Goal: Task Accomplishment & Management: Use online tool/utility

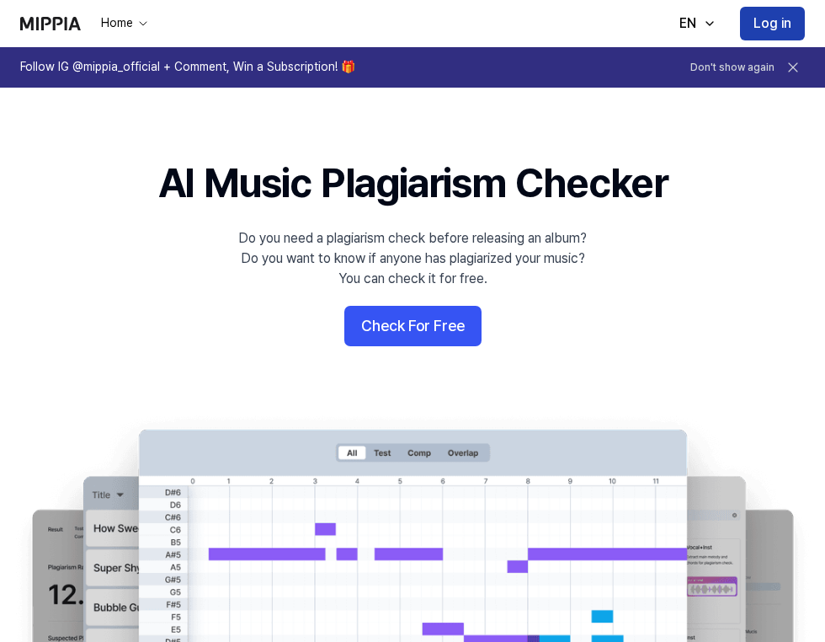
click at [752, 26] on button "Log in" at bounding box center [772, 24] width 65 height 34
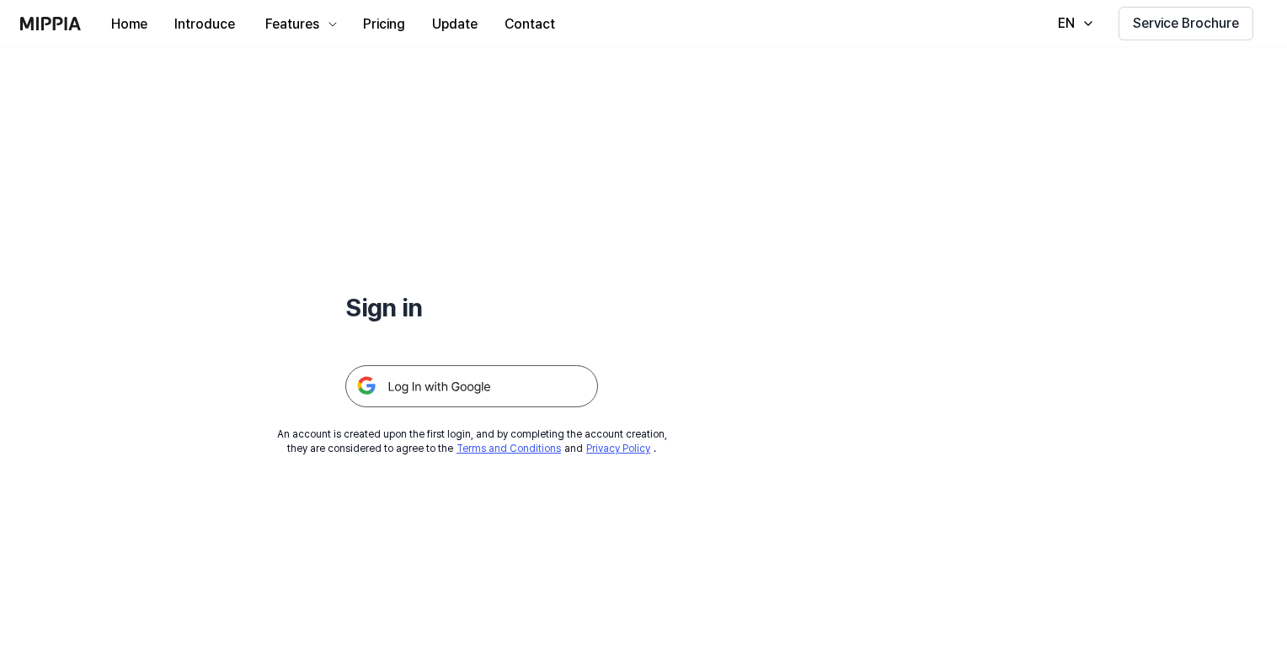
click at [487, 382] on img at bounding box center [471, 386] width 253 height 42
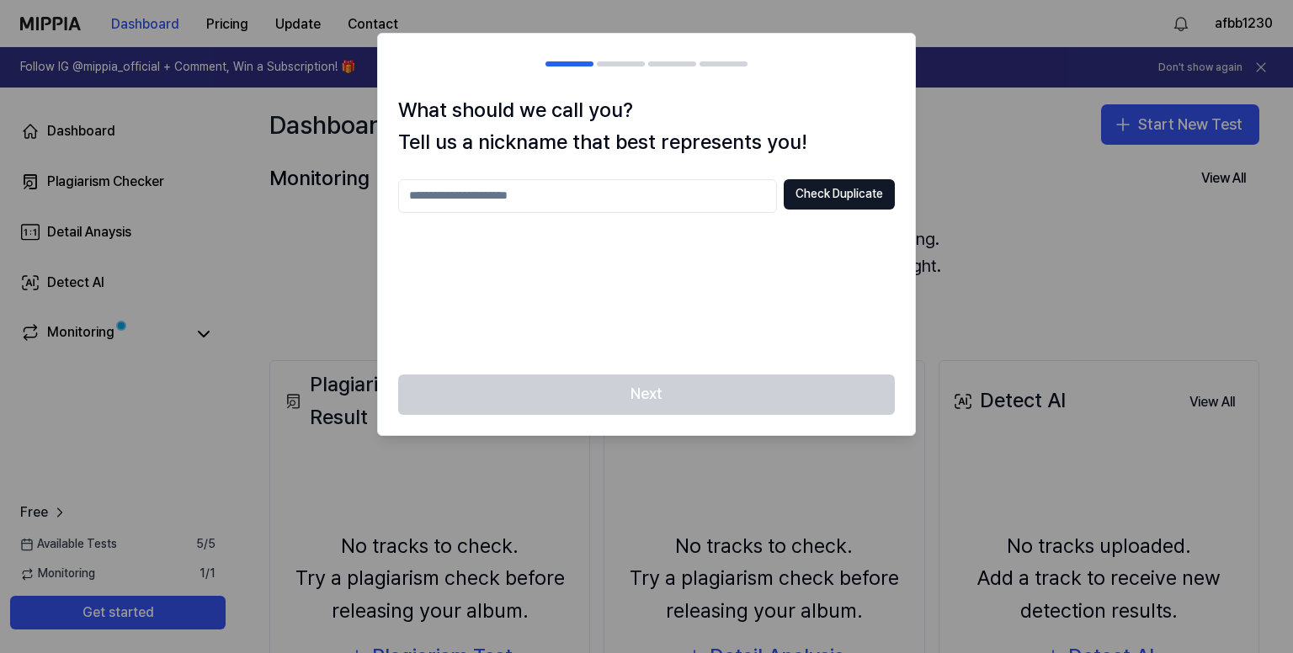
click at [586, 203] on input "text" at bounding box center [587, 196] width 379 height 34
type input "***"
click at [824, 187] on button "Check Duplicate" at bounding box center [839, 194] width 111 height 30
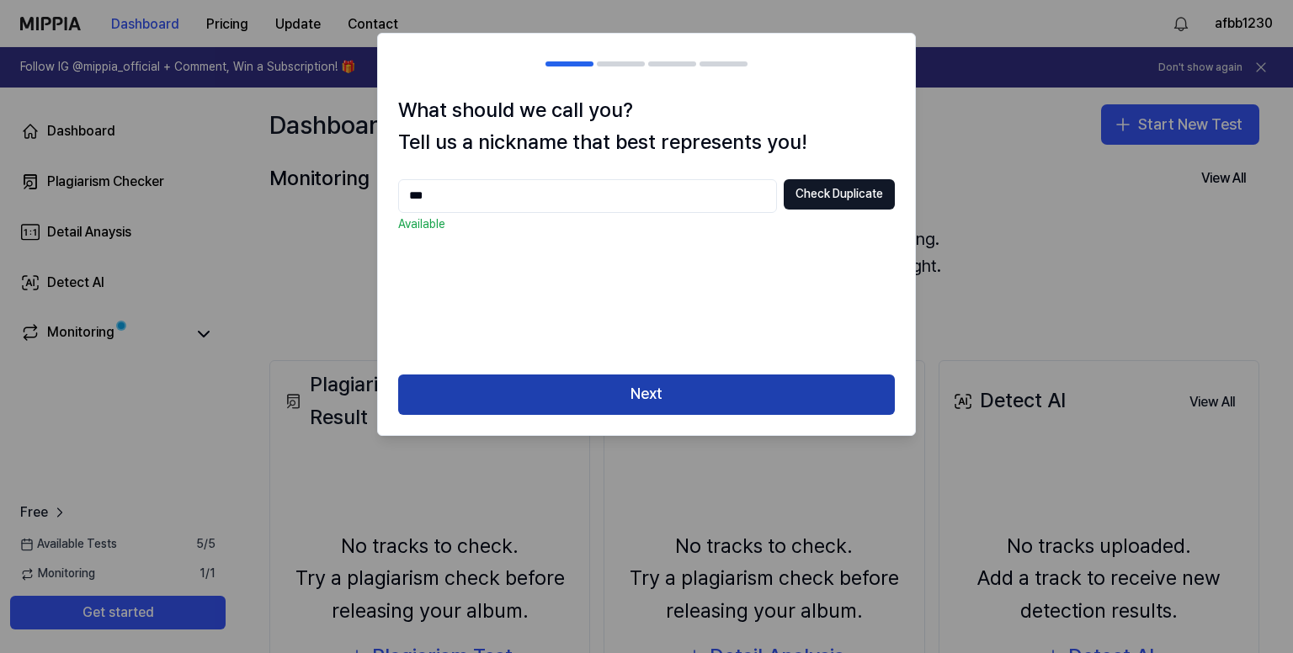
click at [663, 392] on button "Next" at bounding box center [646, 395] width 497 height 40
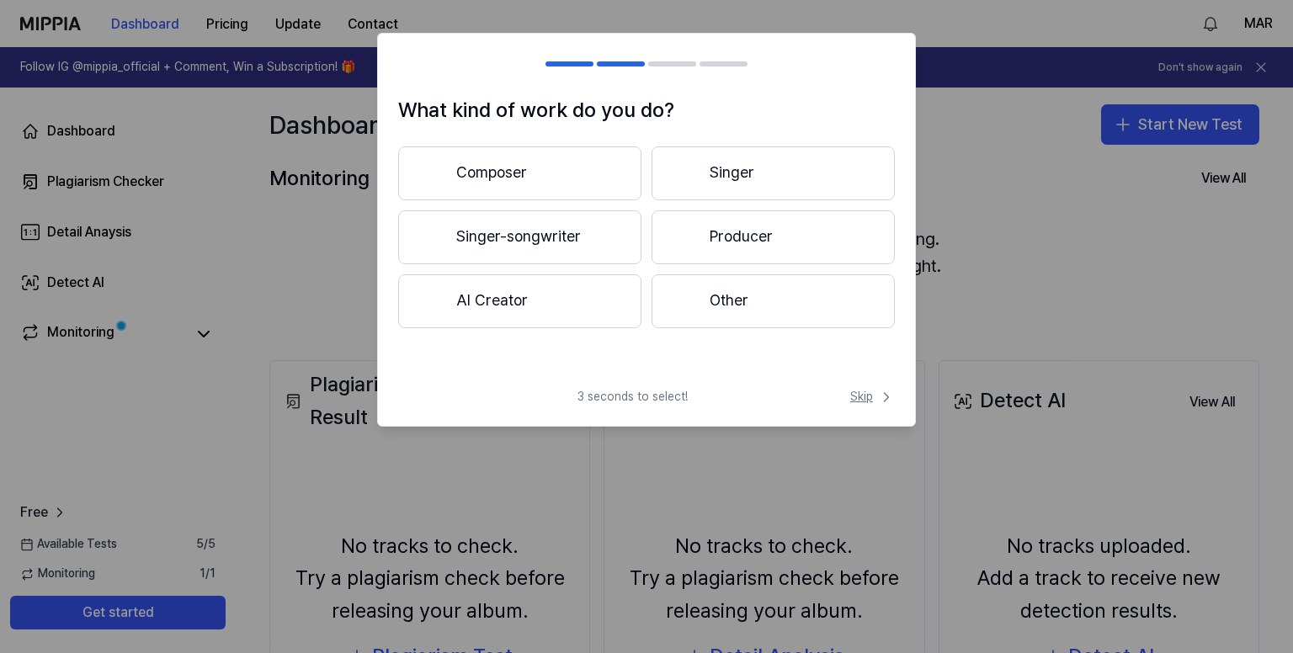
click at [859, 392] on span "Skip" at bounding box center [872, 397] width 45 height 17
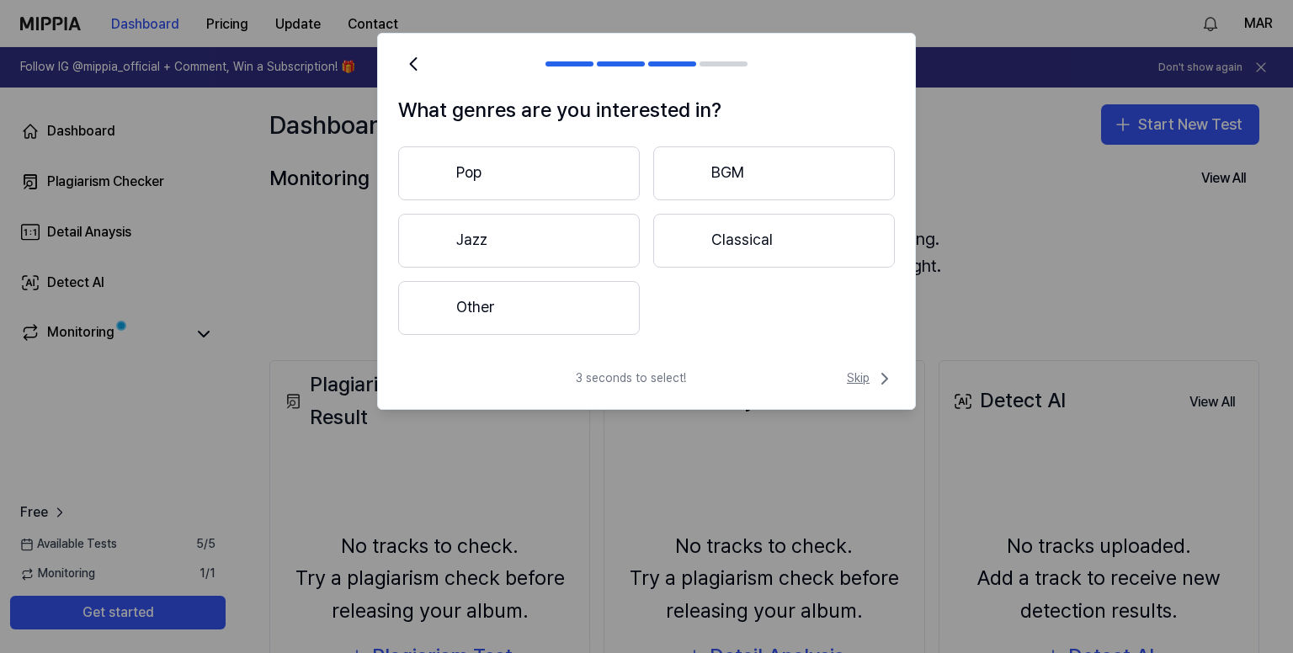
drag, startPoint x: 873, startPoint y: 366, endPoint x: 869, endPoint y: 378, distance: 12.5
click at [871, 371] on div "What genres are you interested in? Pop BGM Jazz Classical Other 3 seconds to se…" at bounding box center [646, 221] width 539 height 377
click at [869, 378] on span "Skip" at bounding box center [871, 379] width 48 height 20
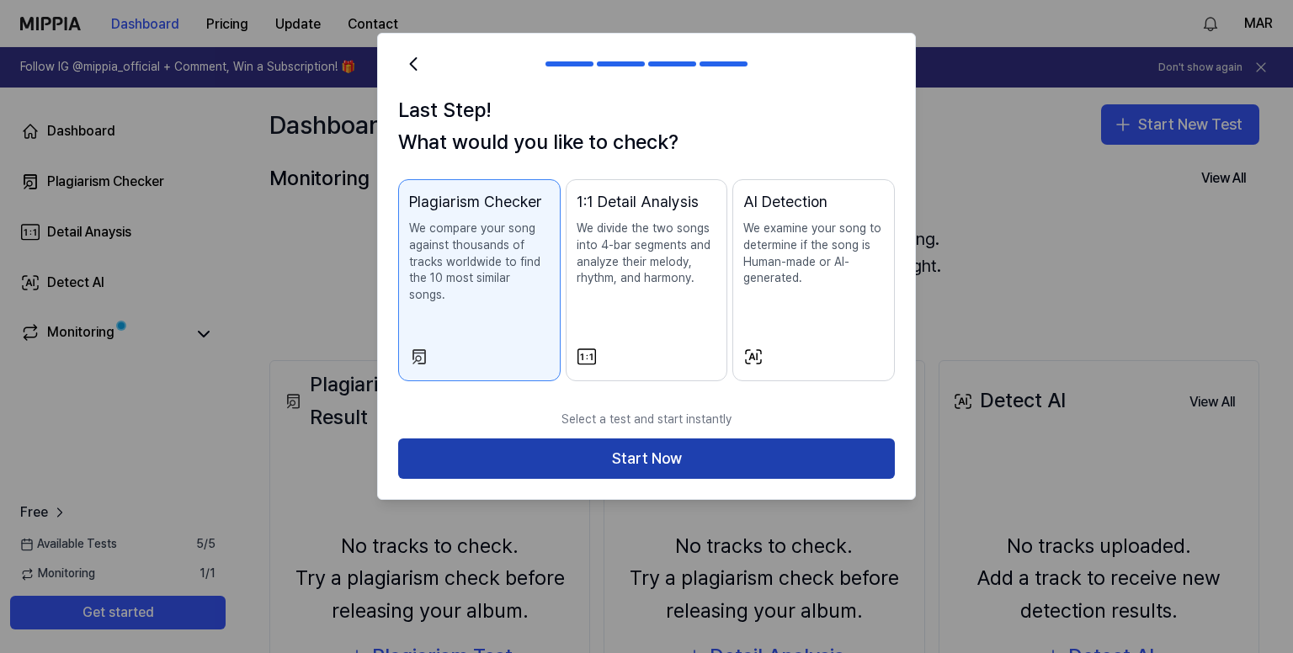
click at [797, 439] on button "Start Now" at bounding box center [646, 459] width 497 height 40
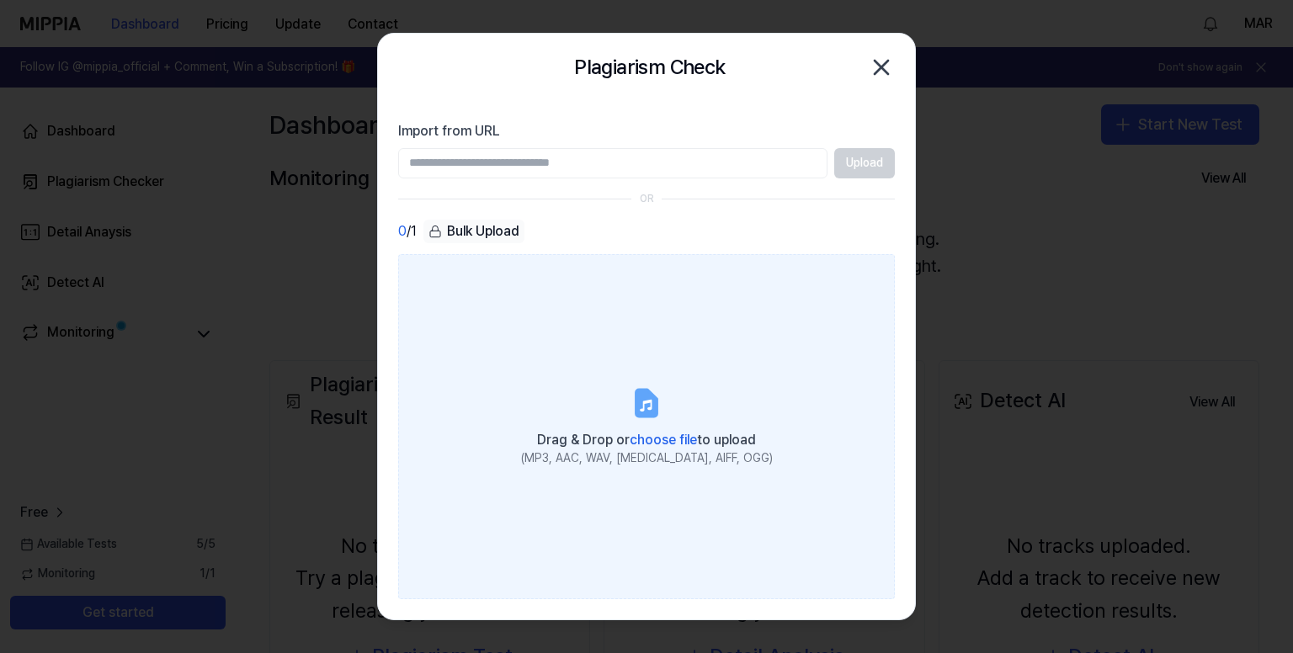
click at [626, 366] on label "Drag & Drop or choose file to upload (MP3, AAC, WAV, [MEDICAL_DATA], AIFF, OGG)" at bounding box center [646, 427] width 497 height 346
click at [0, 0] on input "Drag & Drop or choose file to upload (MP3, AAC, WAV, [MEDICAL_DATA], AIFF, OGG)" at bounding box center [0, 0] width 0 height 0
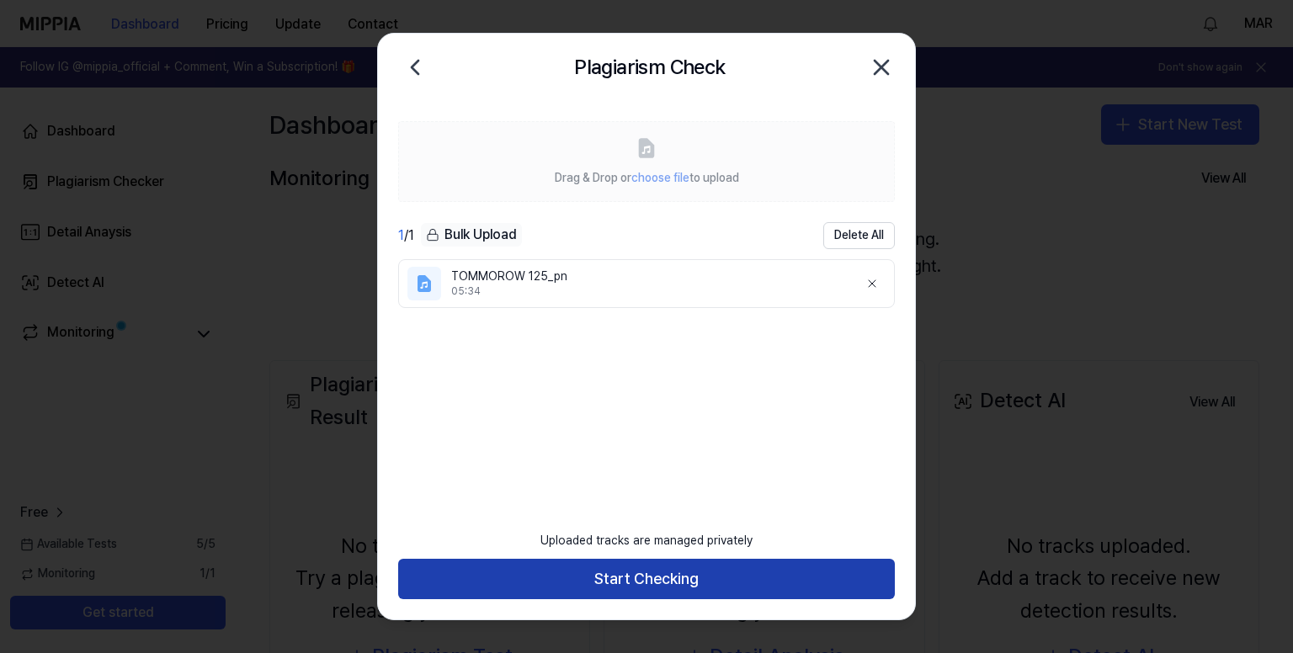
click at [637, 580] on button "Start Checking" at bounding box center [646, 579] width 497 height 40
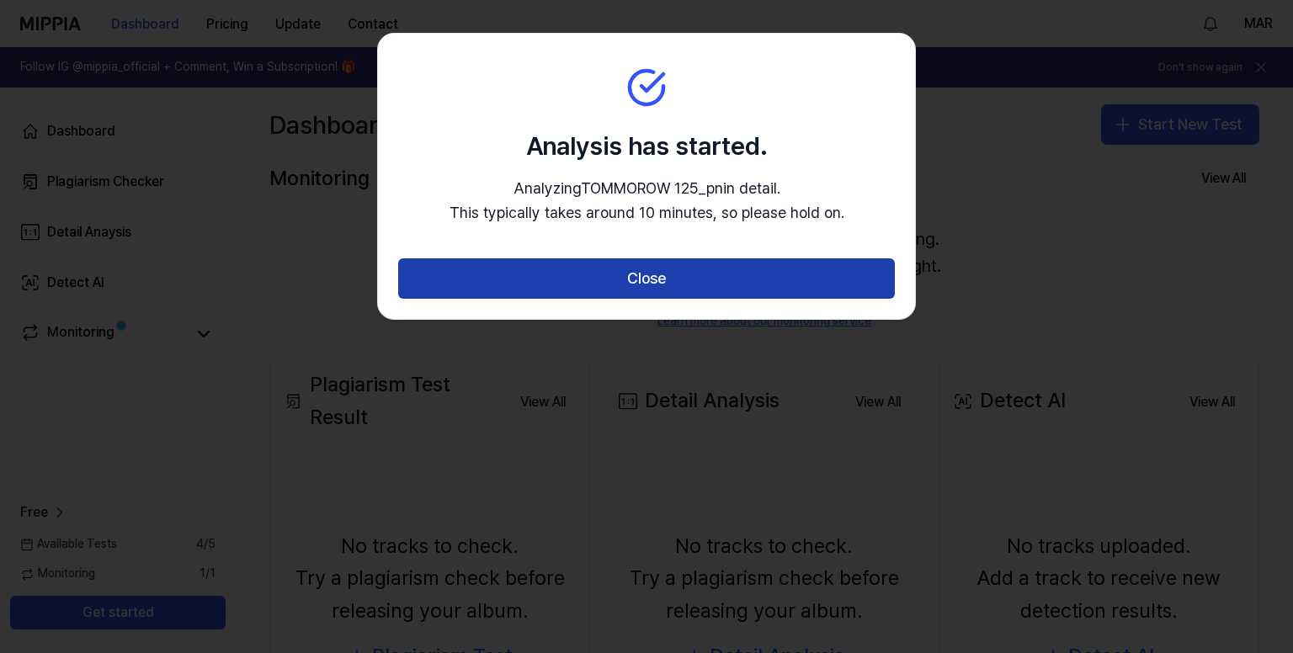
click at [740, 272] on button "Close" at bounding box center [646, 279] width 497 height 40
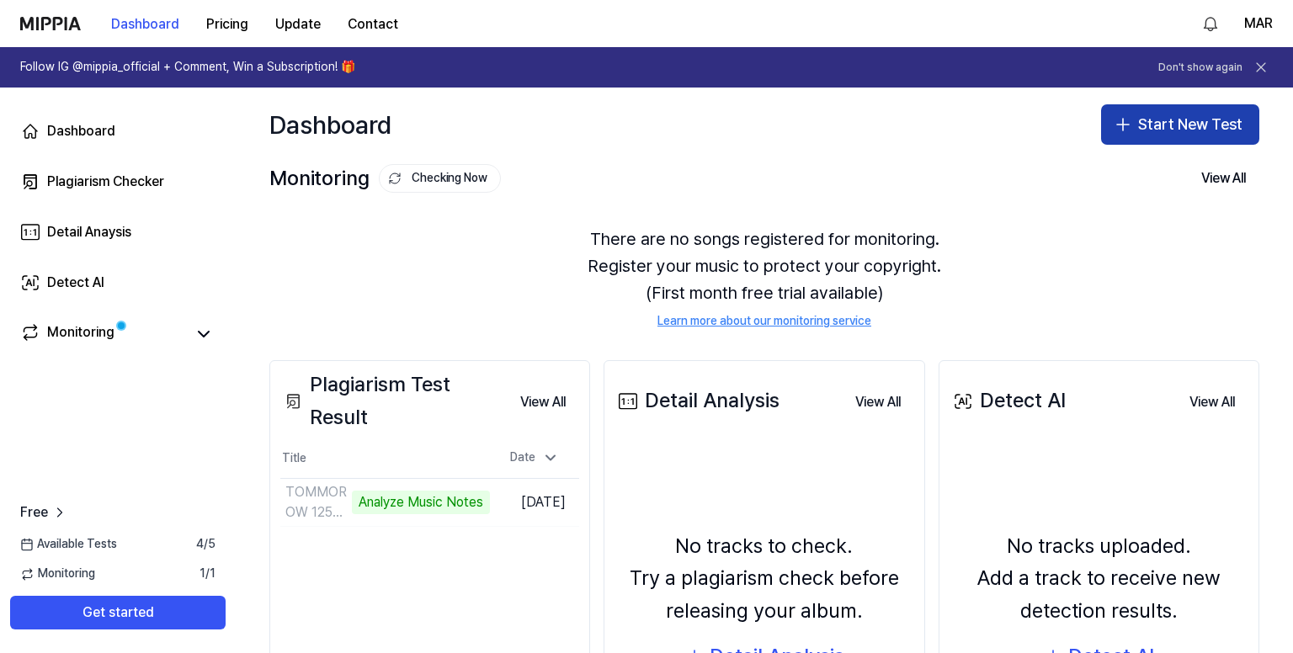
click at [1149, 119] on button "Start New Test" at bounding box center [1180, 124] width 158 height 40
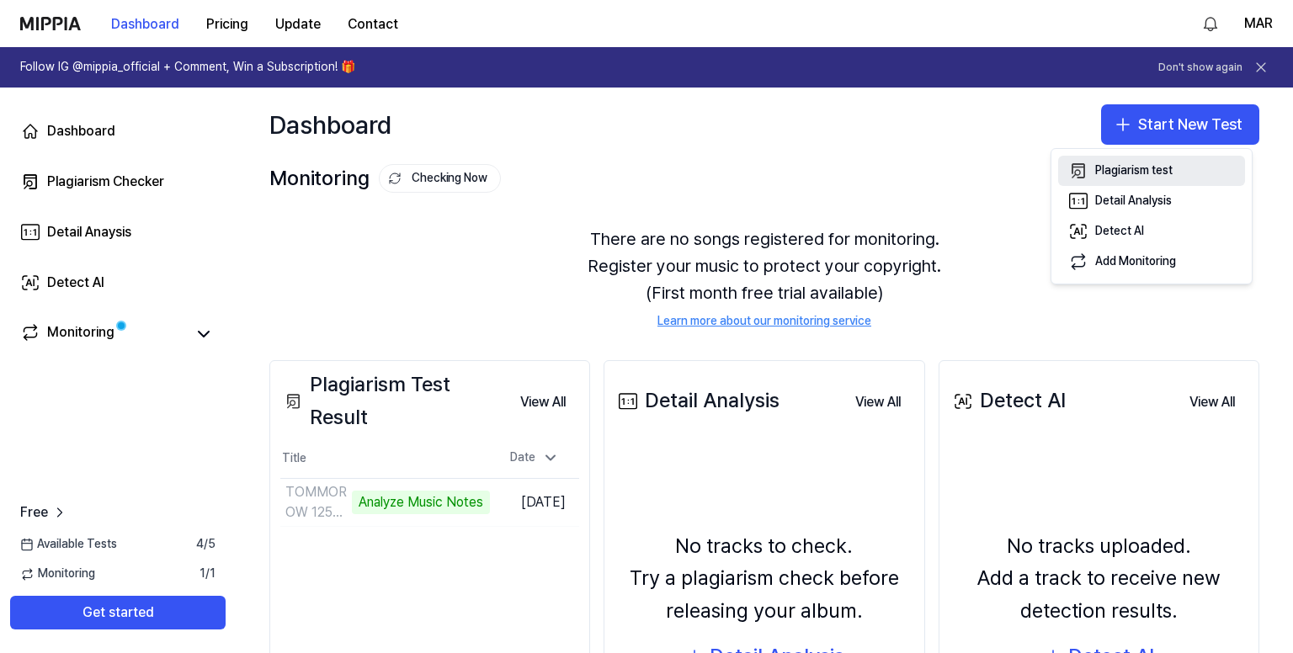
click at [1125, 164] on div "Plagiarism test" at bounding box center [1133, 171] width 77 height 17
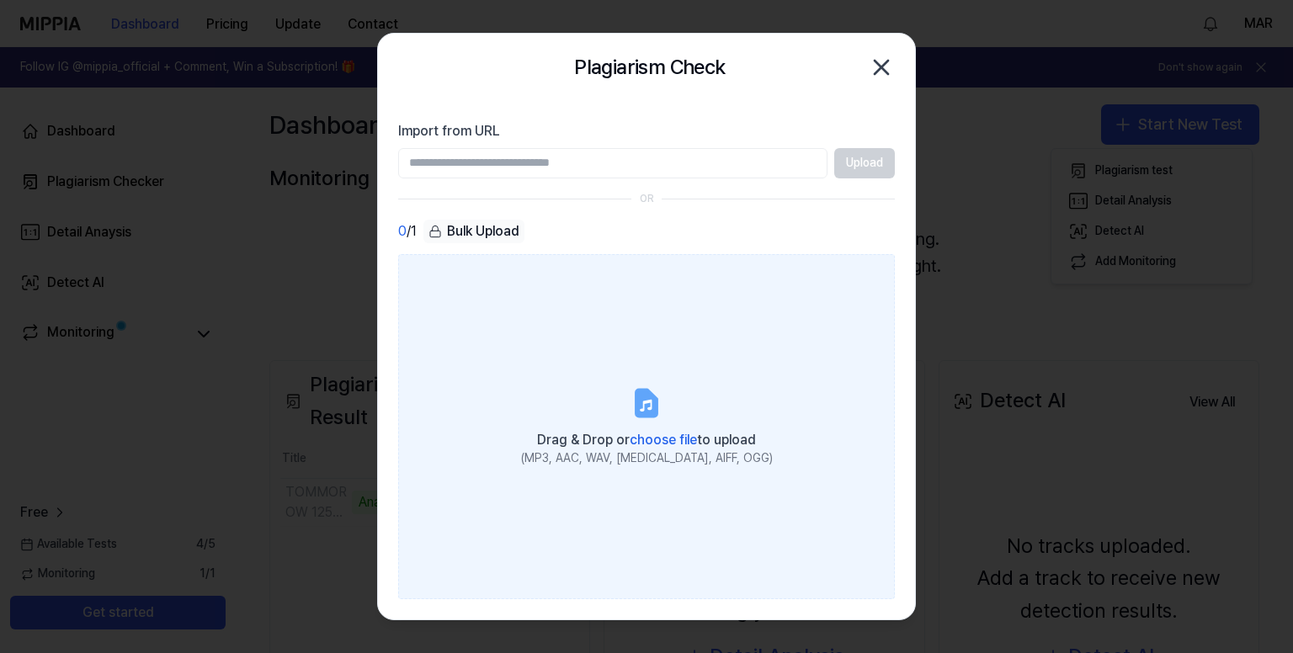
click at [553, 377] on label "Drag & Drop or choose file to upload (MP3, AAC, WAV, [MEDICAL_DATA], AIFF, OGG)" at bounding box center [646, 427] width 497 height 346
click at [0, 0] on input "Drag & Drop or choose file to upload (MP3, AAC, WAV, [MEDICAL_DATA], AIFF, OGG)" at bounding box center [0, 0] width 0 height 0
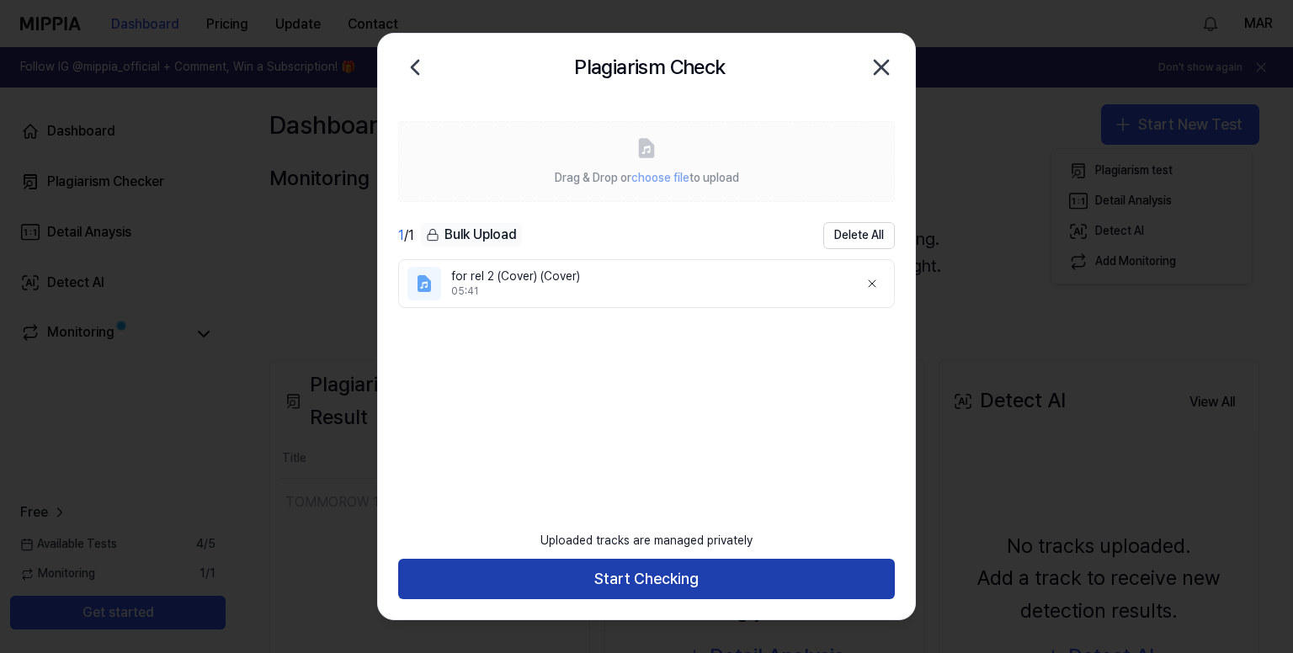
click at [645, 585] on button "Start Checking" at bounding box center [646, 579] width 497 height 40
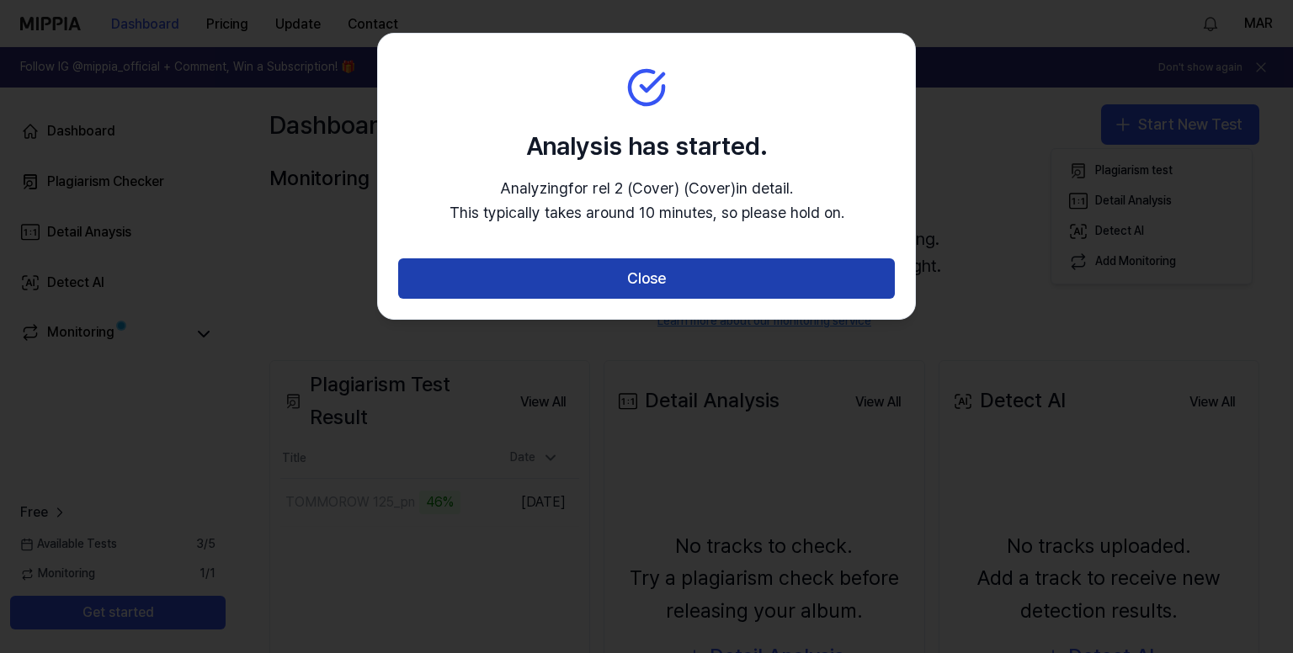
click at [714, 273] on button "Close" at bounding box center [646, 279] width 497 height 40
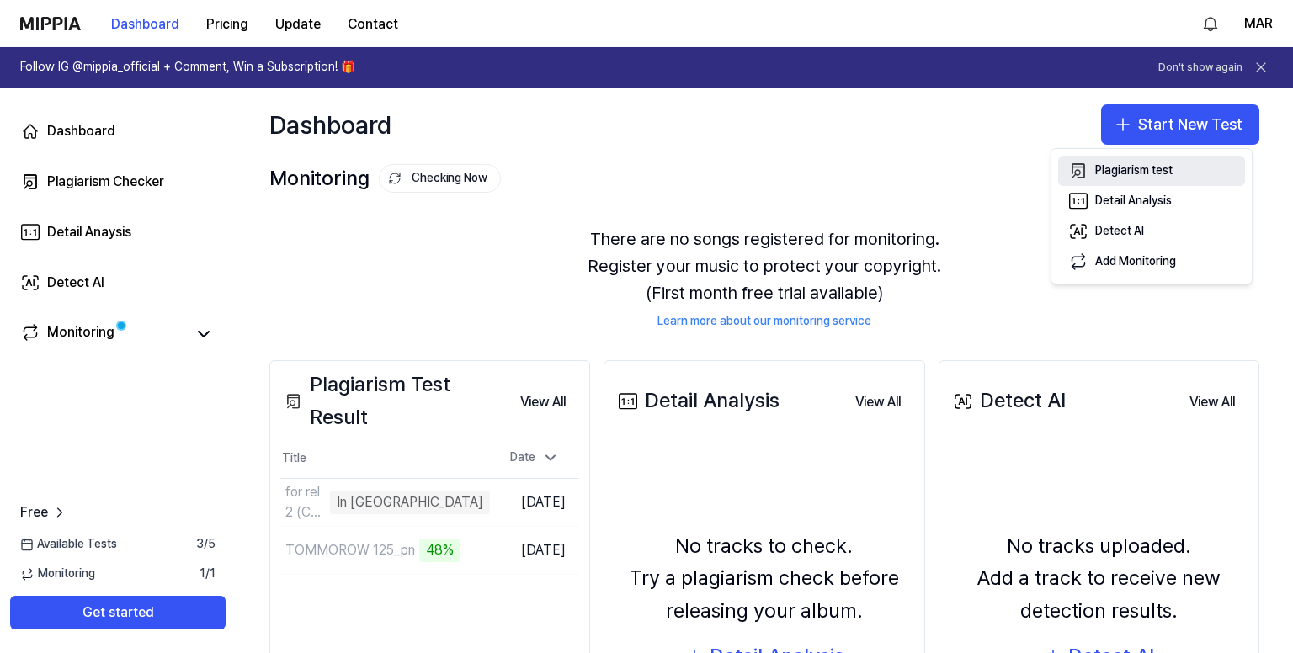
click at [1142, 164] on div "Plagiarism test" at bounding box center [1133, 171] width 77 height 17
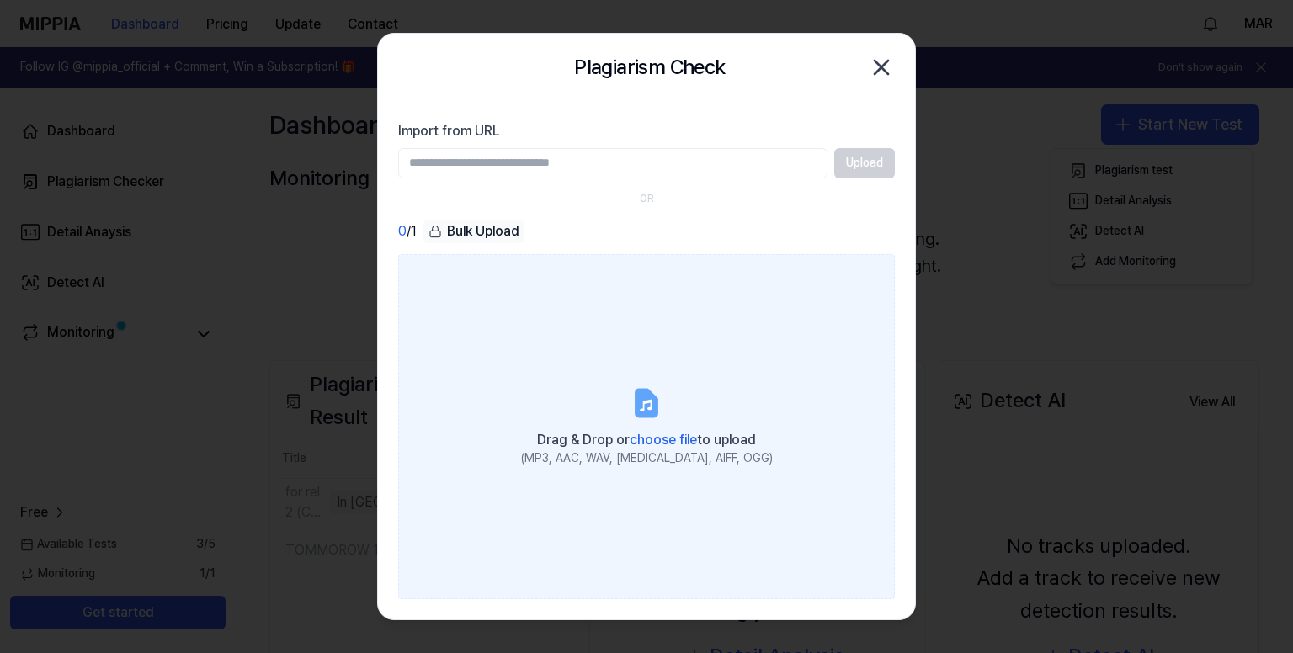
click at [613, 402] on label "Drag & Drop or choose file to upload (MP3, AAC, WAV, [MEDICAL_DATA], AIFF, OGG)" at bounding box center [646, 427] width 497 height 346
click at [0, 0] on input "Drag & Drop or choose file to upload (MP3, AAC, WAV, [MEDICAL_DATA], AIFF, OGG)" at bounding box center [0, 0] width 0 height 0
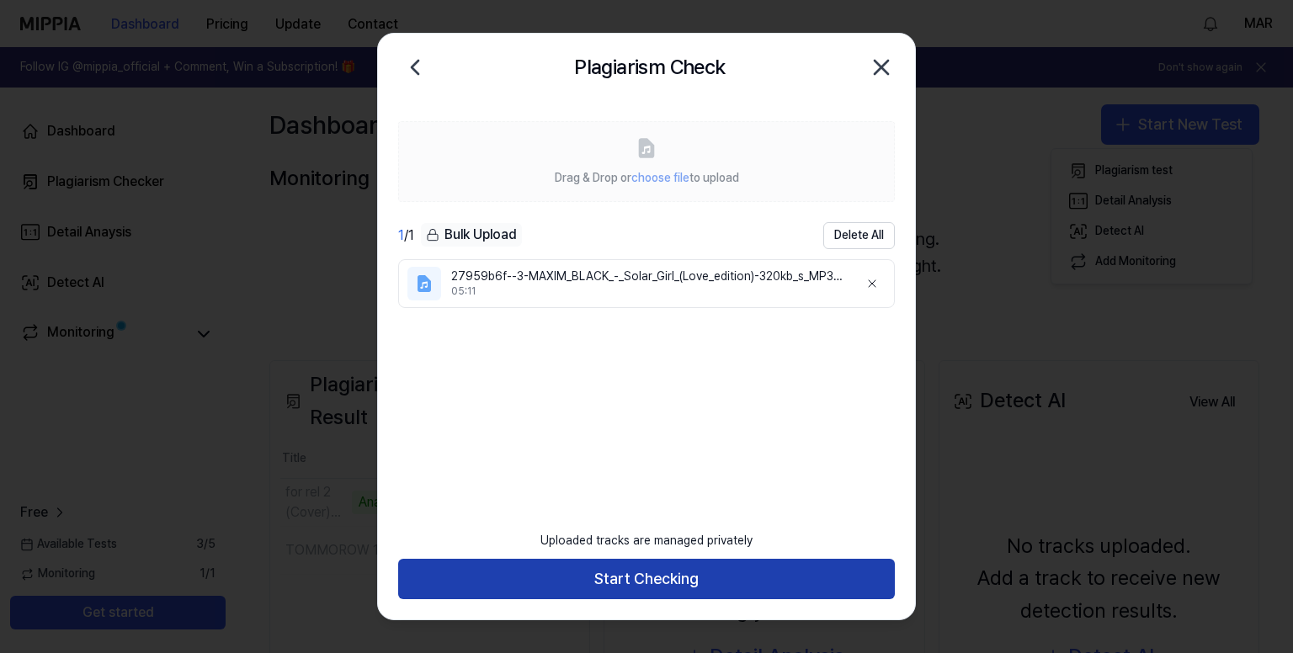
drag, startPoint x: 653, startPoint y: 587, endPoint x: 660, endPoint y: 581, distance: 9.0
click at [653, 587] on button "Start Checking" at bounding box center [646, 579] width 497 height 40
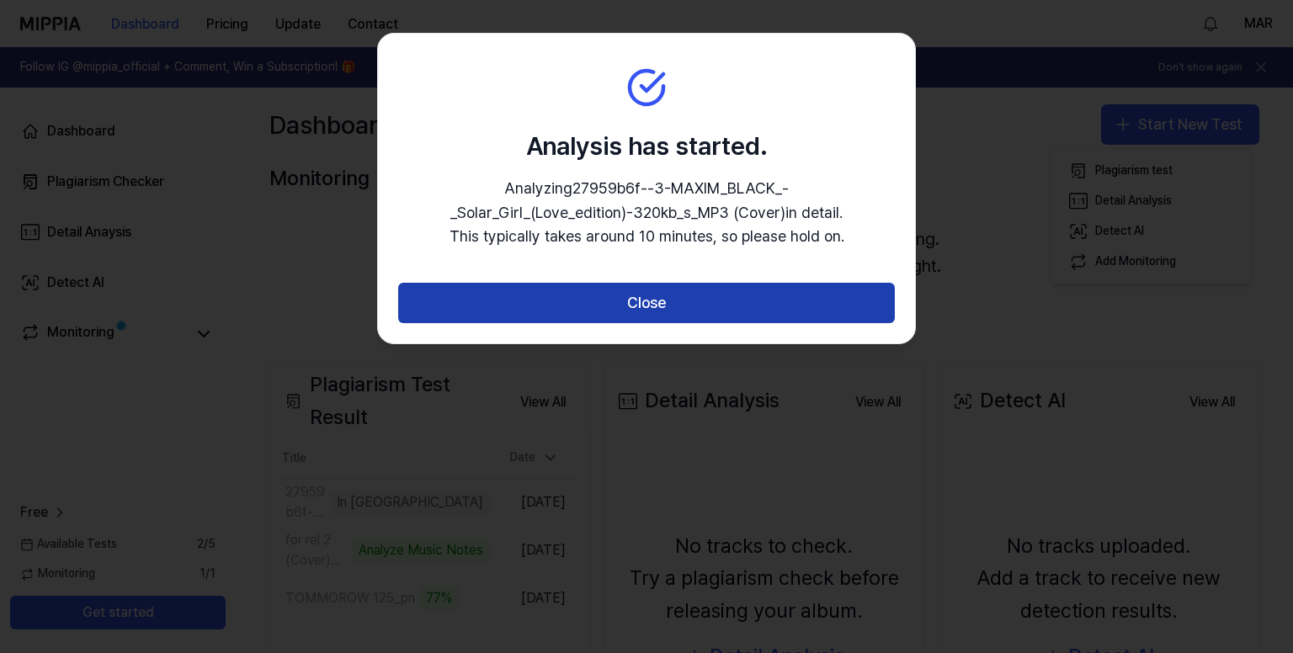
click at [676, 300] on button "Close" at bounding box center [646, 303] width 497 height 40
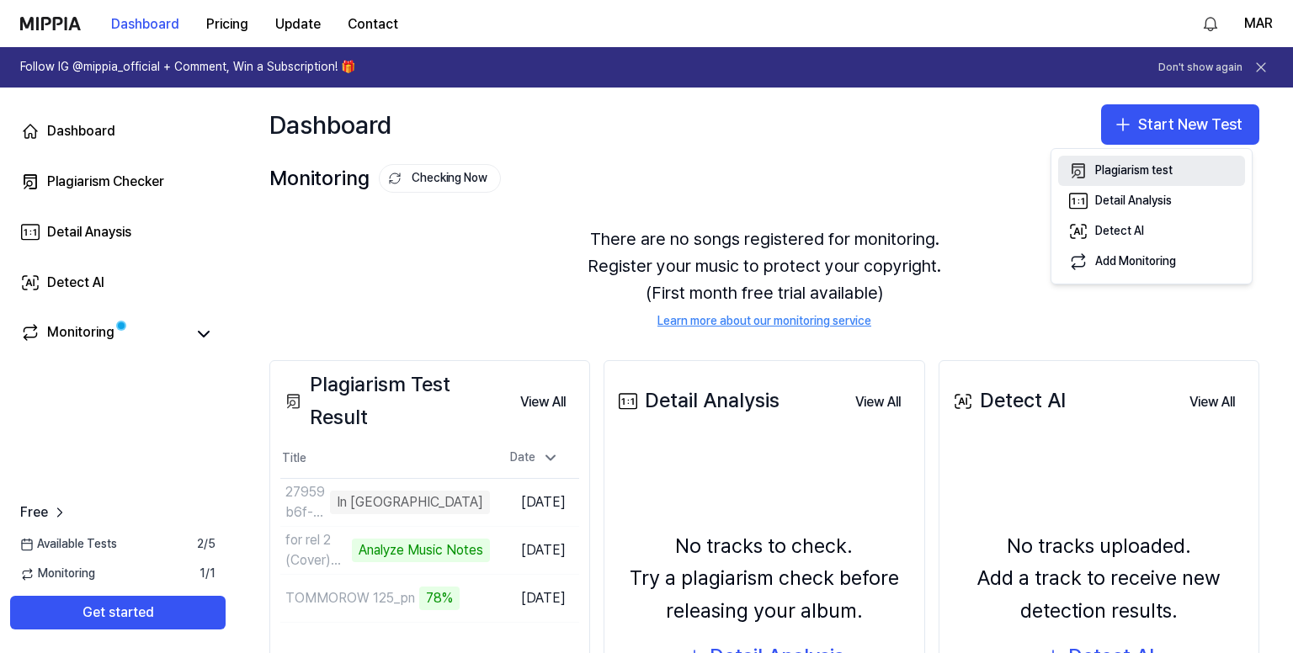
click at [1155, 163] on div "Plagiarism test" at bounding box center [1133, 171] width 77 height 17
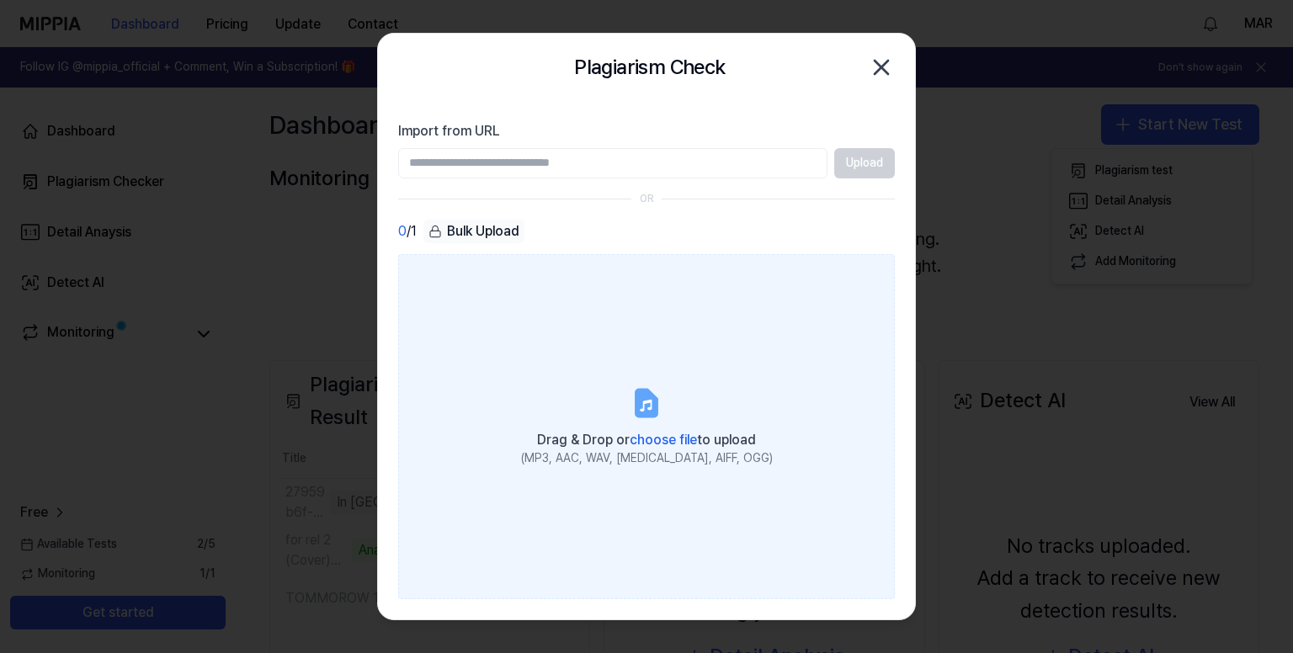
click at [566, 376] on label "Drag & Drop or choose file to upload (MP3, AAC, WAV, [MEDICAL_DATA], AIFF, OGG)" at bounding box center [646, 427] width 497 height 346
click at [0, 0] on input "Drag & Drop or choose file to upload (MP3, AAC, WAV, [MEDICAL_DATA], AIFF, OGG)" at bounding box center [0, 0] width 0 height 0
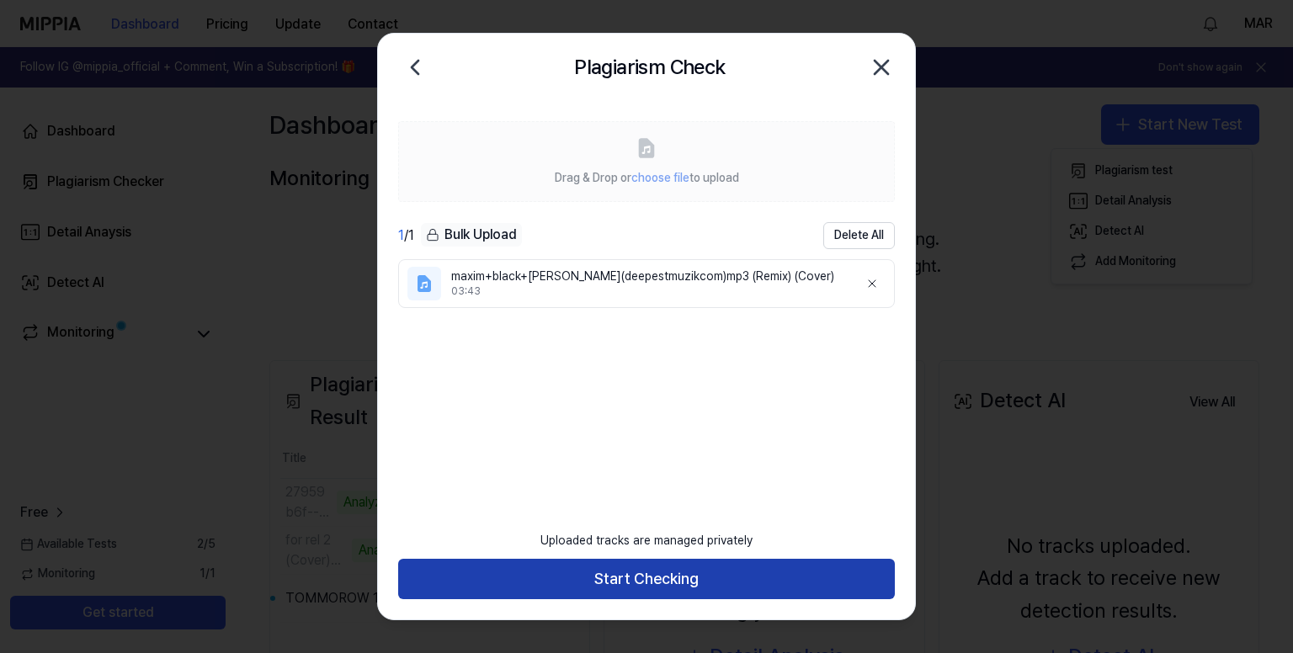
drag, startPoint x: 653, startPoint y: 578, endPoint x: 727, endPoint y: 503, distance: 104.8
click at [654, 577] on button "Start Checking" at bounding box center [646, 579] width 497 height 40
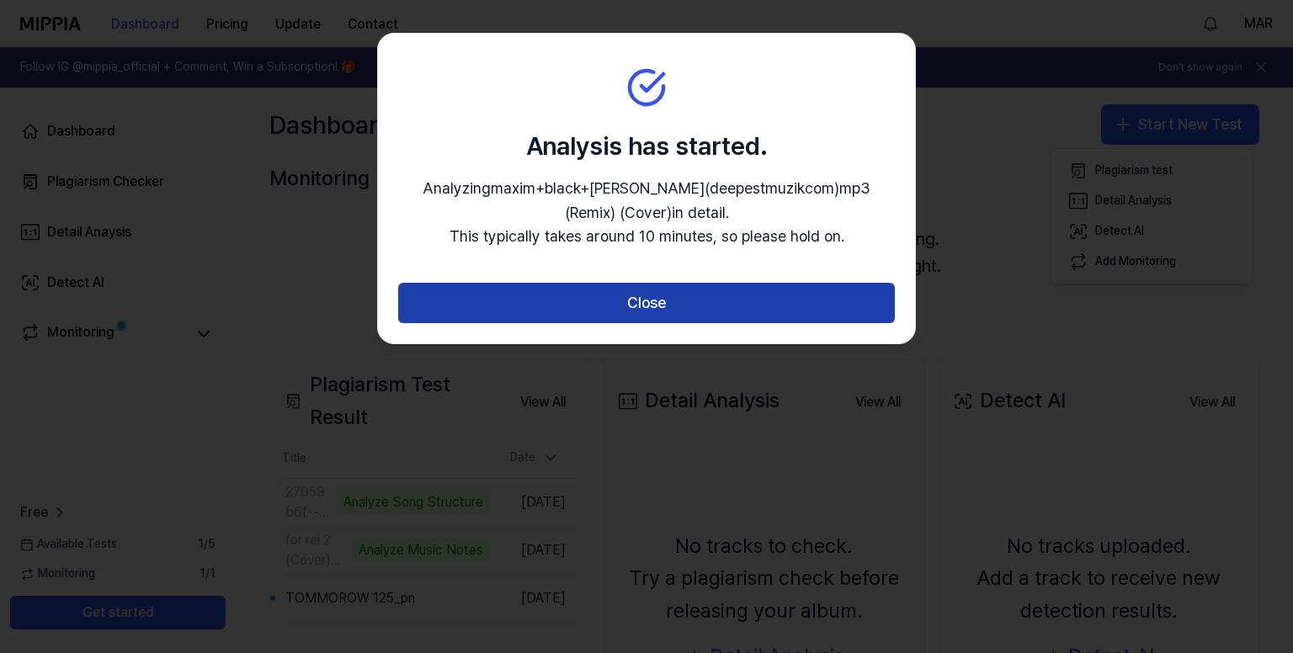
click at [701, 306] on button "Close" at bounding box center [646, 303] width 497 height 40
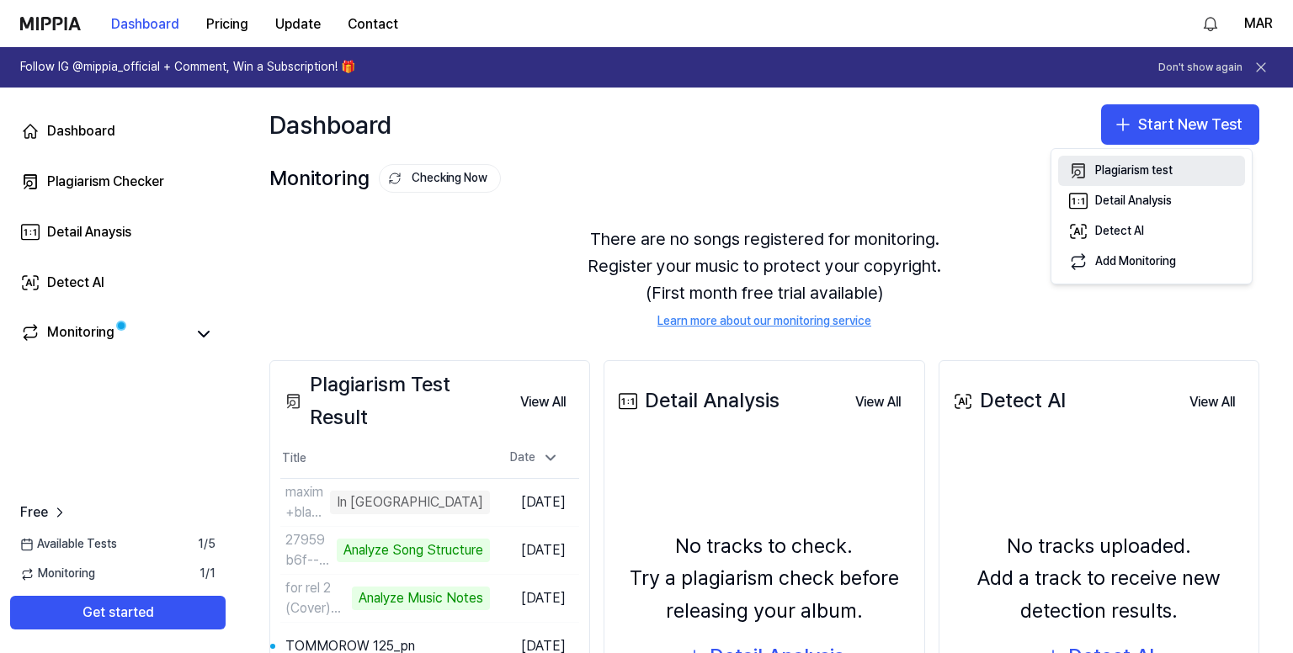
click at [1145, 165] on div "Plagiarism test" at bounding box center [1133, 171] width 77 height 17
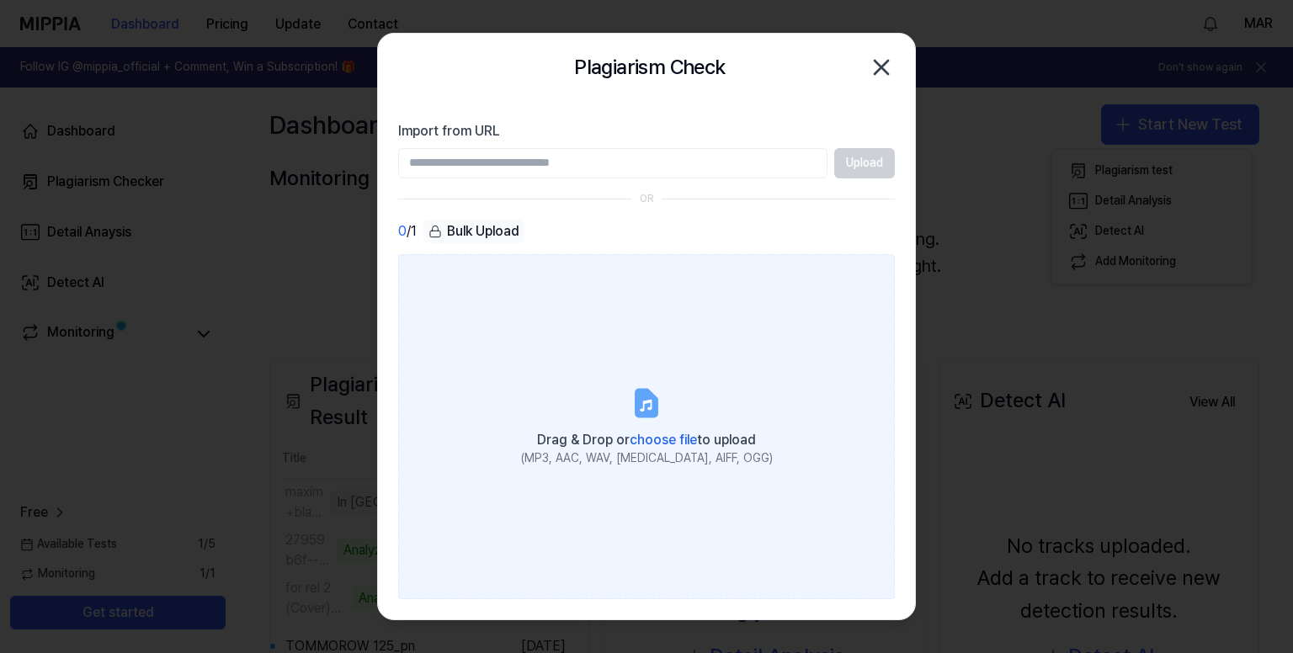
click at [600, 396] on label "Drag & Drop or choose file to upload (MP3, AAC, WAV, [MEDICAL_DATA], AIFF, OGG)" at bounding box center [646, 427] width 497 height 346
click at [0, 0] on input "Drag & Drop or choose file to upload (MP3, AAC, WAV, [MEDICAL_DATA], AIFF, OGG)" at bounding box center [0, 0] width 0 height 0
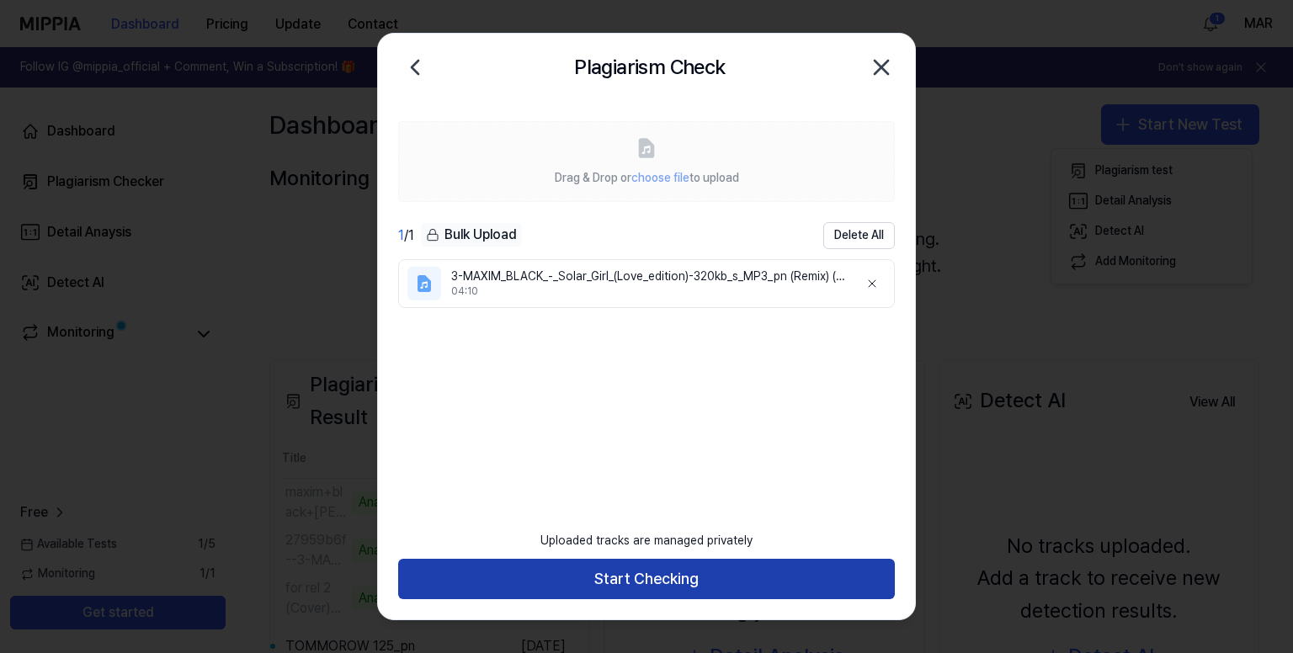
click at [701, 571] on button "Start Checking" at bounding box center [646, 579] width 497 height 40
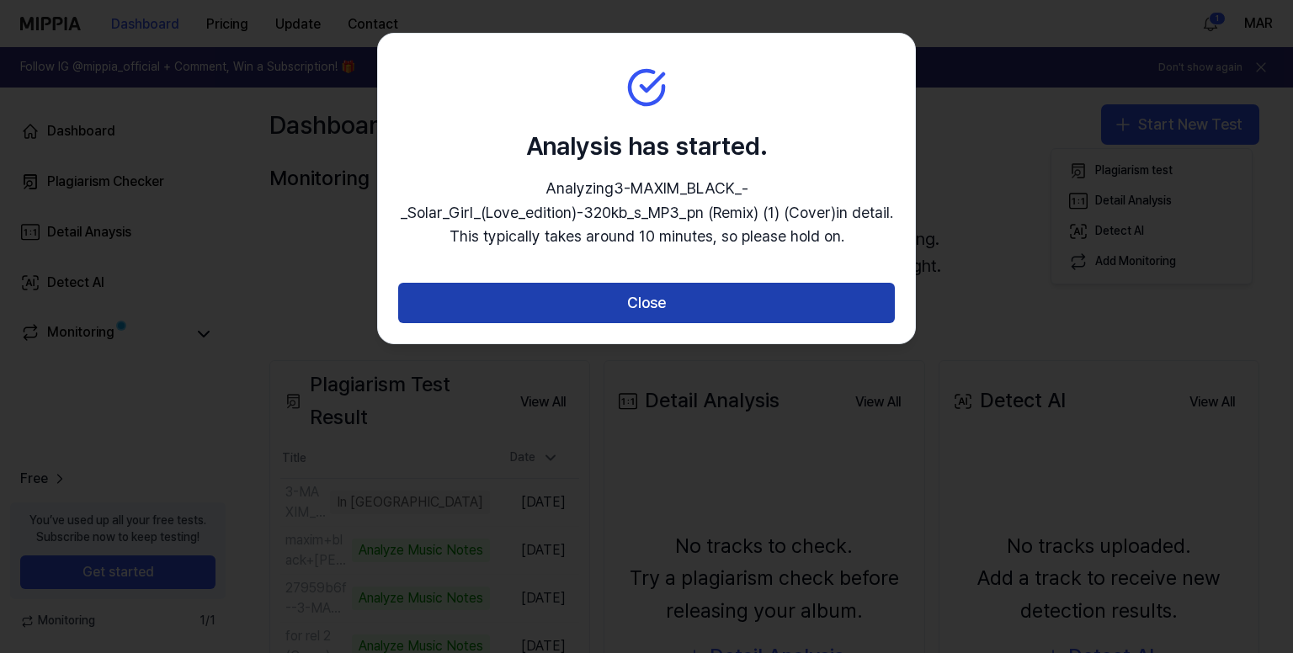
click at [695, 294] on button "Close" at bounding box center [646, 303] width 497 height 40
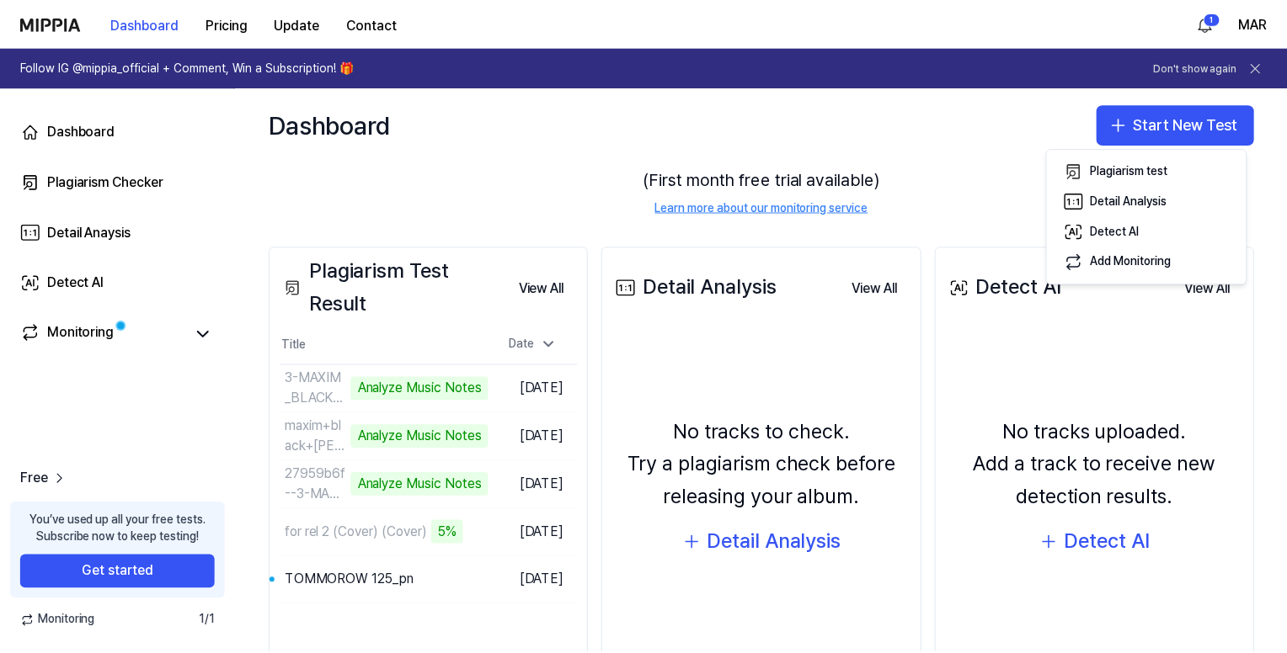
scroll to position [168, 0]
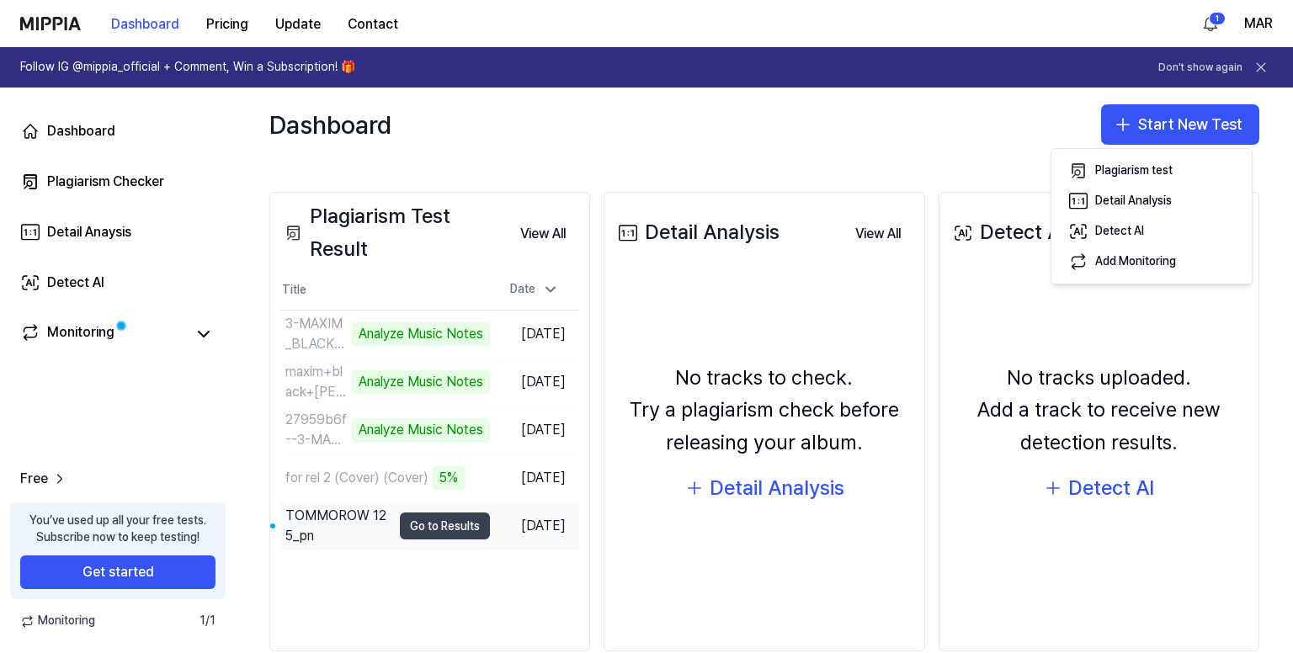
click at [426, 522] on button "Go to Results" at bounding box center [445, 526] width 90 height 27
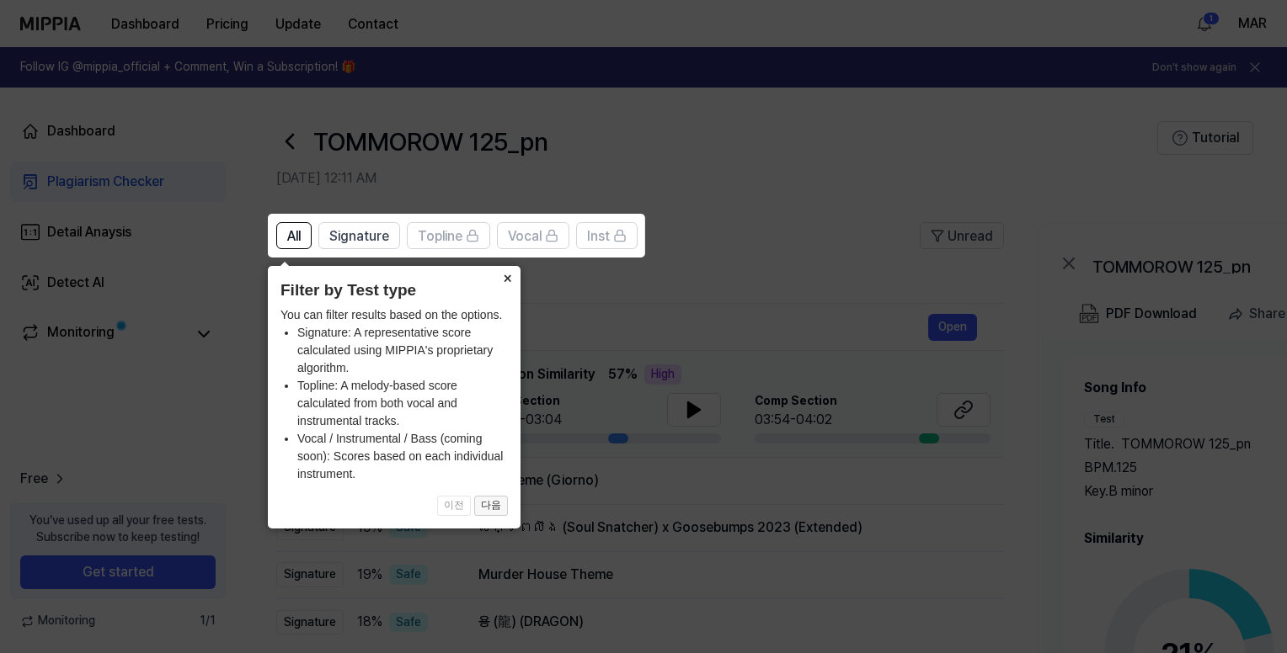
click at [495, 506] on button "다음" at bounding box center [491, 506] width 34 height 20
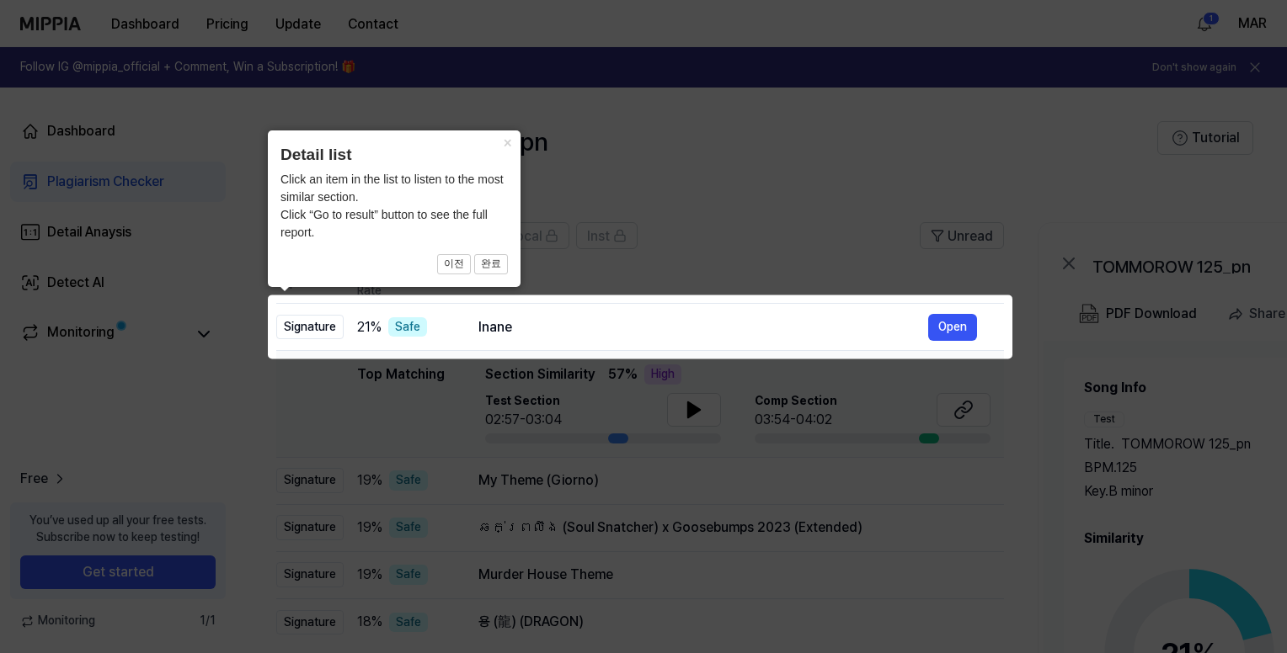
click at [596, 466] on icon at bounding box center [646, 326] width 1293 height 653
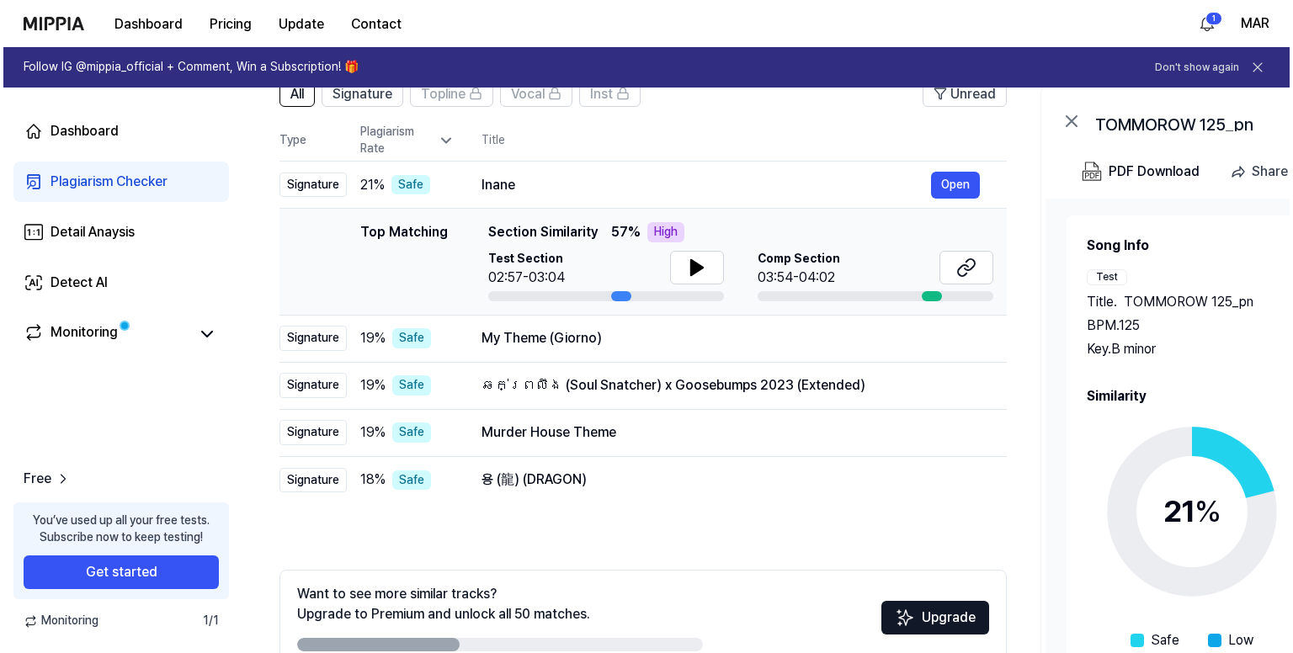
scroll to position [0, 0]
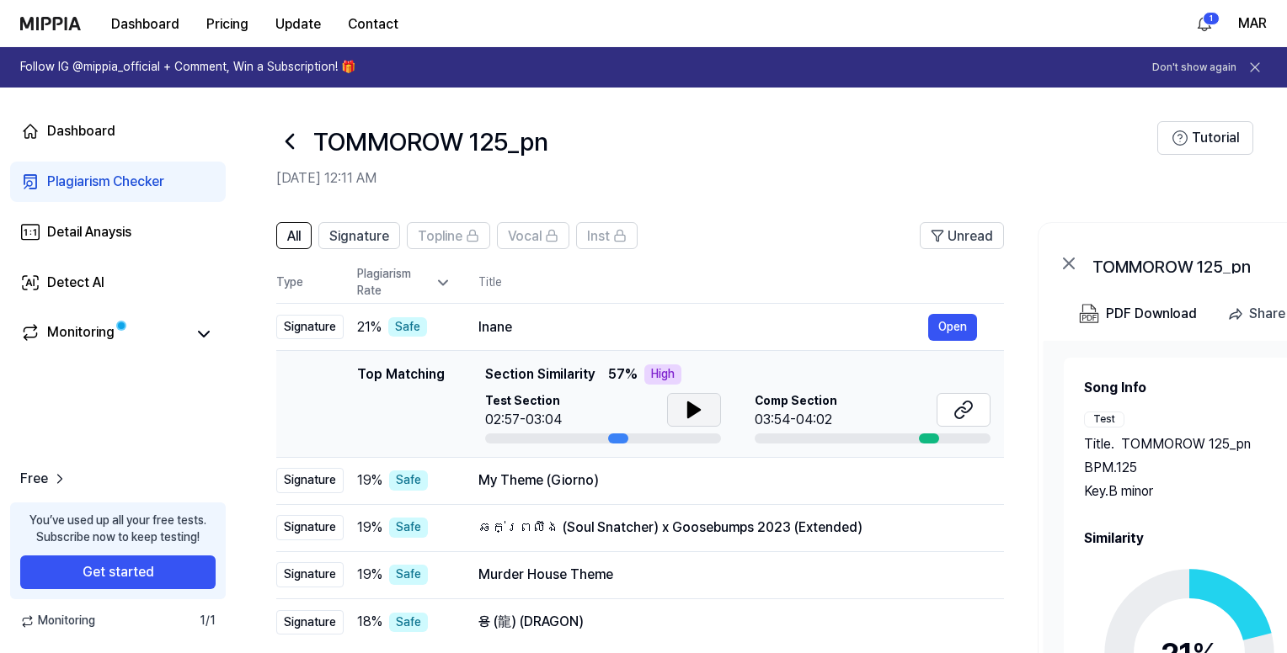
click at [689, 411] on icon at bounding box center [694, 409] width 12 height 15
click at [1186, 492] on div "Key. B minor" at bounding box center [1184, 492] width 200 height 20
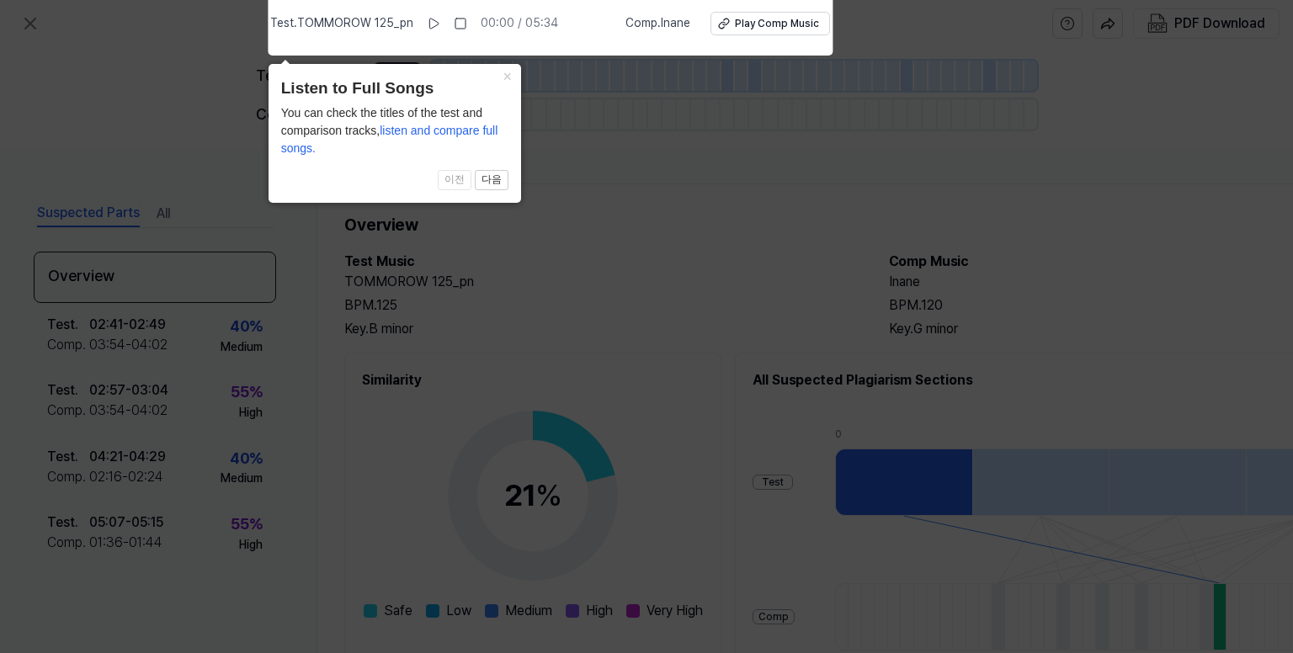
click at [645, 182] on icon at bounding box center [646, 323] width 1293 height 662
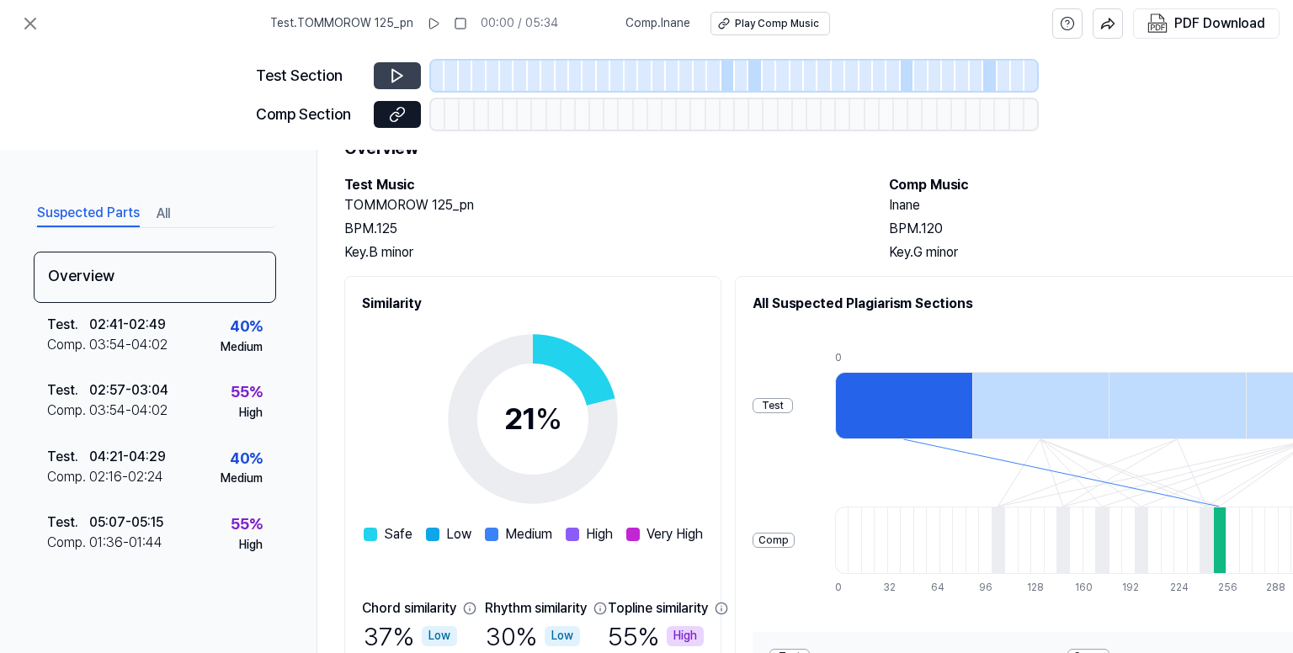
click at [413, 69] on button at bounding box center [397, 75] width 47 height 27
click at [727, 78] on div at bounding box center [728, 76] width 13 height 30
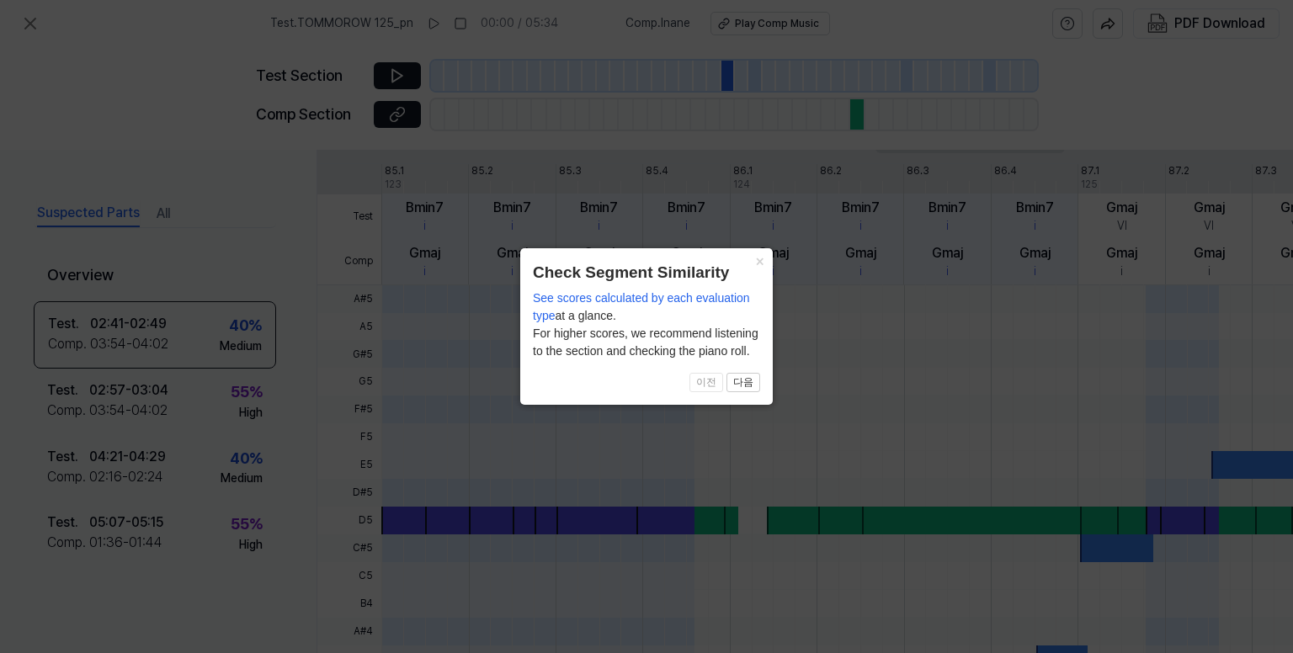
click at [403, 74] on icon at bounding box center [646, 326] width 1293 height 653
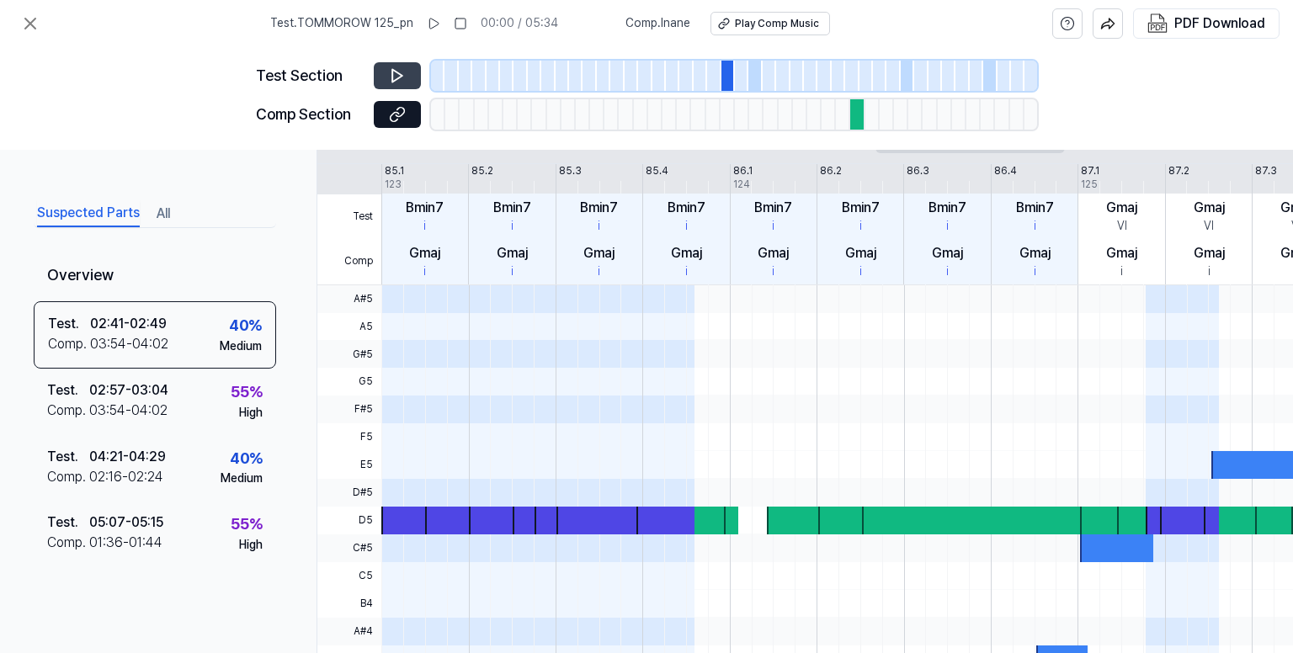
click at [401, 74] on icon at bounding box center [397, 76] width 10 height 13
click at [753, 77] on div at bounding box center [755, 76] width 13 height 30
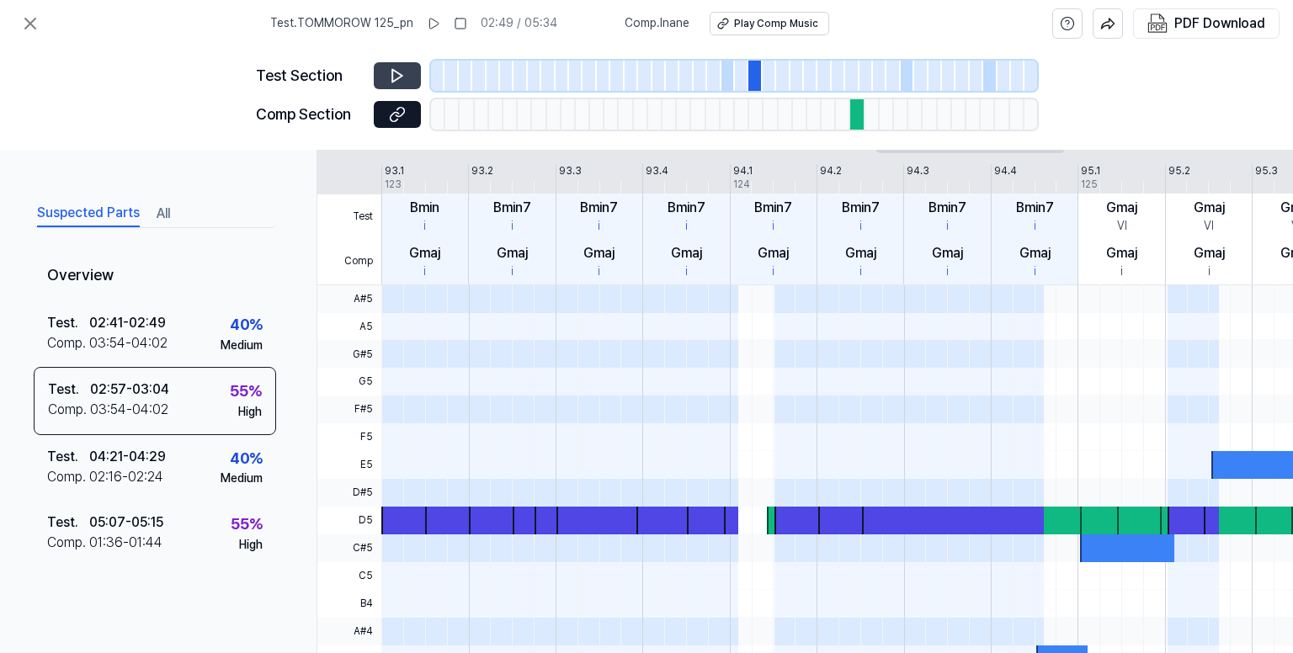
click at [401, 68] on icon at bounding box center [397, 75] width 17 height 17
click at [904, 80] on div at bounding box center [907, 76] width 13 height 30
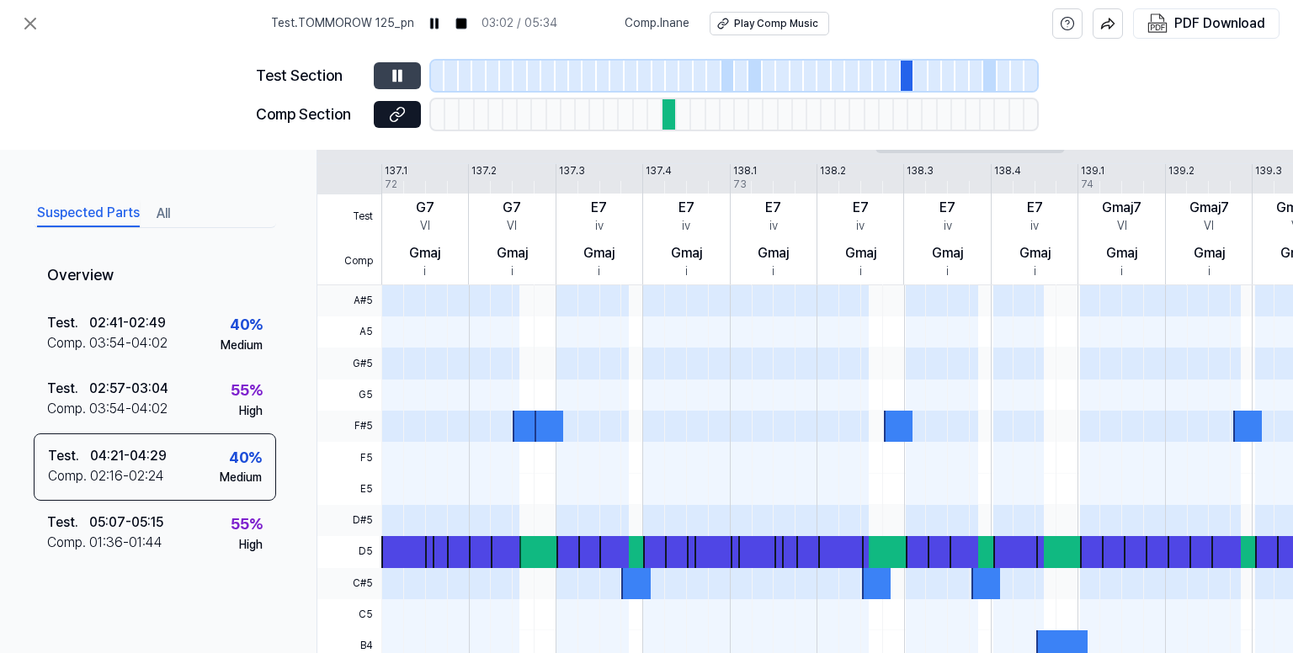
click at [349, 24] on span "Test . TOMMOROW 125_pn" at bounding box center [342, 23] width 143 height 17
click at [26, 20] on icon at bounding box center [30, 24] width 10 height 10
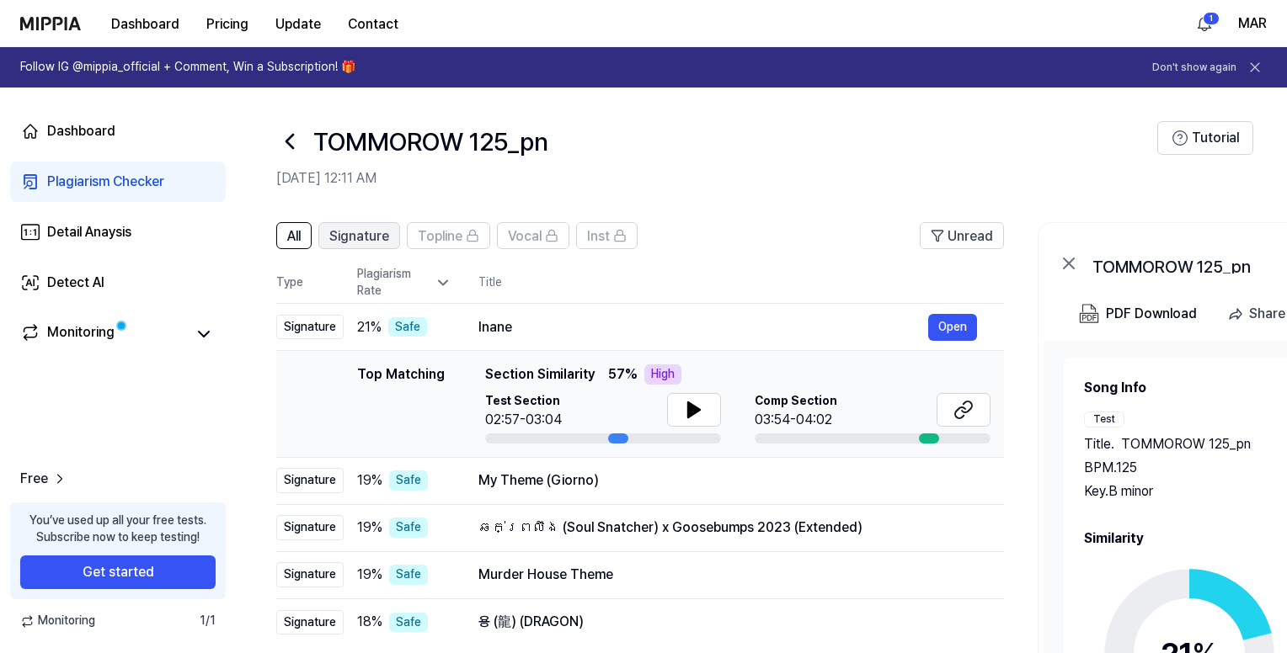
click at [356, 238] on span "Signature" at bounding box center [359, 237] width 60 height 20
click at [302, 232] on button "All" at bounding box center [293, 235] width 35 height 27
click at [280, 230] on button "All" at bounding box center [293, 235] width 35 height 27
click at [291, 235] on span "All" at bounding box center [293, 237] width 13 height 20
click at [137, 131] on link "Dashboard" at bounding box center [118, 131] width 216 height 40
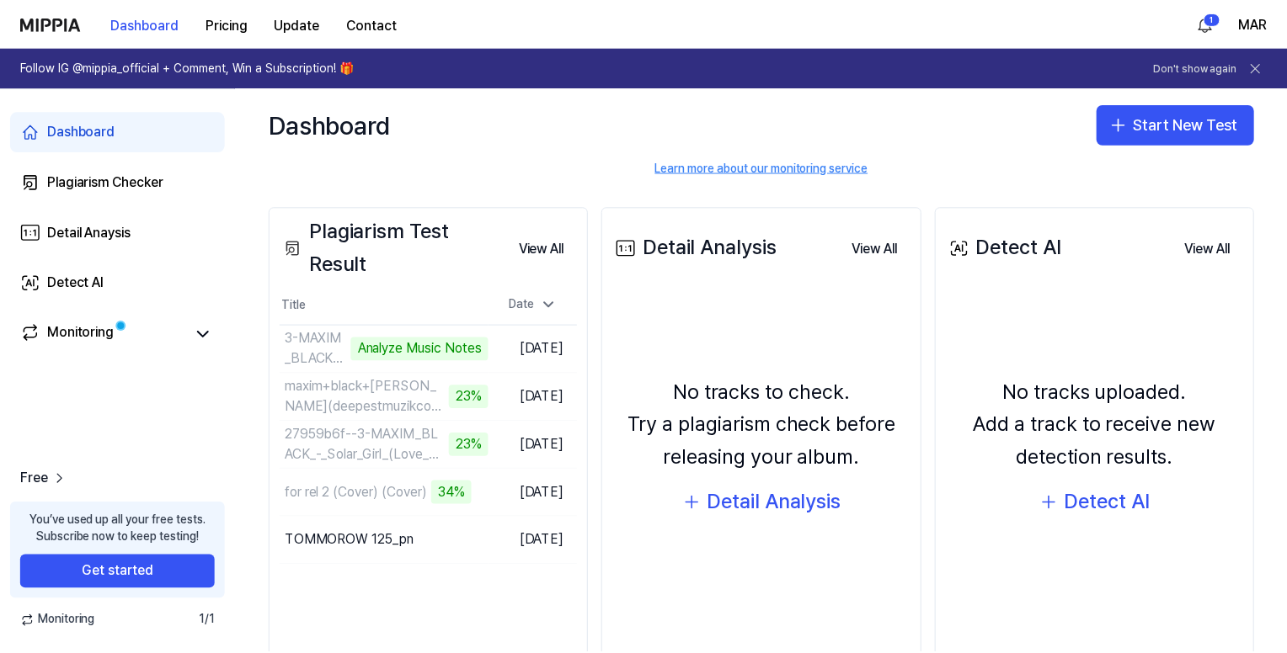
scroll to position [200, 0]
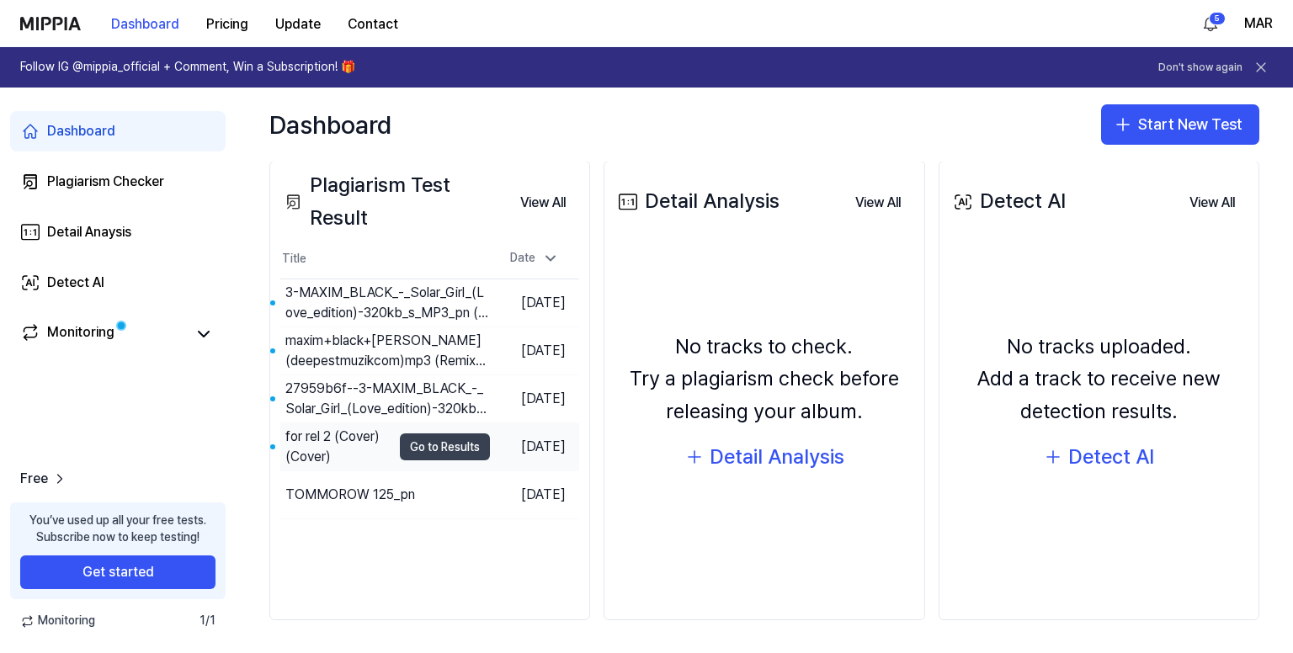
click at [426, 442] on button "Go to Results" at bounding box center [445, 447] width 90 height 27
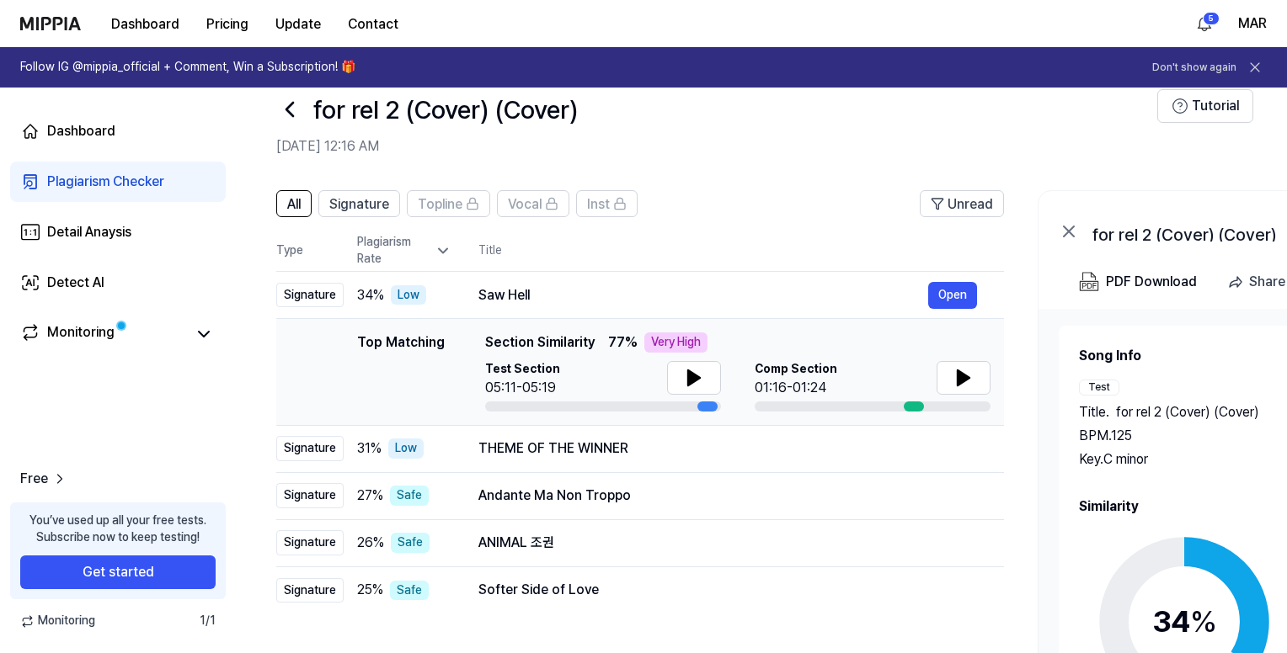
scroll to position [0, 0]
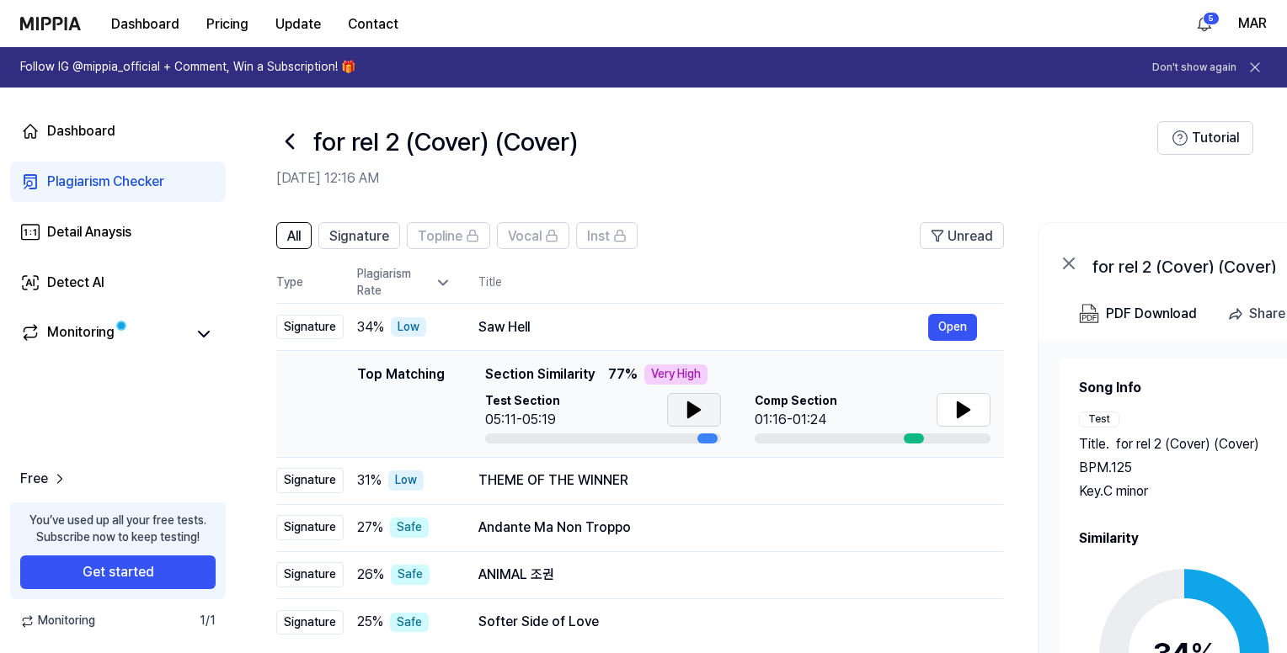
click at [690, 415] on icon at bounding box center [694, 409] width 12 height 15
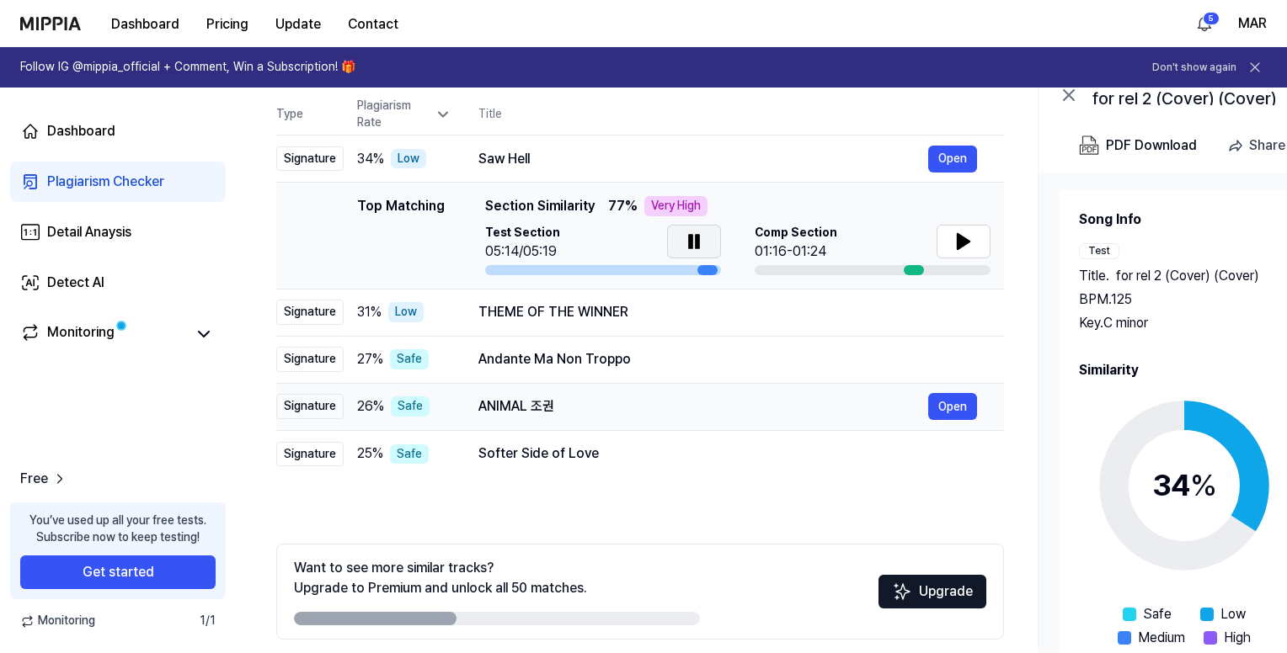
scroll to position [84, 0]
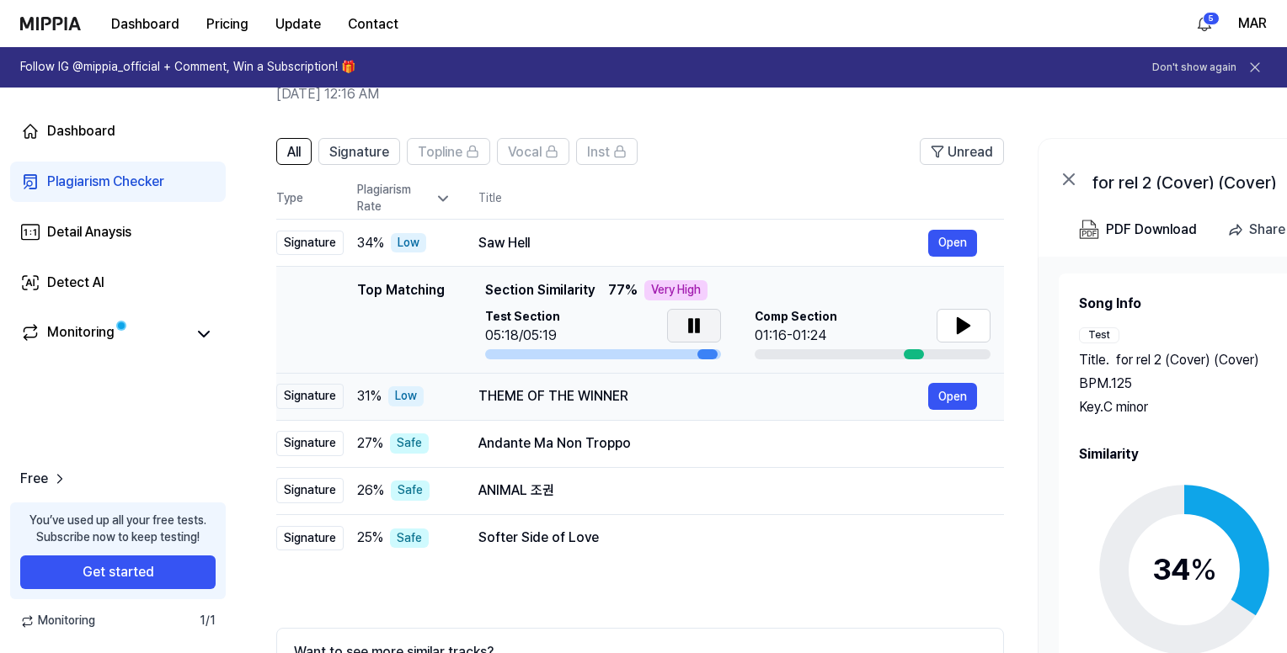
click at [678, 392] on div "THEME OF THE WINNER" at bounding box center [703, 396] width 450 height 20
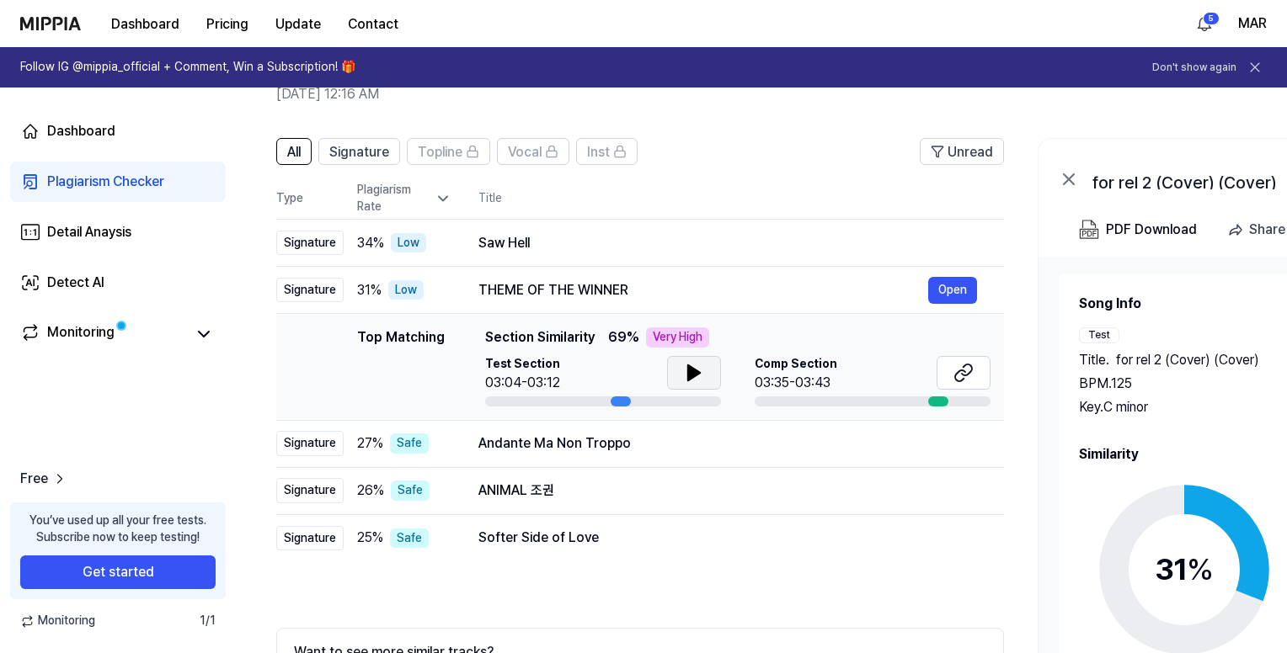
click at [696, 374] on icon at bounding box center [694, 372] width 12 height 15
click at [690, 438] on div "Andante Ma Non Troppo" at bounding box center [703, 444] width 450 height 20
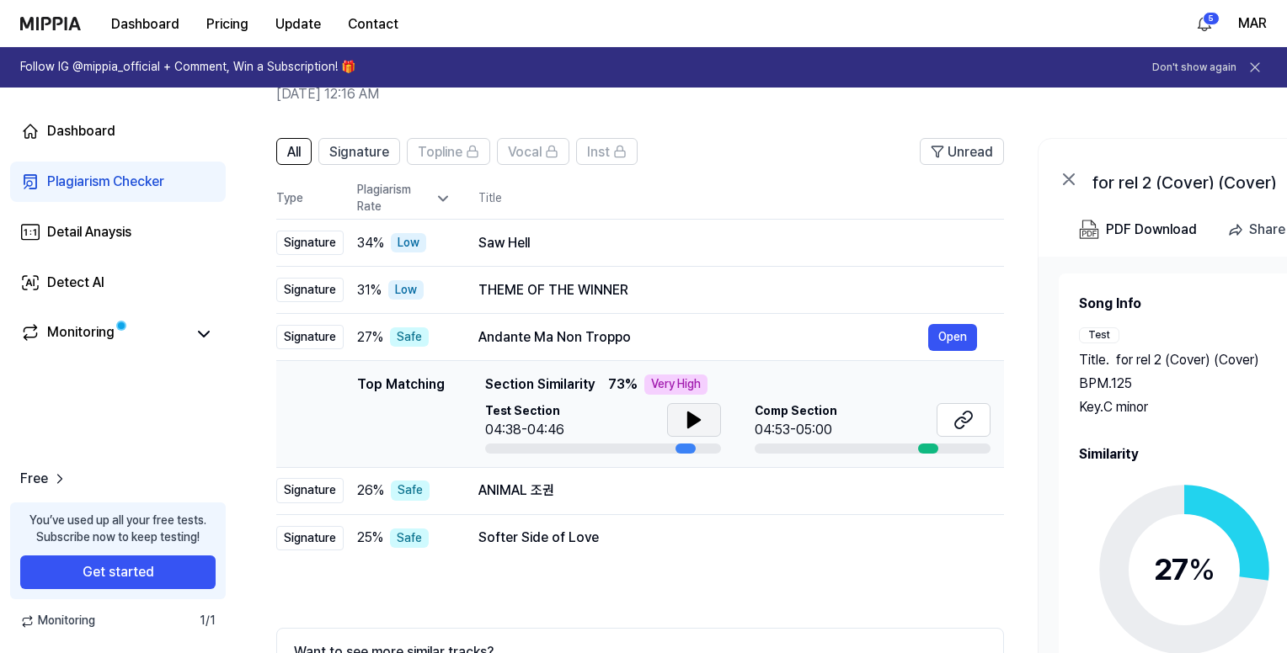
click at [692, 420] on icon at bounding box center [694, 420] width 12 height 15
click at [668, 496] on div "ANIMAL 조권" at bounding box center [703, 491] width 450 height 20
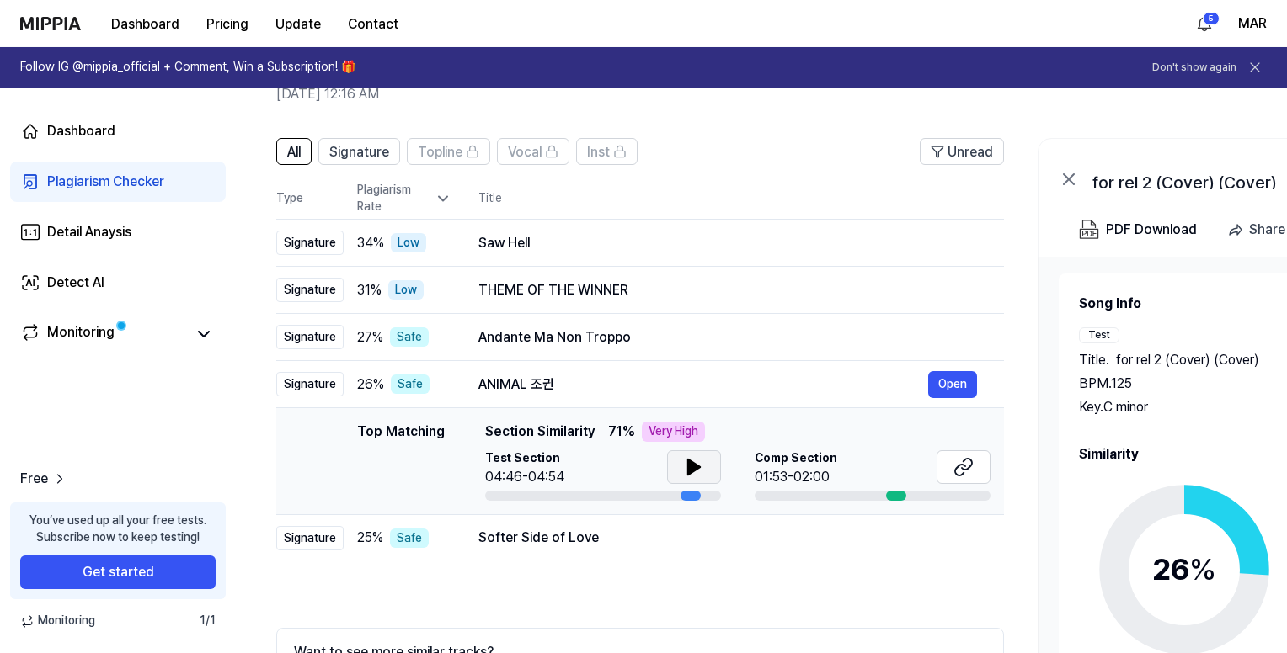
click at [699, 468] on icon at bounding box center [694, 467] width 20 height 20
click at [674, 535] on div "Softer Side of Love" at bounding box center [703, 538] width 450 height 20
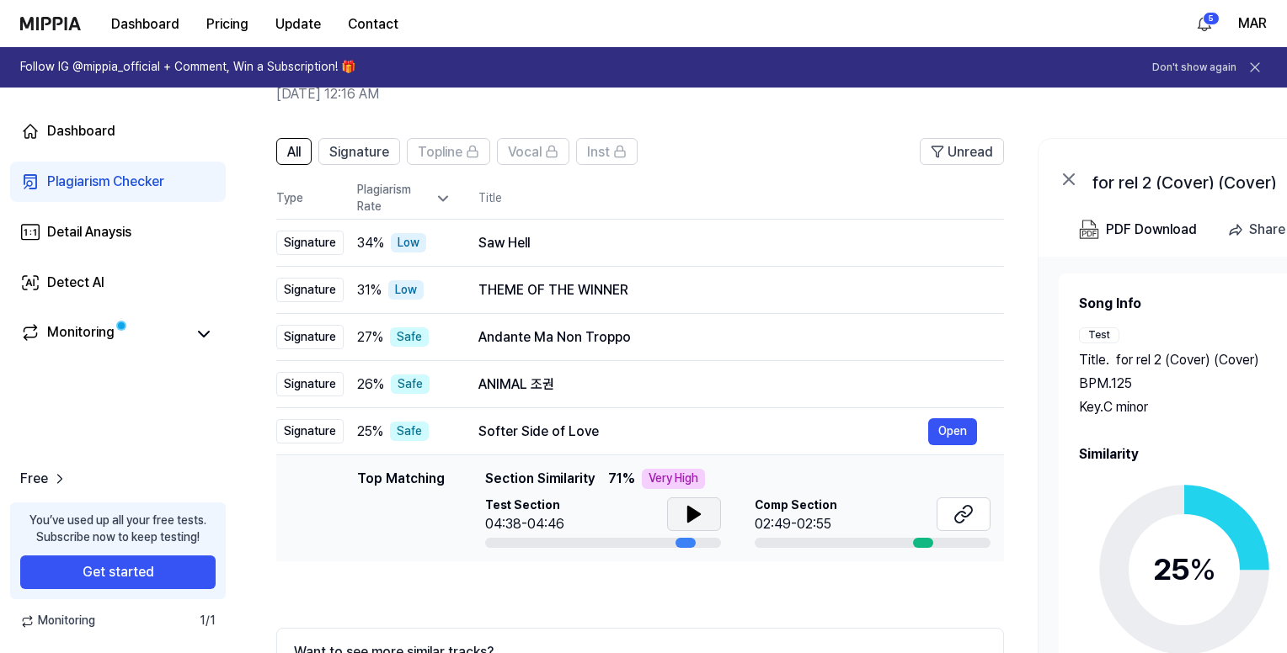
click at [694, 506] on icon at bounding box center [694, 514] width 20 height 20
click at [176, 329] on link "Monitoring" at bounding box center [102, 334] width 165 height 24
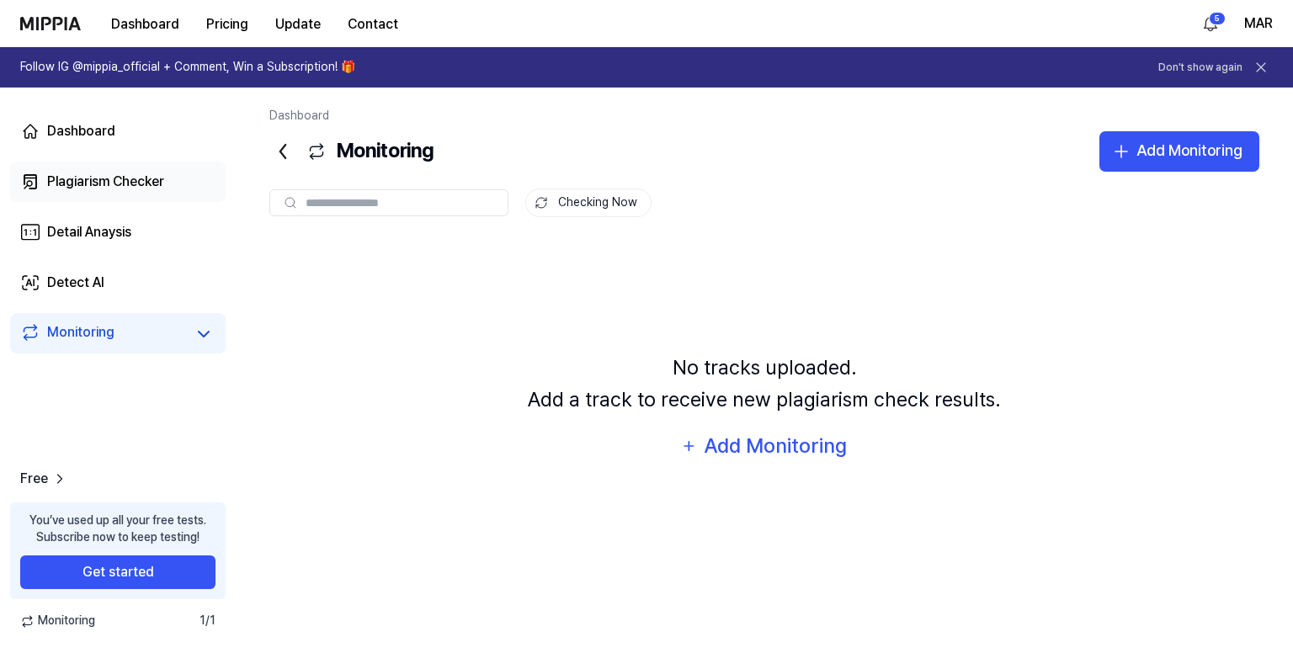
click at [152, 179] on div "Plagiarism Checker" at bounding box center [105, 182] width 117 height 20
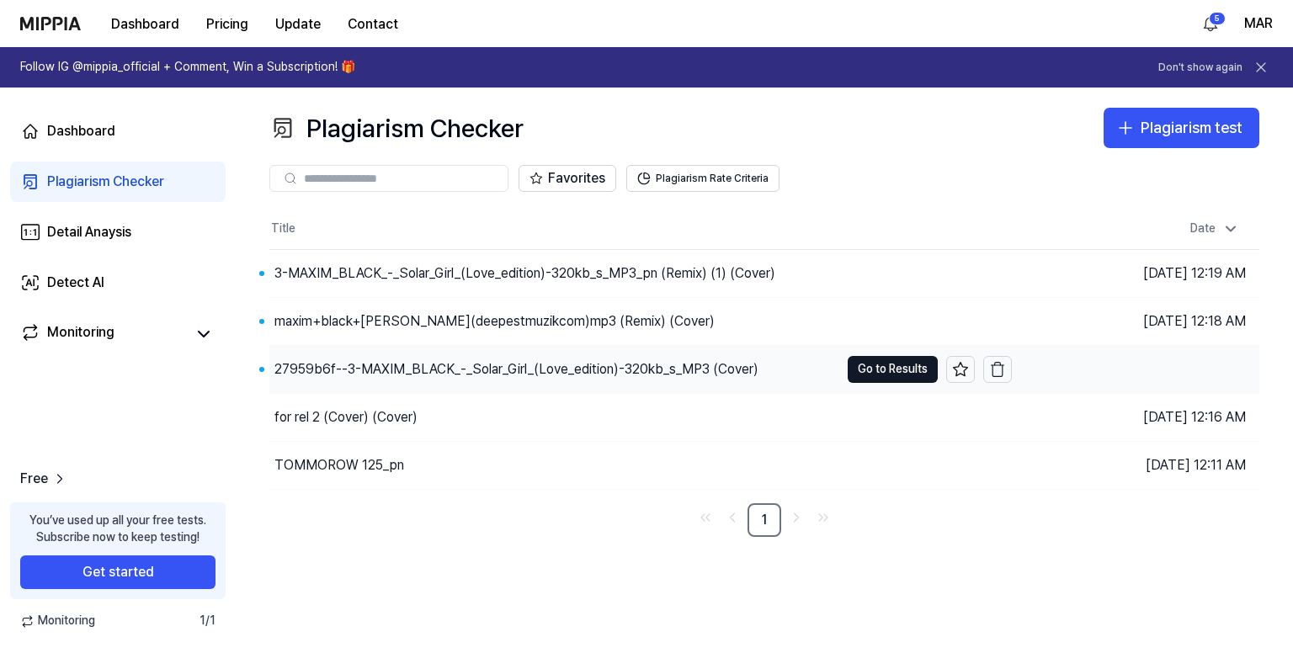
click at [787, 377] on div "27959b6f--3-MAXIM_BLACK_-_Solar_Girl_(Love_edition)-320kb_s_MP3 (Cover)" at bounding box center [554, 369] width 570 height 47
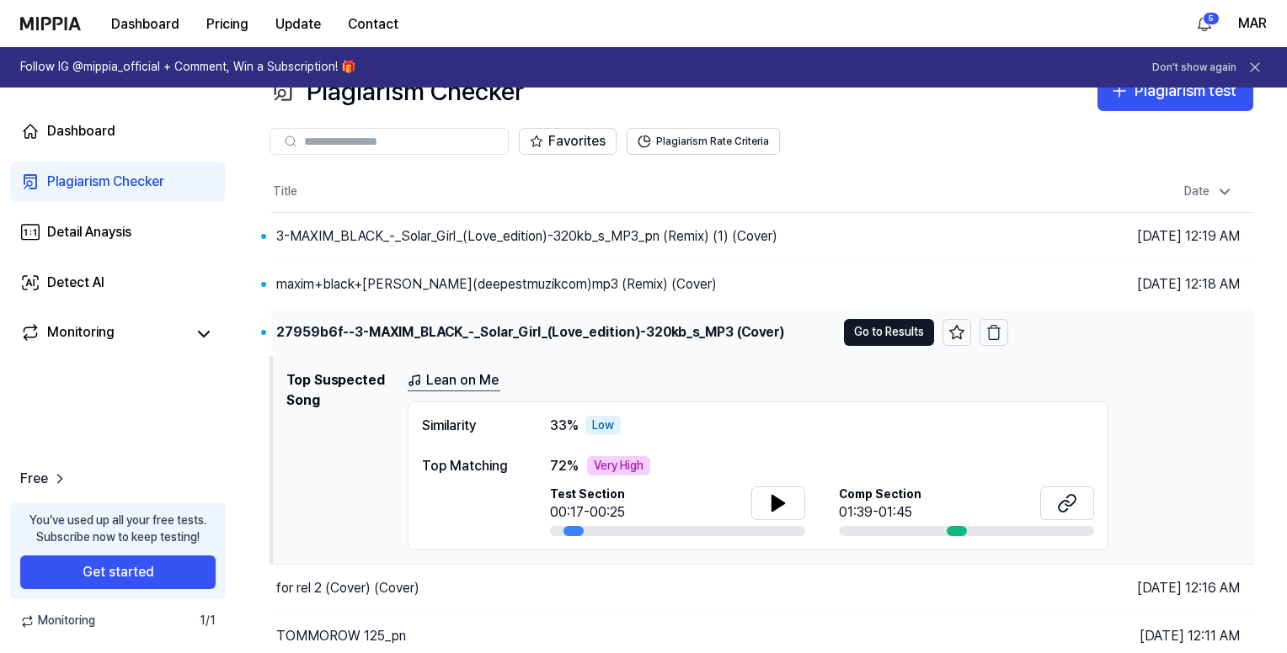
scroll to position [90, 0]
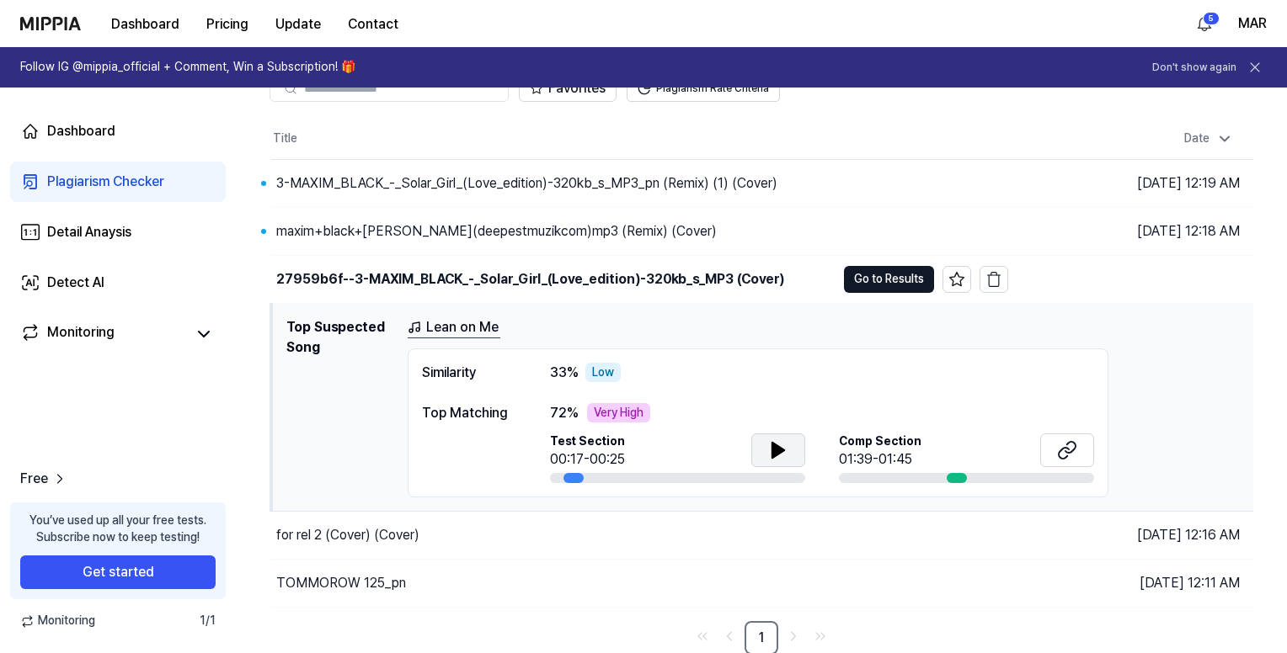
click at [772, 446] on icon at bounding box center [778, 450] width 12 height 15
click at [645, 306] on td "Top Suspected Song Lean on Me Similarity 33 % Low Top Matching 72 % Very High T…" at bounding box center [762, 407] width 982 height 209
click at [905, 273] on button "Go to Results" at bounding box center [889, 279] width 90 height 27
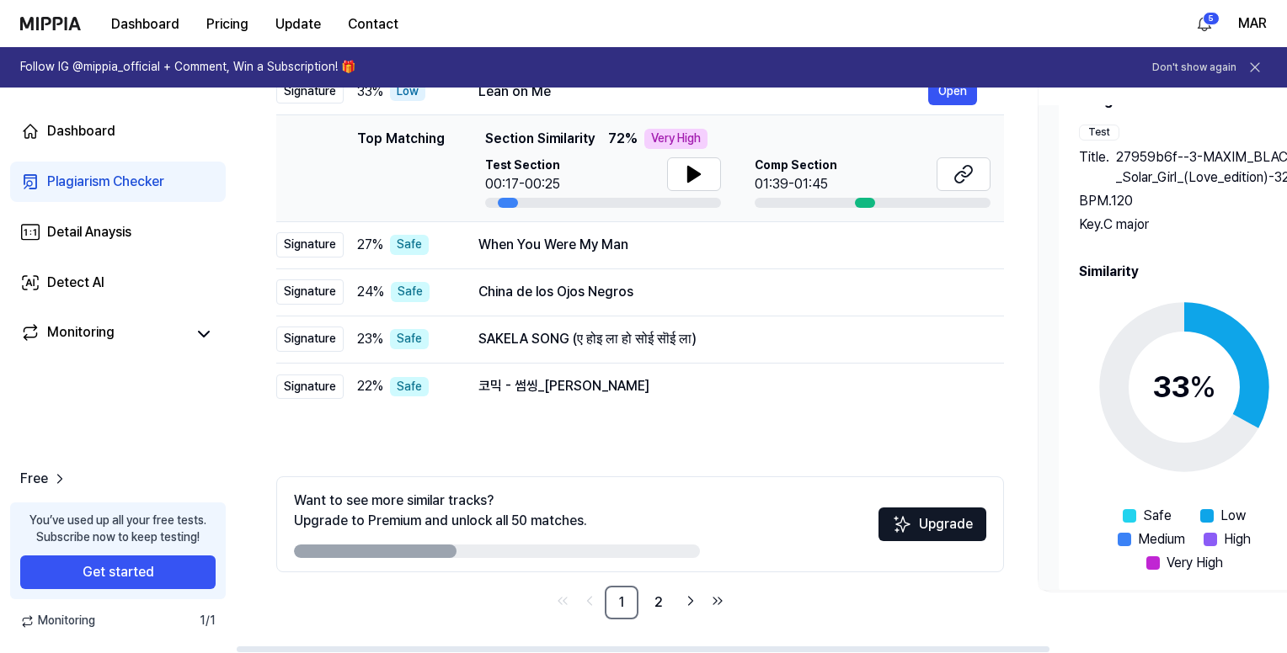
scroll to position [71, 0]
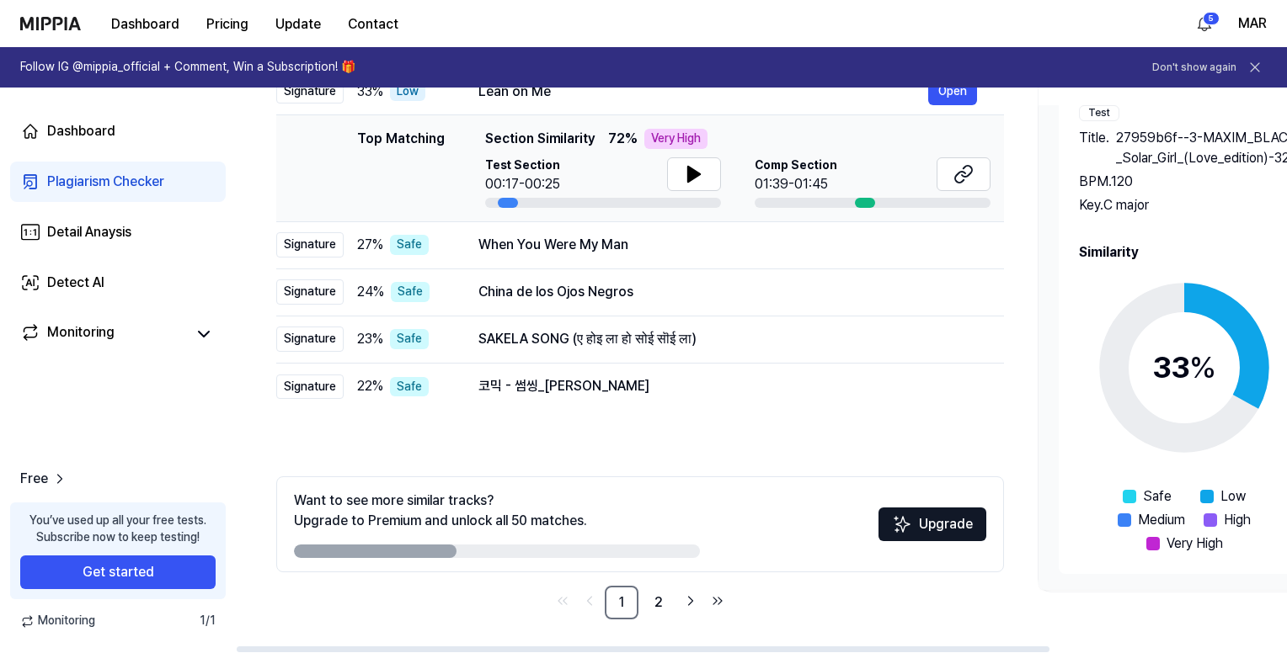
click at [1164, 392] on icon at bounding box center [1184, 368] width 211 height 211
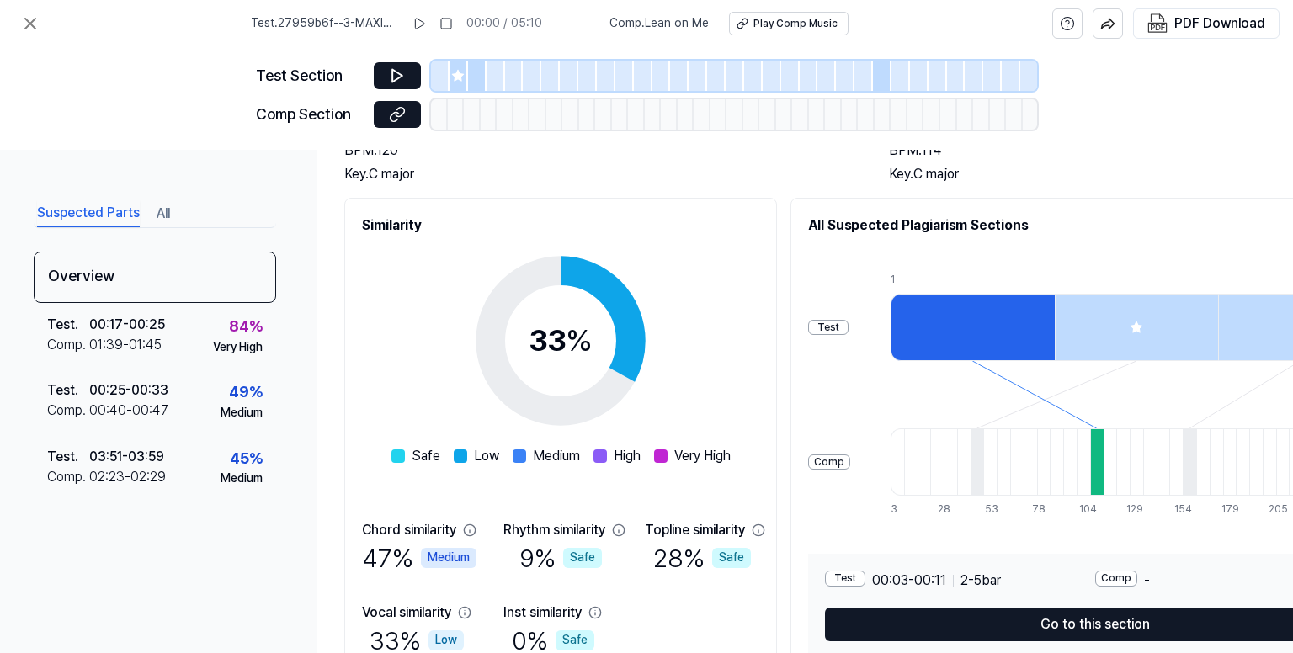
scroll to position [245, 0]
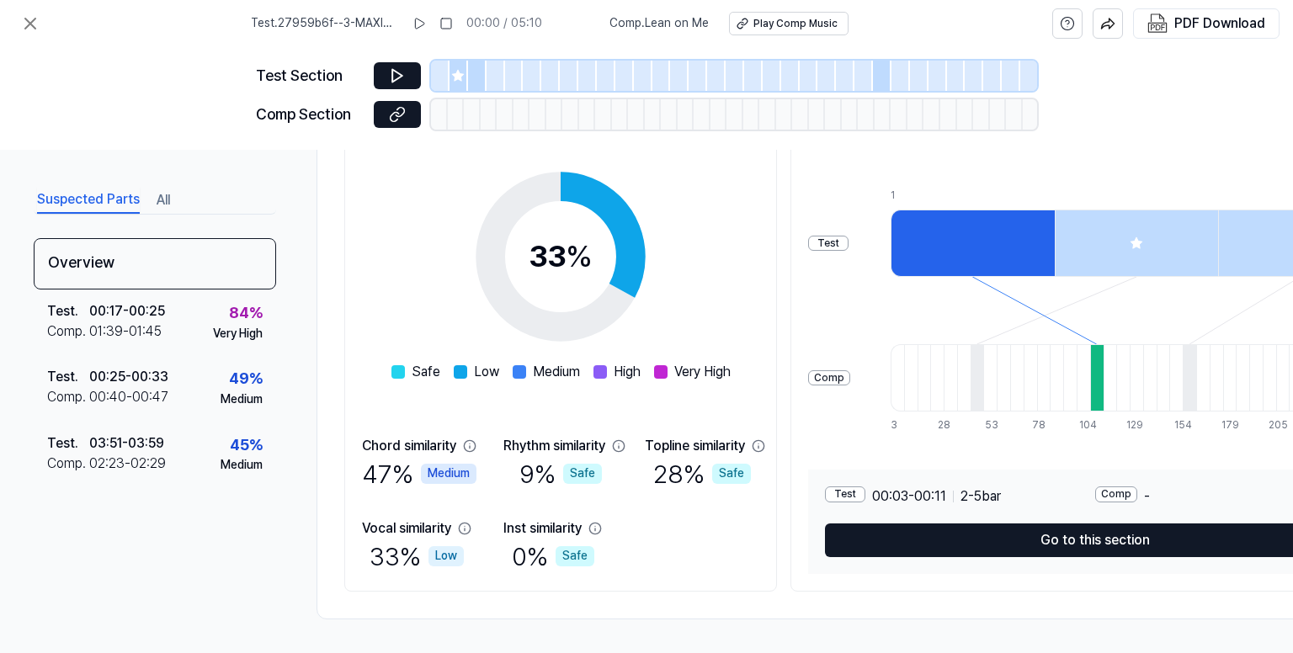
click at [984, 382] on div at bounding box center [977, 377] width 13 height 67
click at [984, 365] on div at bounding box center [977, 377] width 13 height 67
click at [1208, 381] on div at bounding box center [1203, 377] width 13 height 67
click at [1197, 378] on div at bounding box center [1189, 377] width 13 height 67
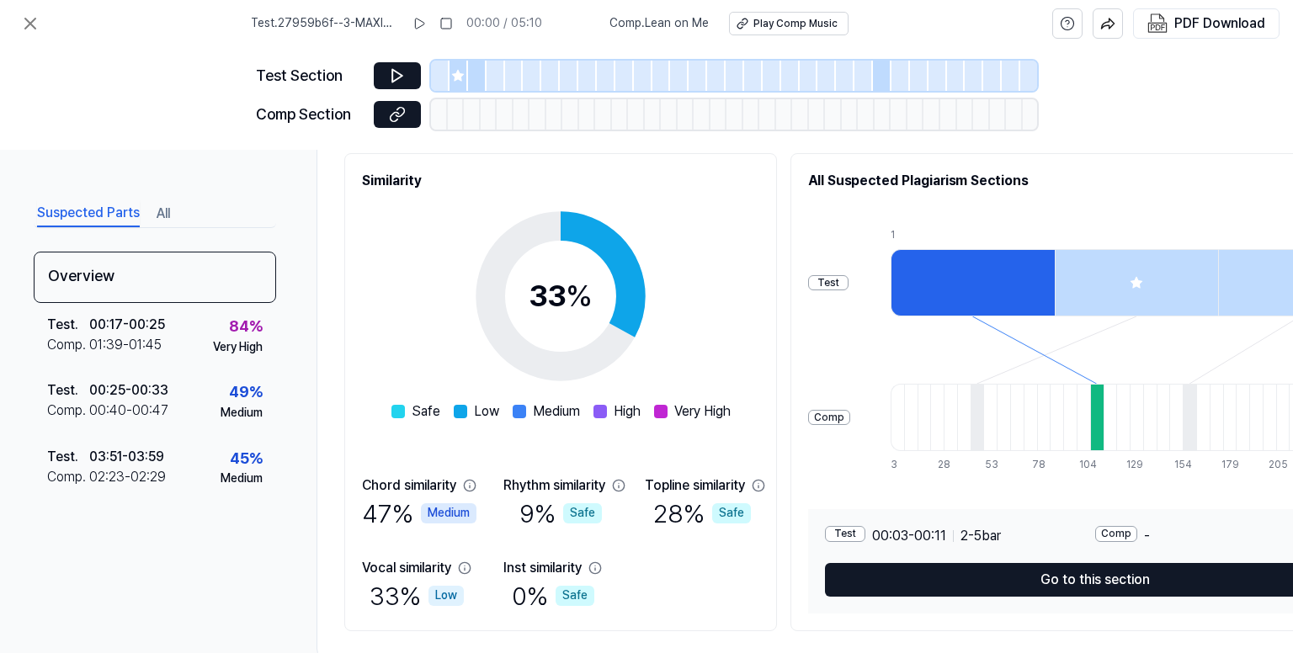
scroll to position [161, 0]
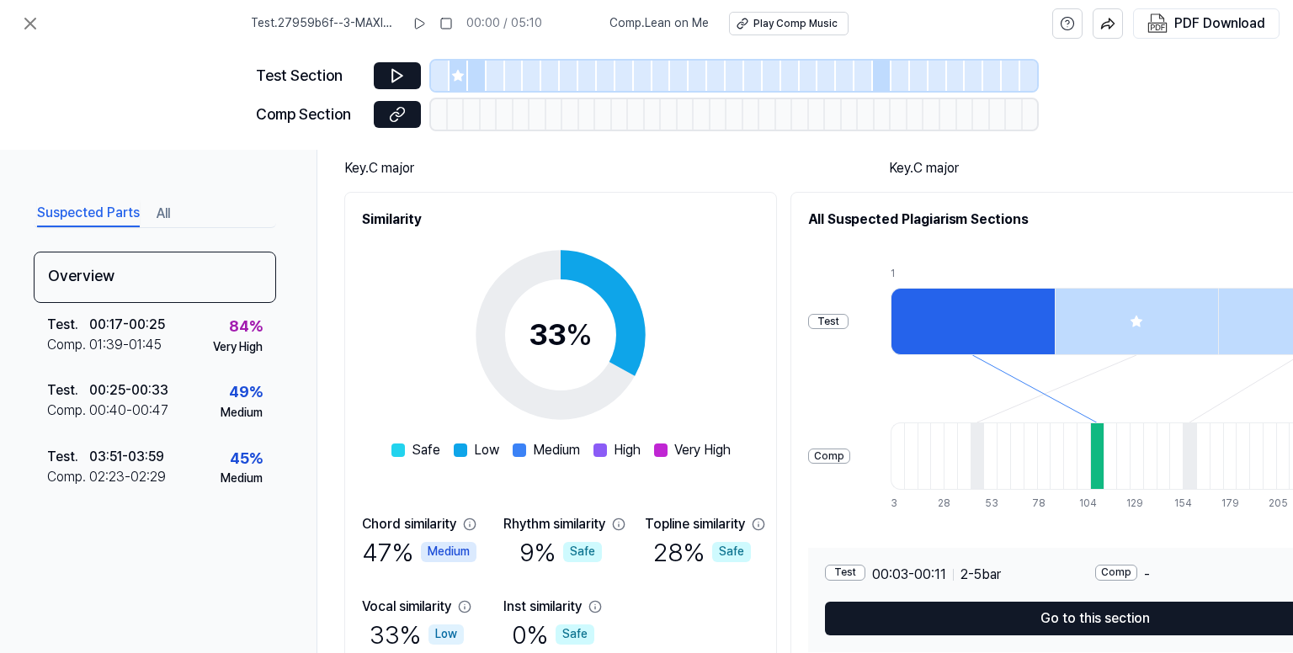
click at [454, 82] on icon at bounding box center [457, 75] width 13 height 13
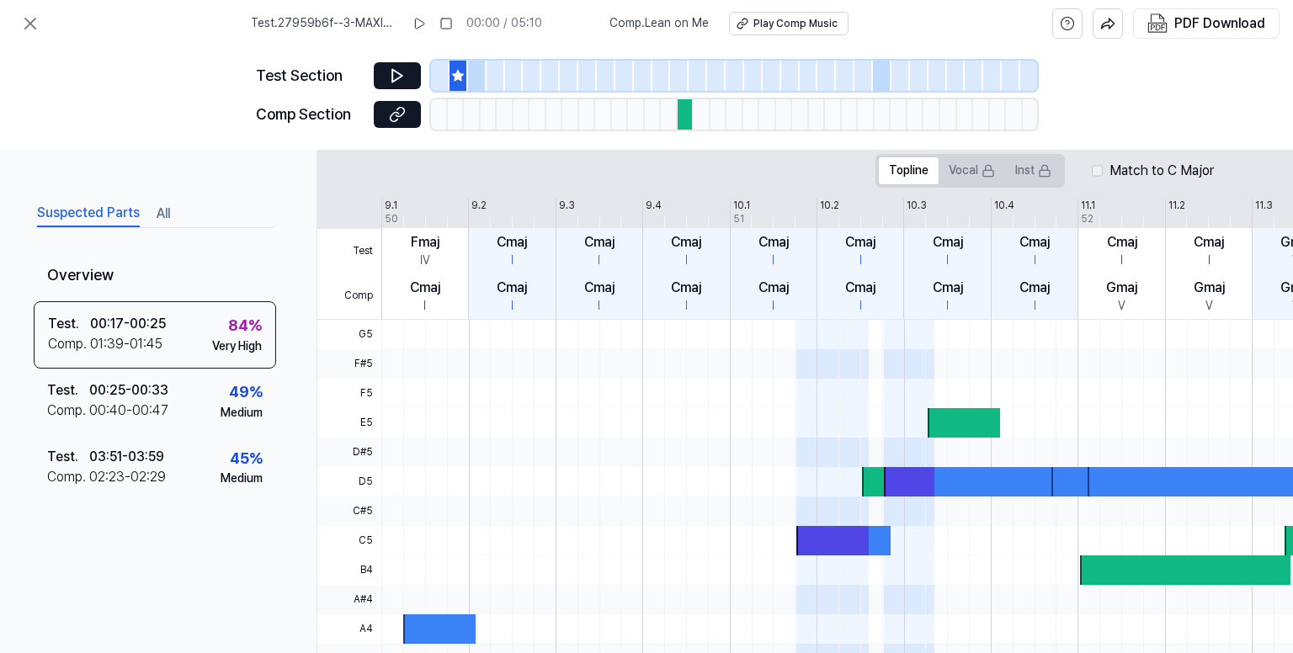
scroll to position [77, 0]
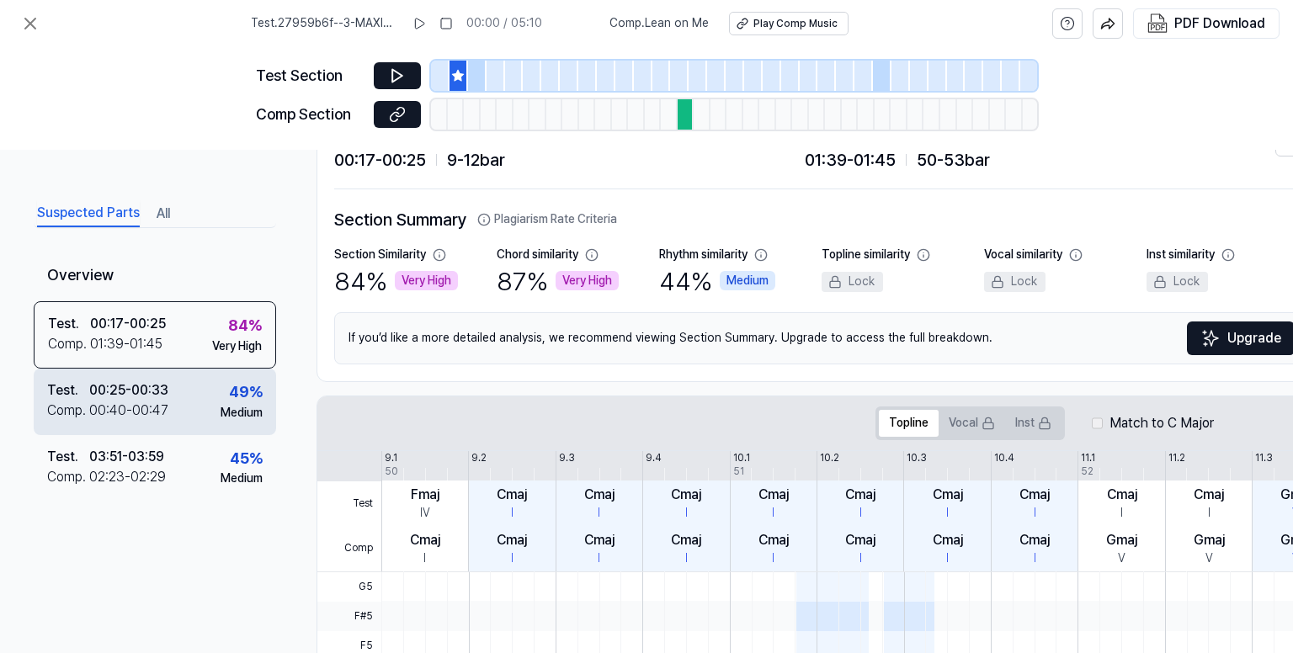
click at [175, 400] on div "Test . 00:25 - 00:33 Comp . 00:40 - 00:47 49 % Medium" at bounding box center [155, 402] width 243 height 66
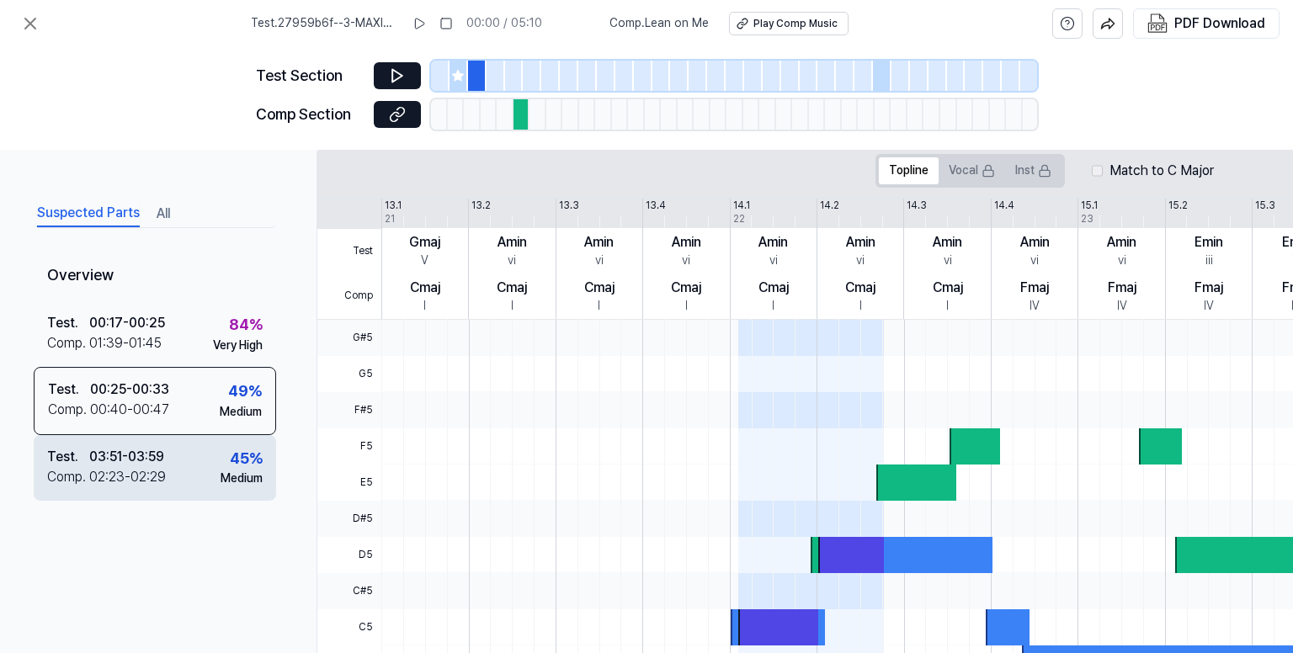
click at [189, 465] on div "Test . 03:51 - 03:59 Comp . 02:23 - 02:29 45 % Medium" at bounding box center [155, 468] width 243 height 66
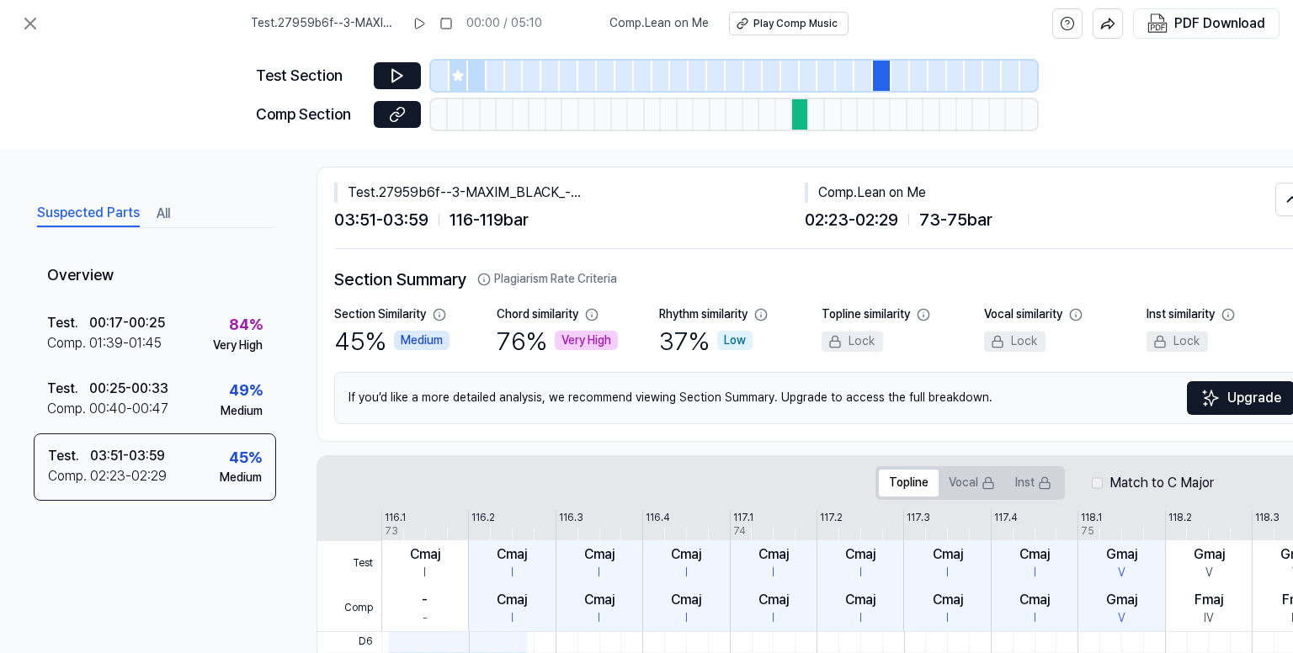
scroll to position [0, 0]
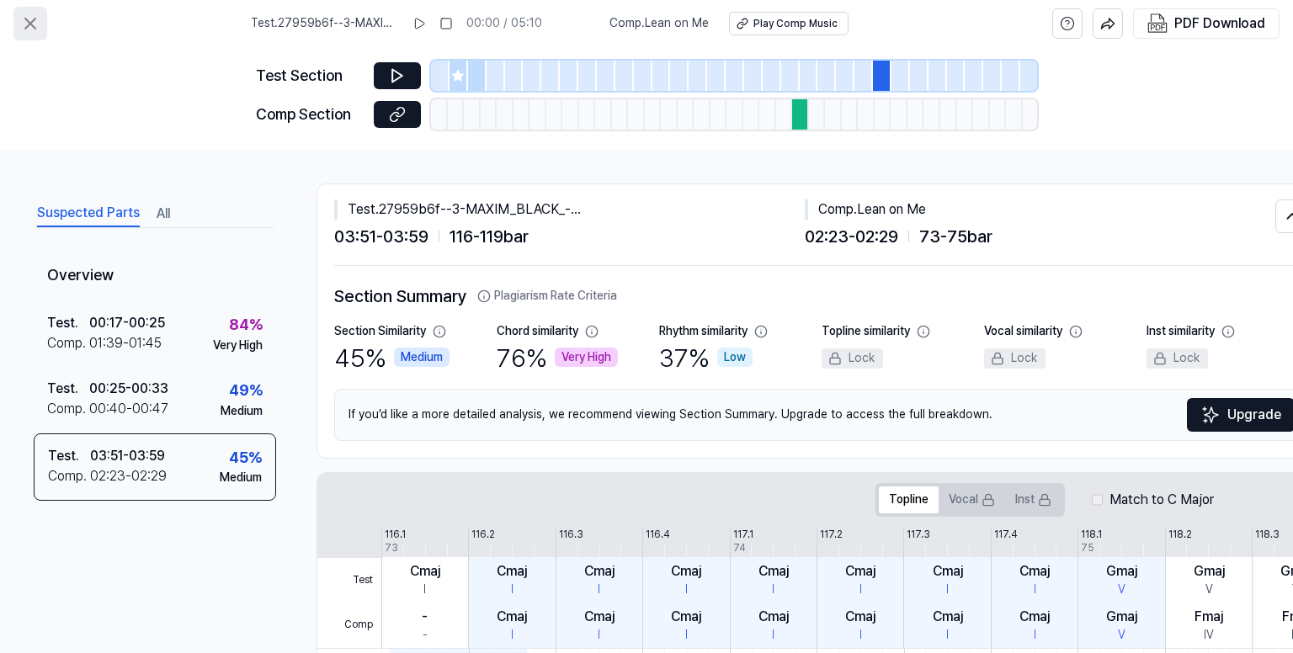
click at [24, 12] on button at bounding box center [30, 24] width 34 height 34
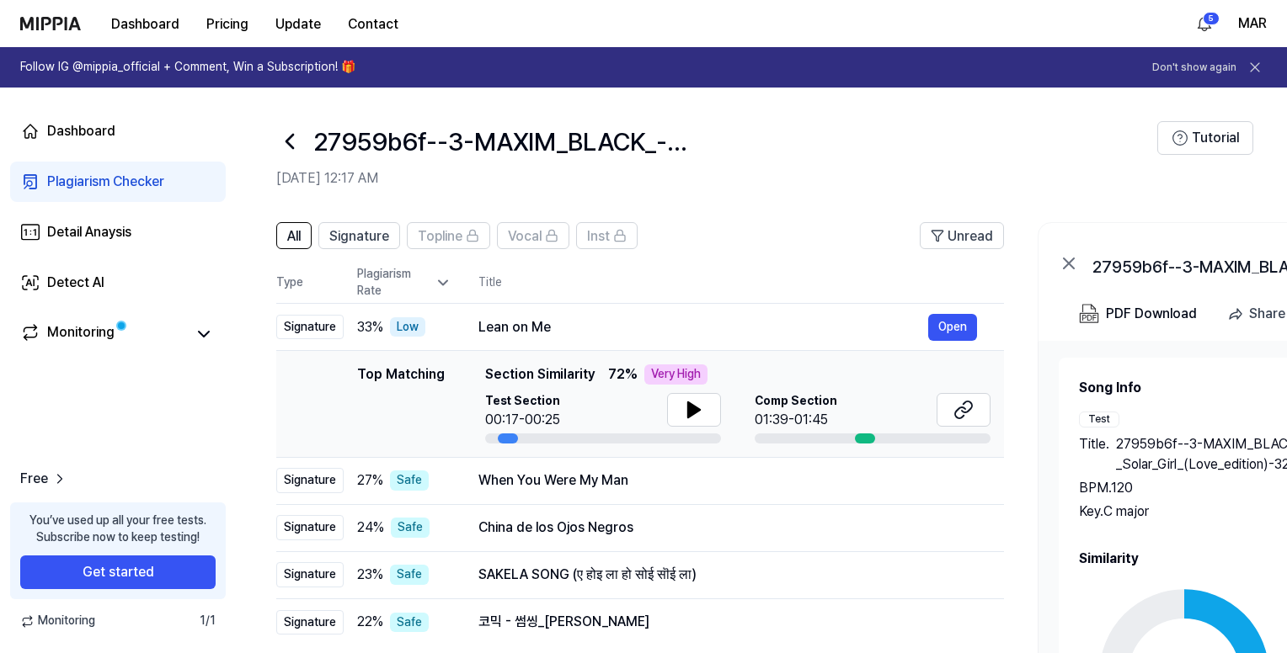
click at [281, 139] on icon at bounding box center [289, 141] width 27 height 27
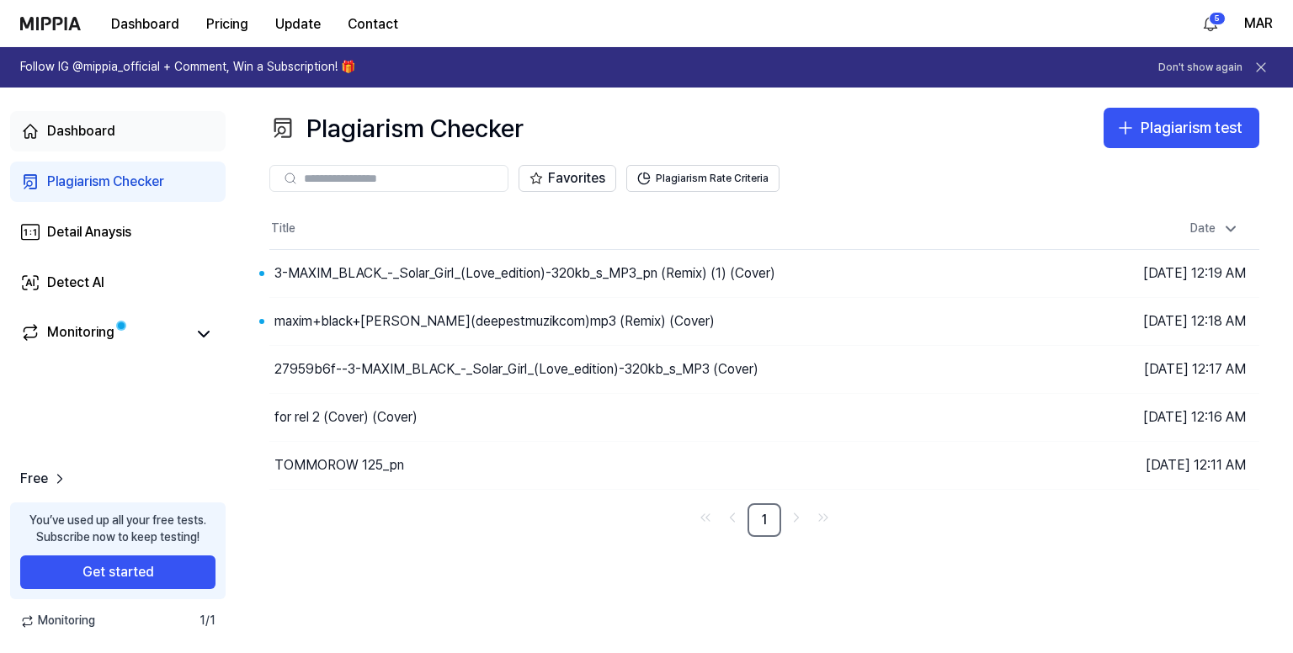
click at [115, 140] on link "Dashboard" at bounding box center [118, 131] width 216 height 40
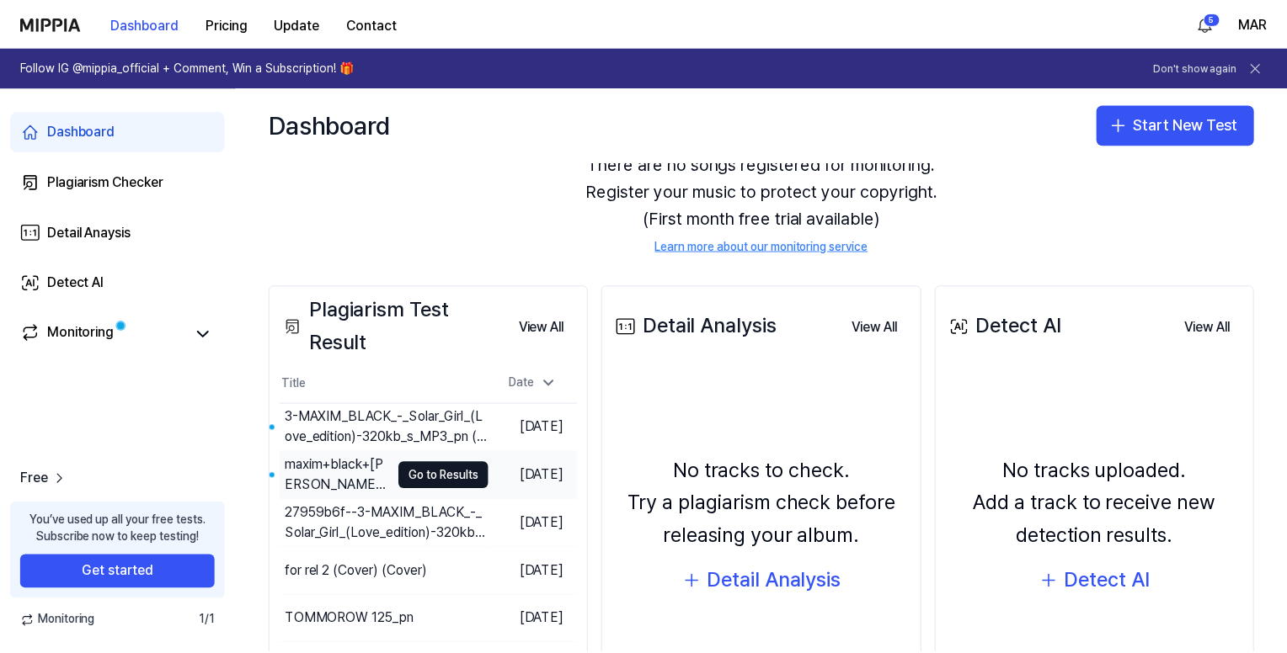
scroll to position [200, 0]
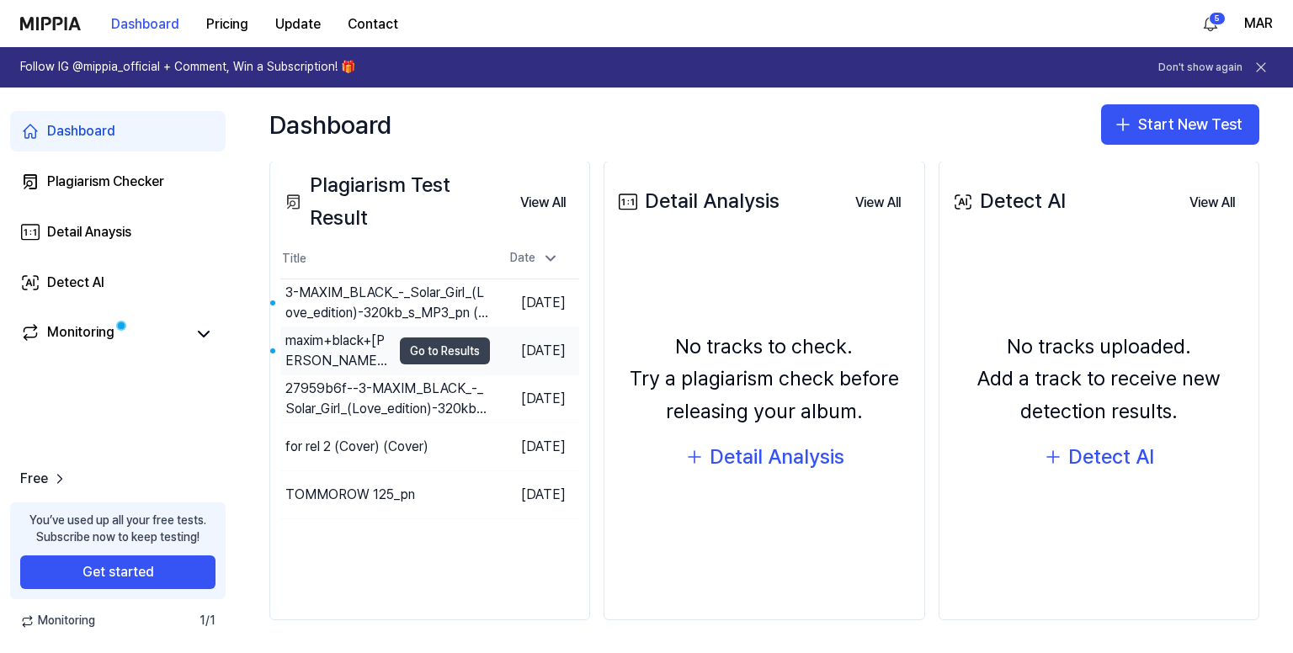
click at [429, 345] on button "Go to Results" at bounding box center [445, 351] width 90 height 27
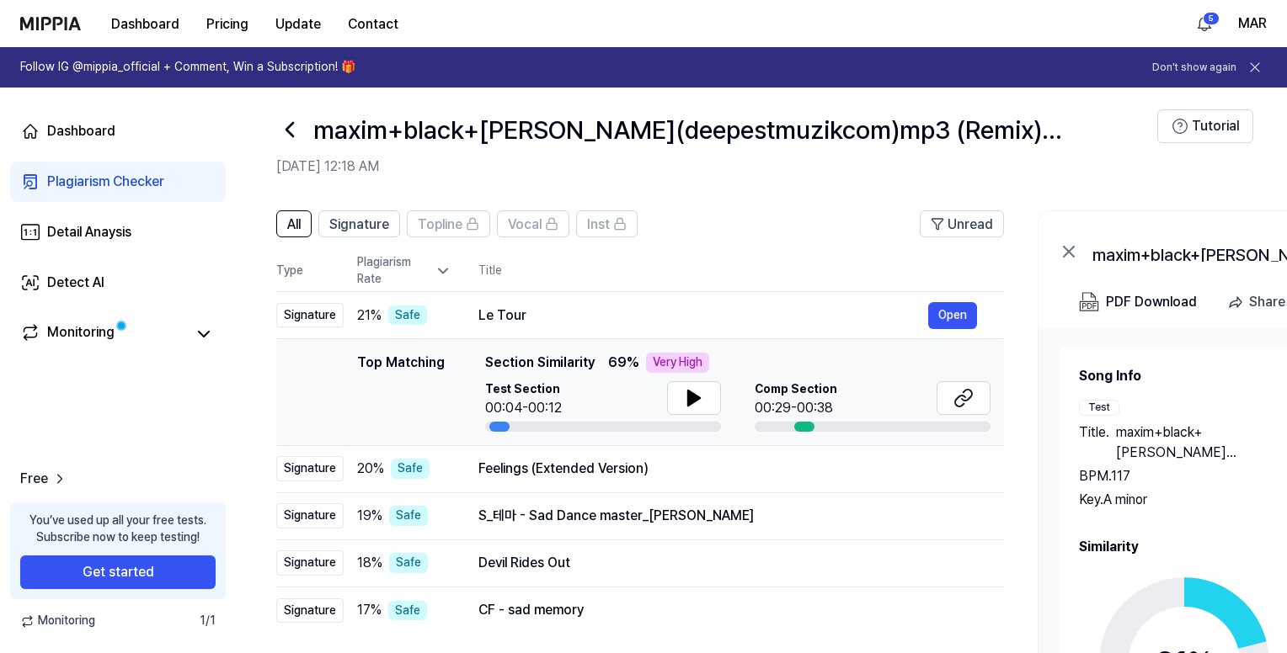
scroll to position [0, 0]
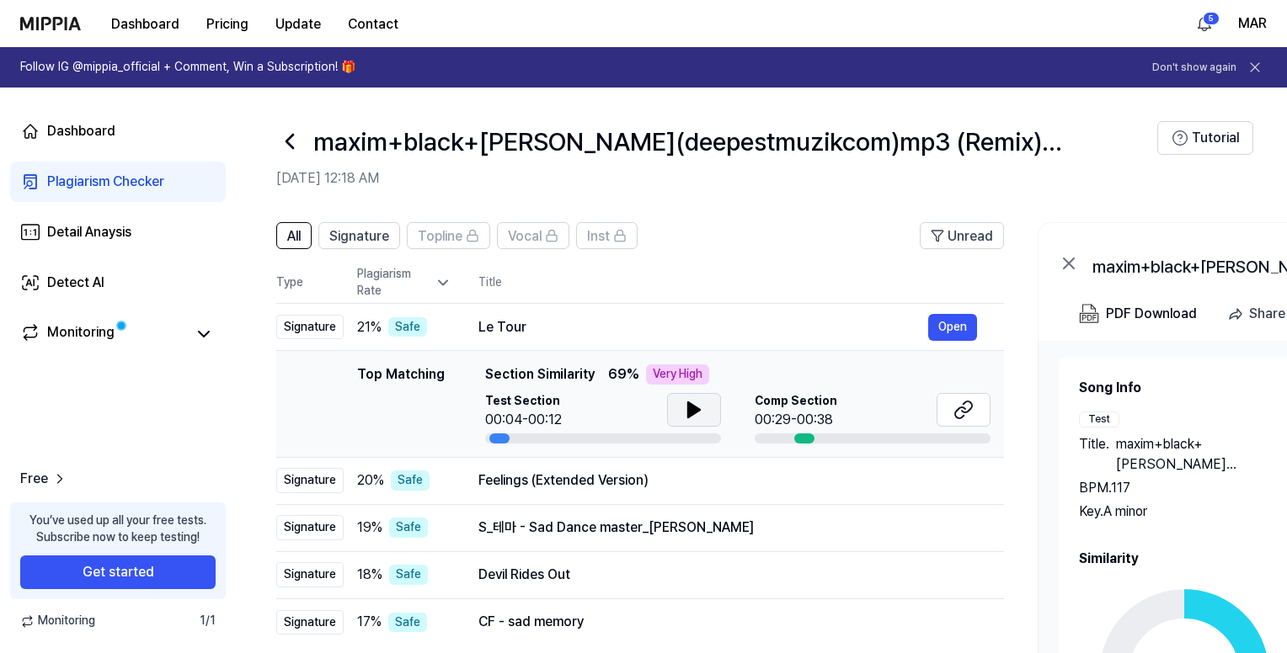
click at [694, 405] on icon at bounding box center [694, 410] width 20 height 20
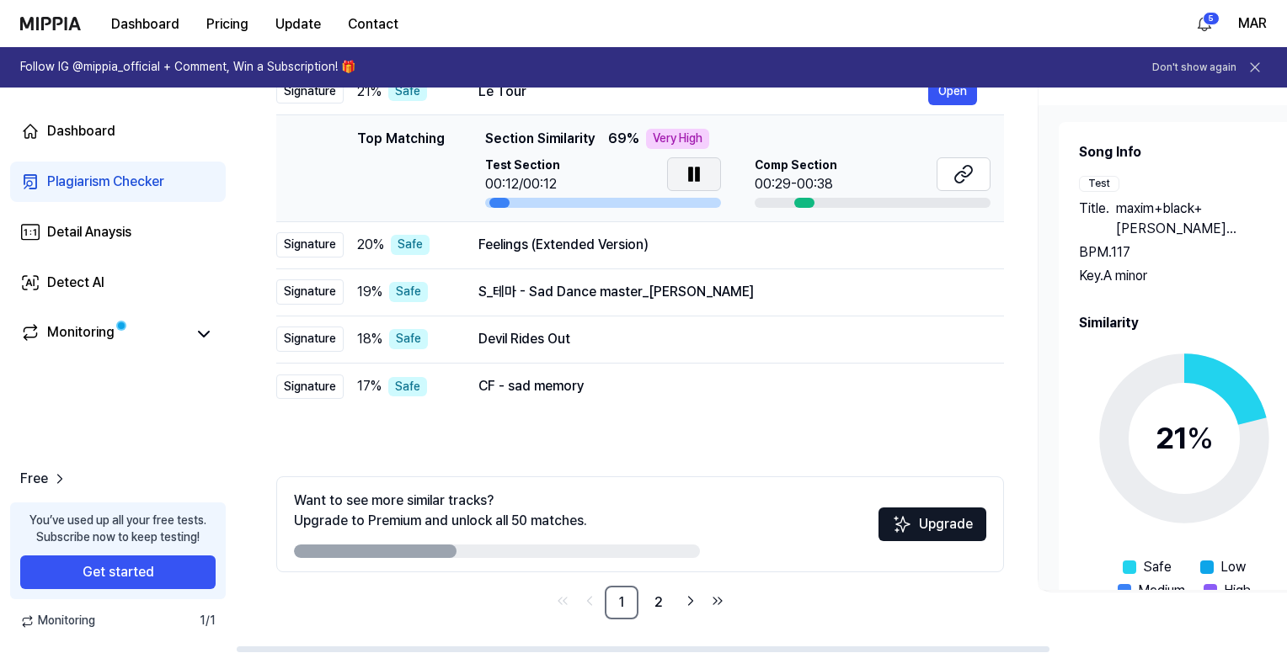
scroll to position [67, 0]
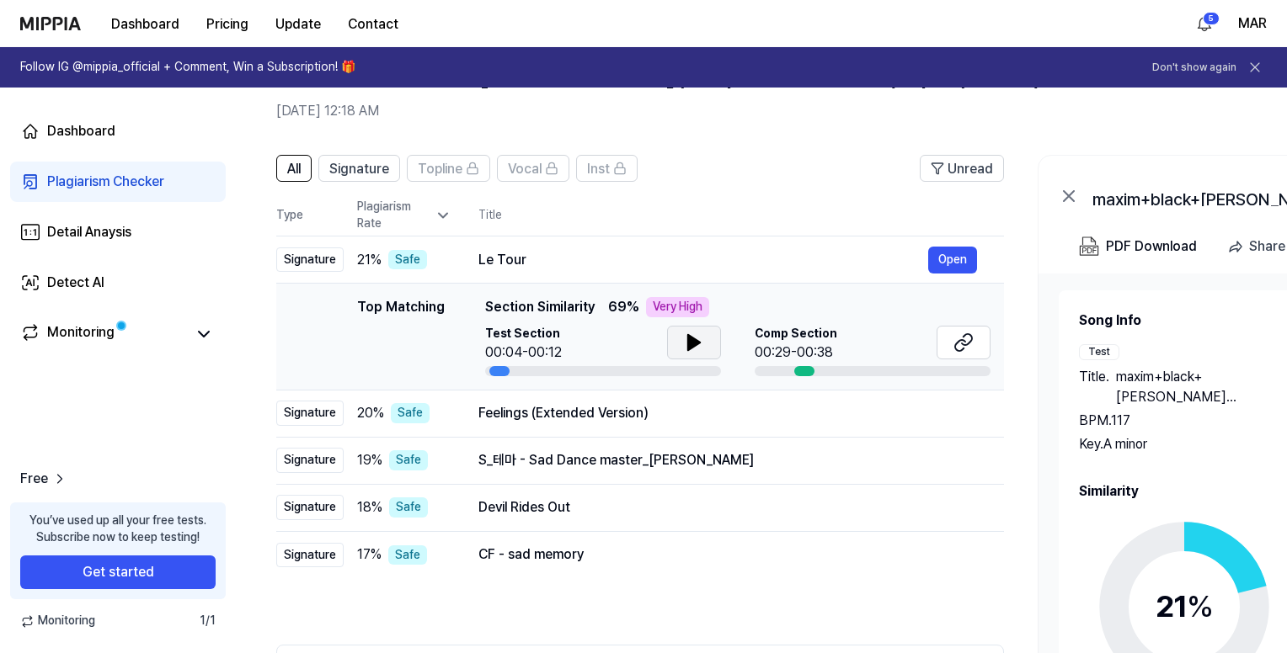
click at [807, 365] on div "Comp Section 00:29-00:38" at bounding box center [872, 351] width 236 height 51
click at [806, 370] on div at bounding box center [804, 371] width 20 height 10
drag, startPoint x: 791, startPoint y: 339, endPoint x: 869, endPoint y: 339, distance: 78.3
click at [792, 339] on span "Comp Section" at bounding box center [795, 334] width 83 height 17
click at [883, 339] on div "Comp Section 00:29-00:38" at bounding box center [872, 344] width 236 height 37
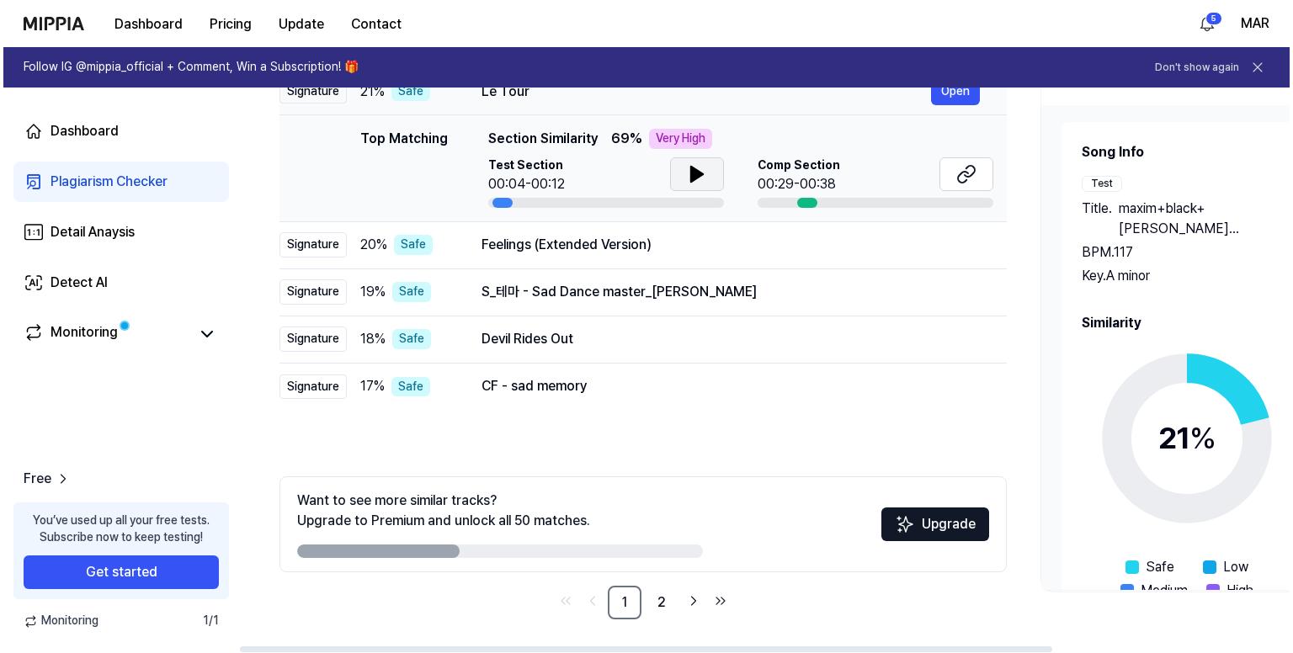
scroll to position [0, 0]
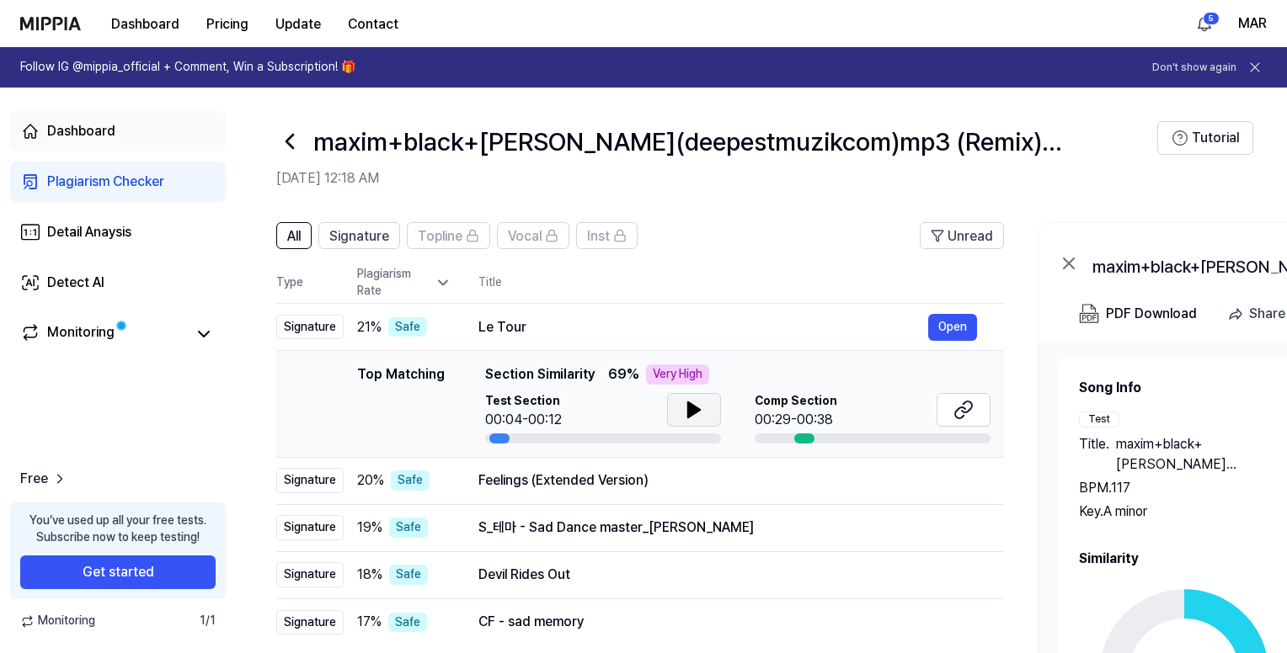
click at [104, 119] on link "Dashboard" at bounding box center [118, 131] width 216 height 40
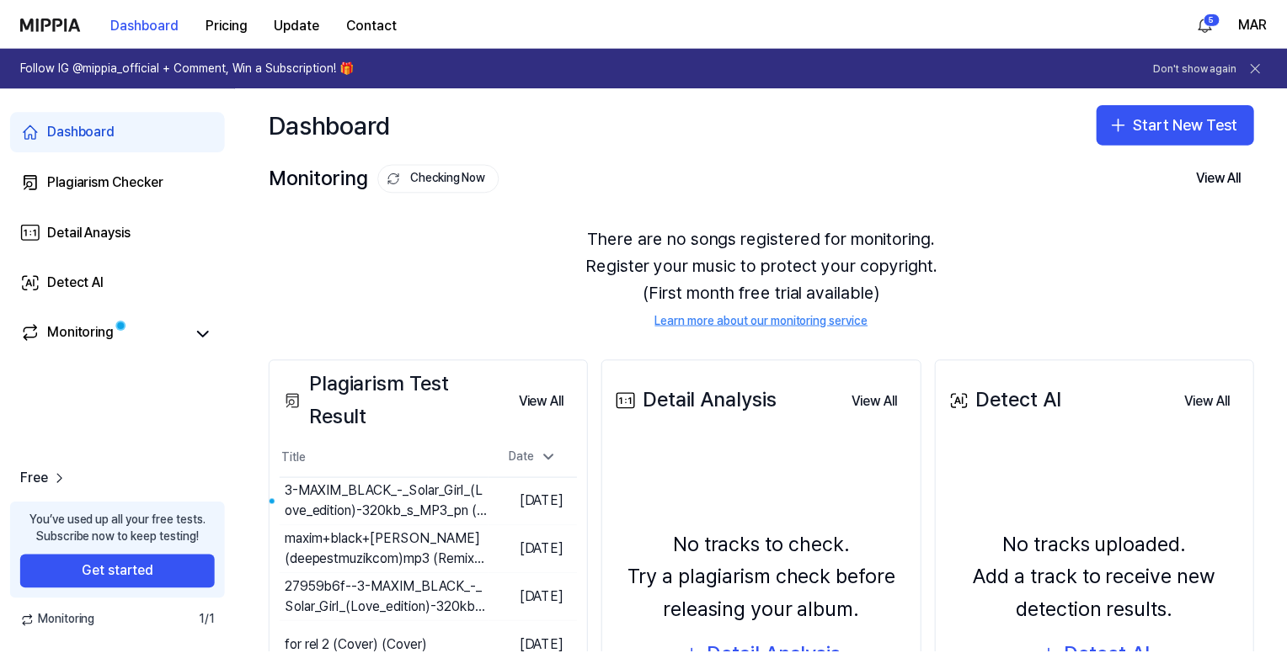
scroll to position [168, 0]
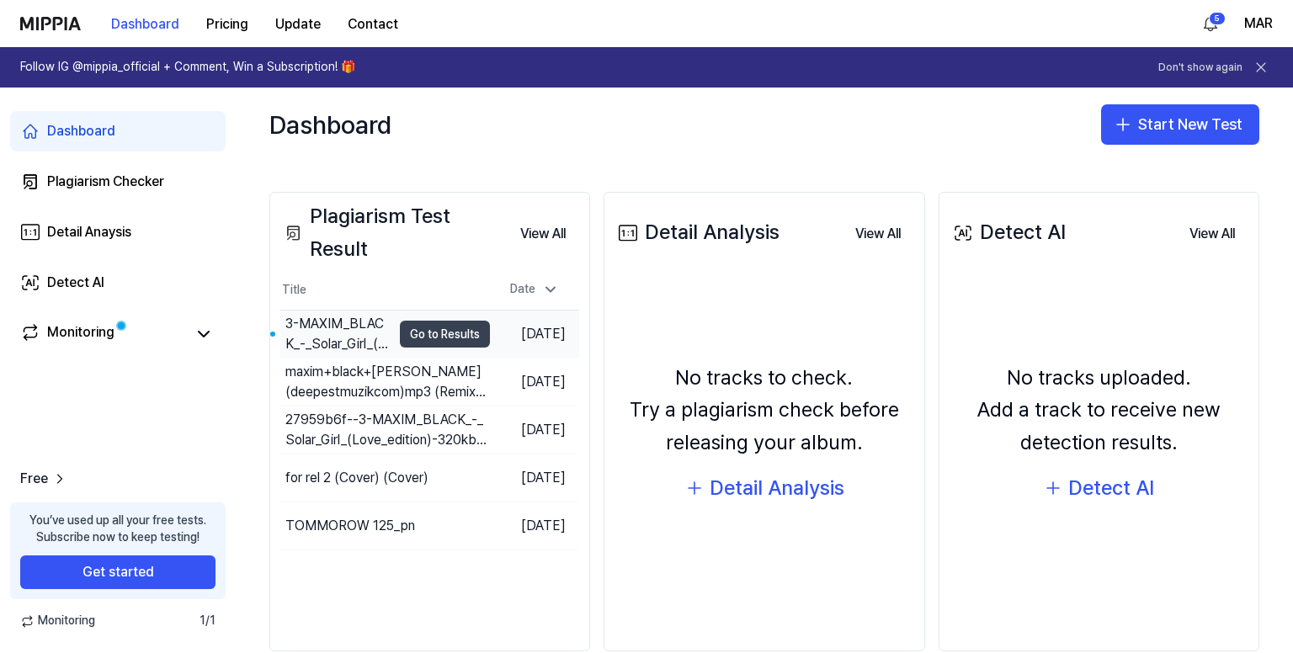
click at [445, 331] on button "Go to Results" at bounding box center [445, 334] width 90 height 27
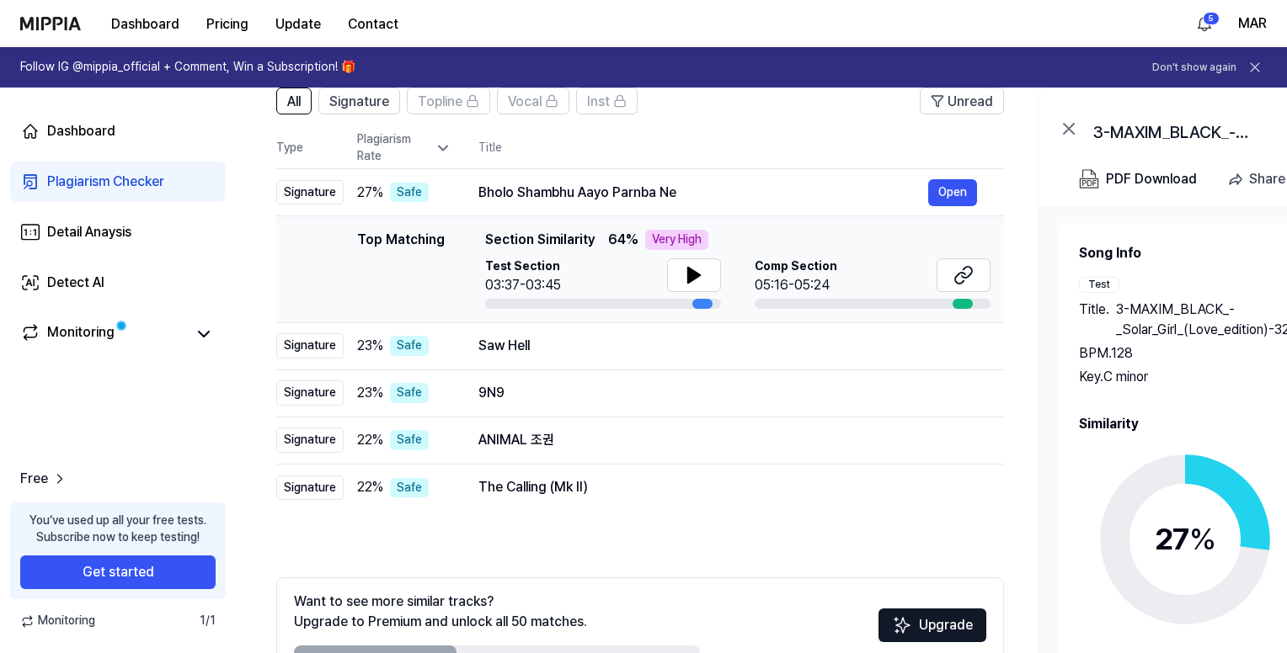
scroll to position [0, 0]
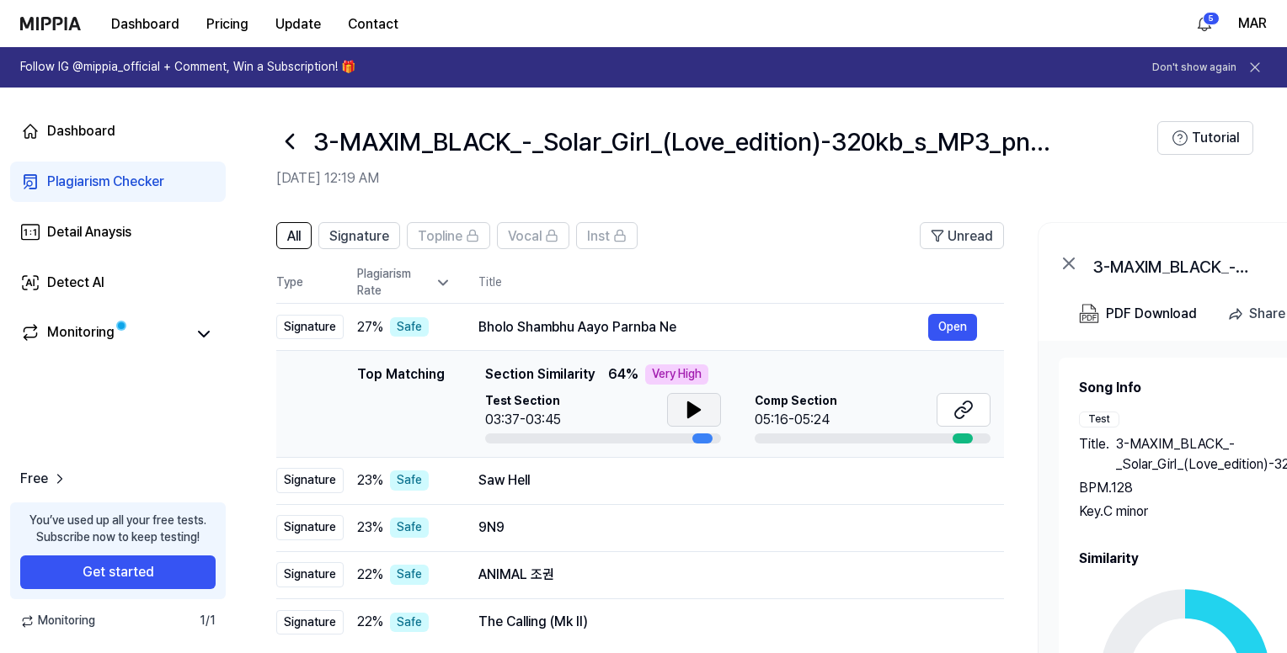
click at [695, 406] on icon at bounding box center [694, 410] width 20 height 20
click at [111, 131] on div "Dashboard" at bounding box center [81, 131] width 68 height 20
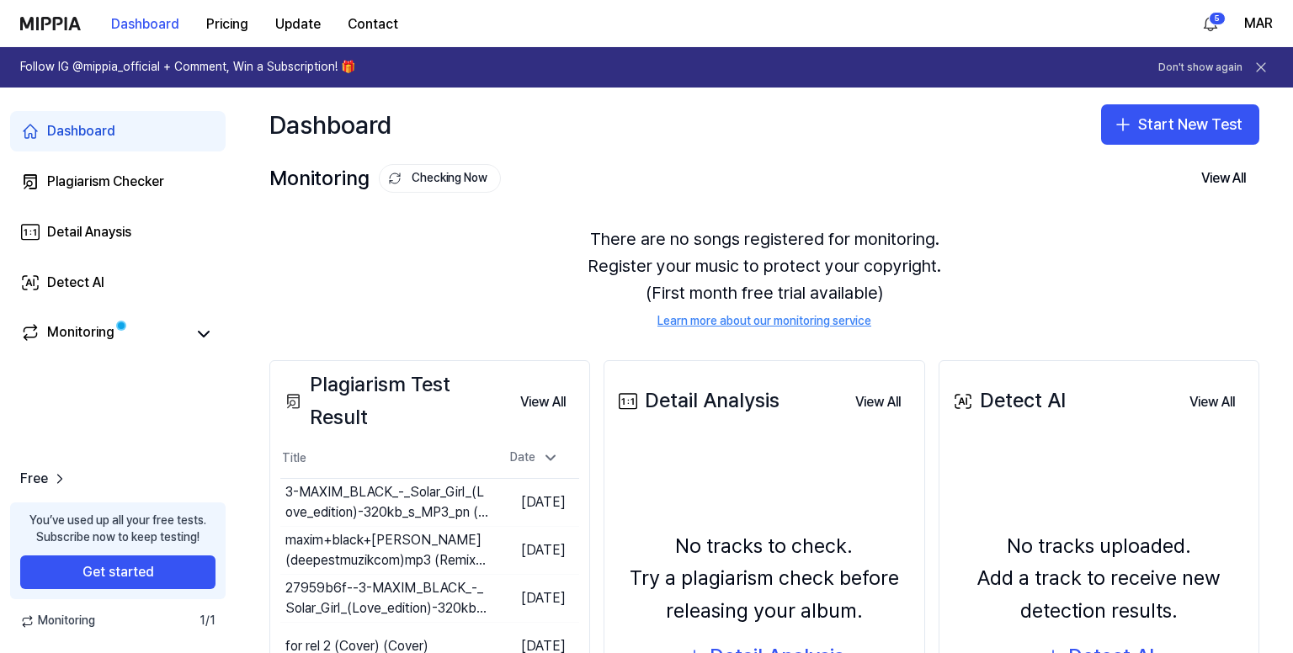
click at [92, 133] on div "Dashboard" at bounding box center [81, 131] width 68 height 20
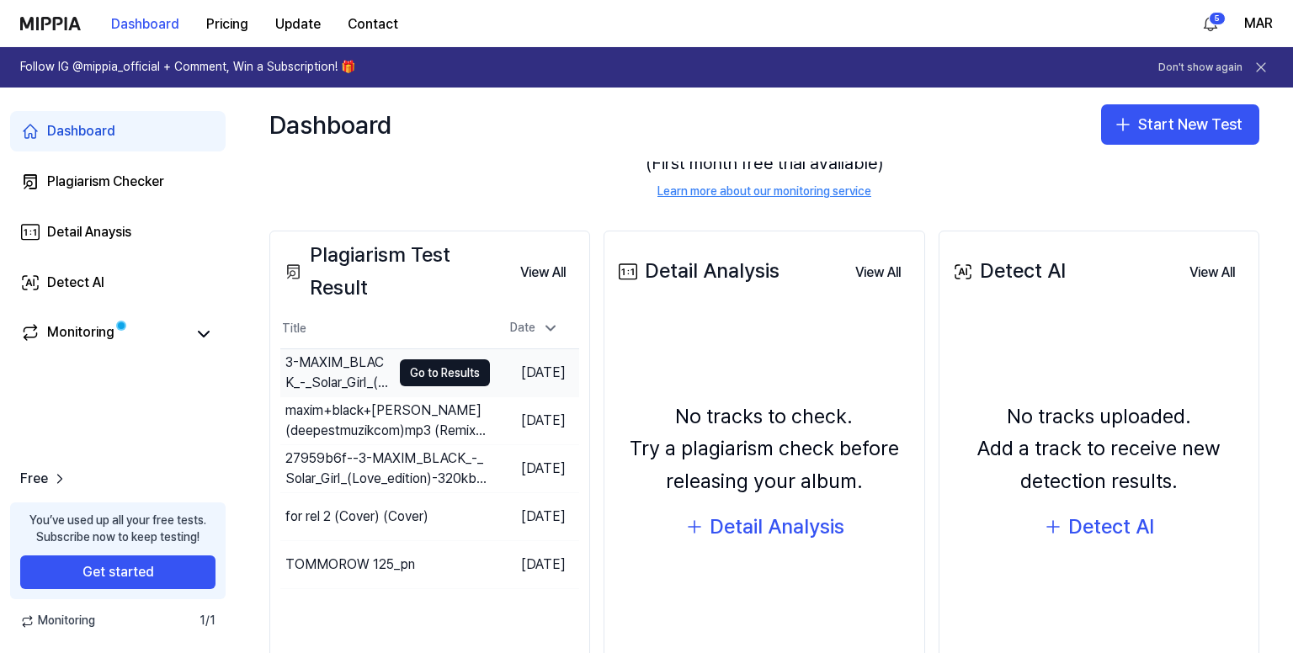
scroll to position [200, 0]
